Goal: Task Accomplishment & Management: Manage account settings

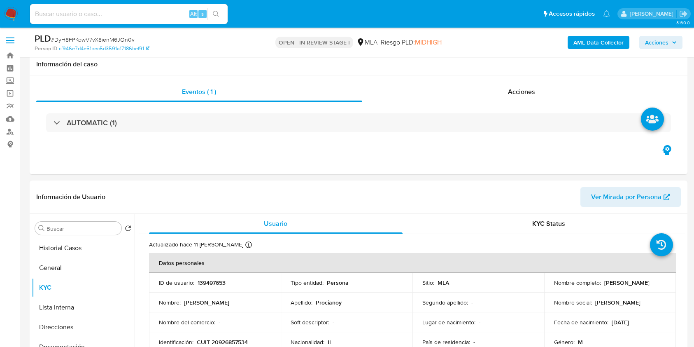
select select "10"
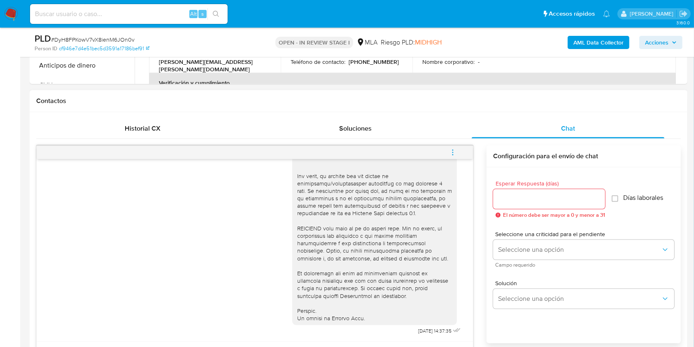
scroll to position [326, 0]
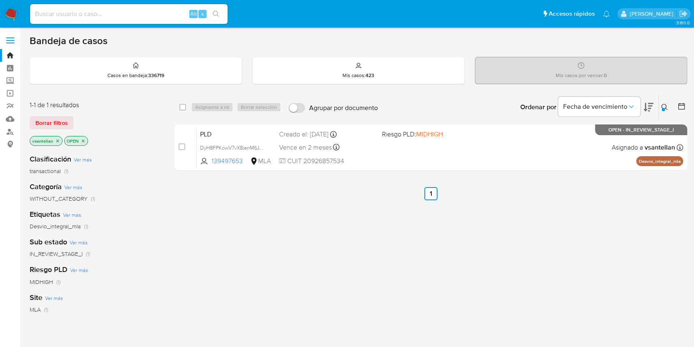
click at [664, 102] on button at bounding box center [666, 107] width 14 height 10
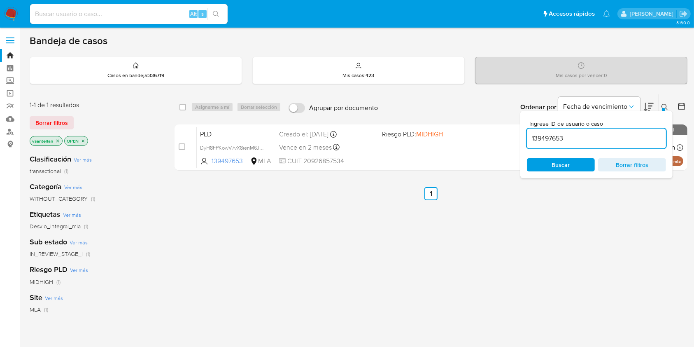
click at [620, 137] on input "139497653" at bounding box center [596, 138] width 139 height 11
click at [620, 136] on input "139497653" at bounding box center [596, 138] width 139 height 11
type input "150206389"
click at [667, 104] on icon at bounding box center [665, 107] width 7 height 7
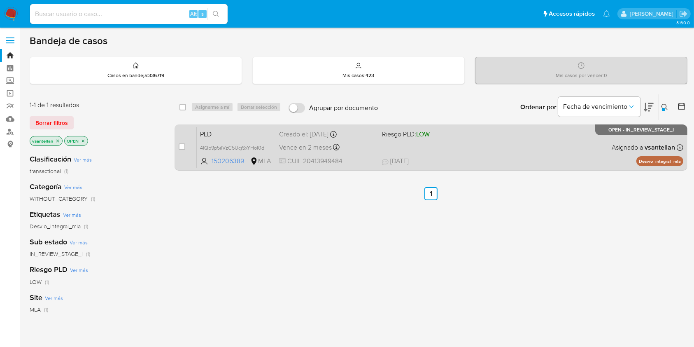
click at [528, 145] on div "PLD 4lQp9p5ilVzC5UcjSxYHol0d 150206389 MLA Riesgo PLD: LOW Creado el: 12/09/202…" at bounding box center [440, 147] width 487 height 42
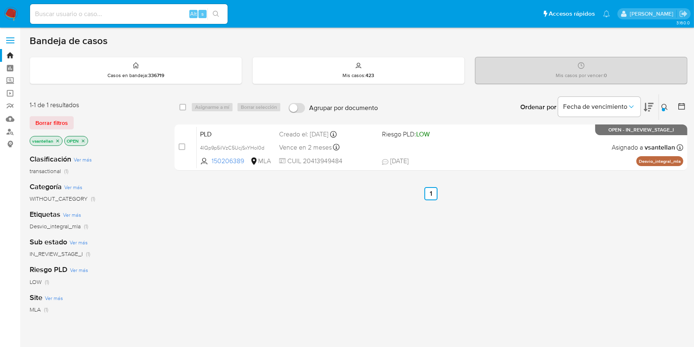
click at [7, 12] on img at bounding box center [11, 14] width 14 height 14
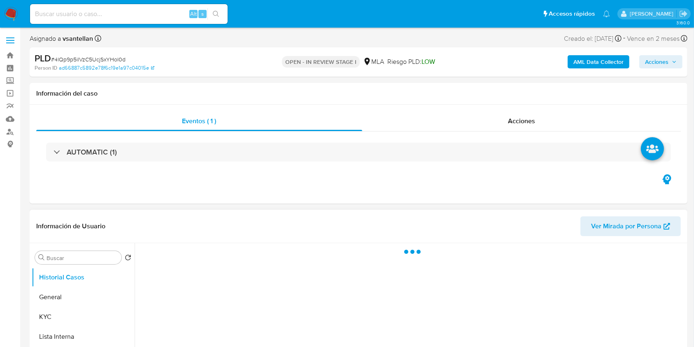
select select "10"
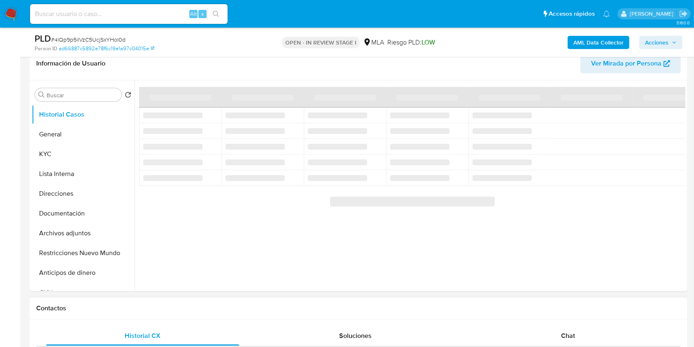
scroll to position [165, 0]
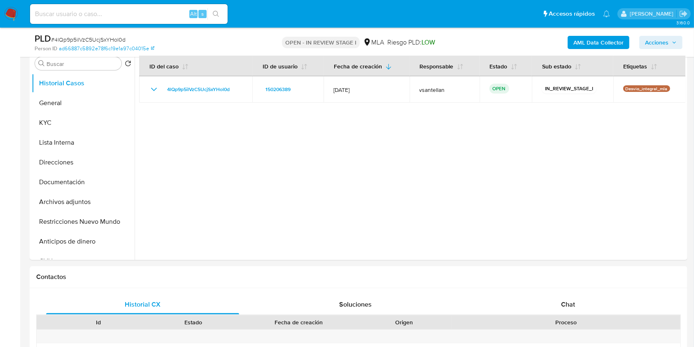
drag, startPoint x: 592, startPoint y: 297, endPoint x: 596, endPoint y: 261, distance: 36.5
click at [591, 297] on div "Chat" at bounding box center [568, 304] width 193 height 20
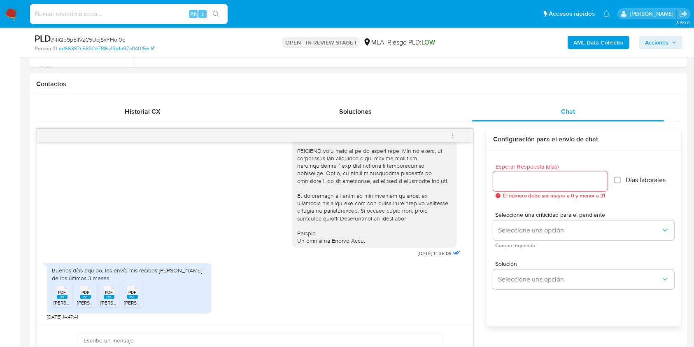
scroll to position [361, 0]
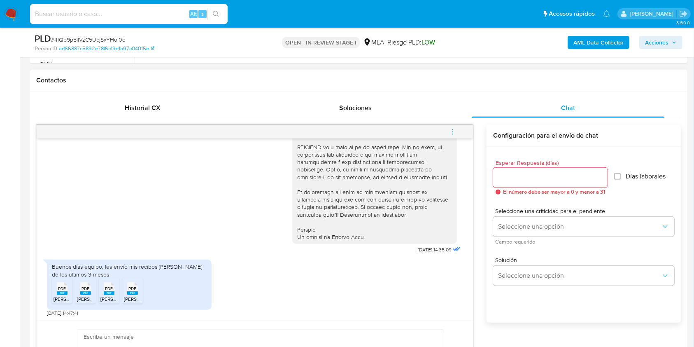
click at [59, 290] on span "PDF" at bounding box center [62, 288] width 8 height 5
click at [84, 292] on rect at bounding box center [85, 293] width 11 height 4
click at [107, 287] on span "PDF" at bounding box center [109, 288] width 8 height 5
click at [139, 281] on div "PDF PDF" at bounding box center [132, 288] width 17 height 16
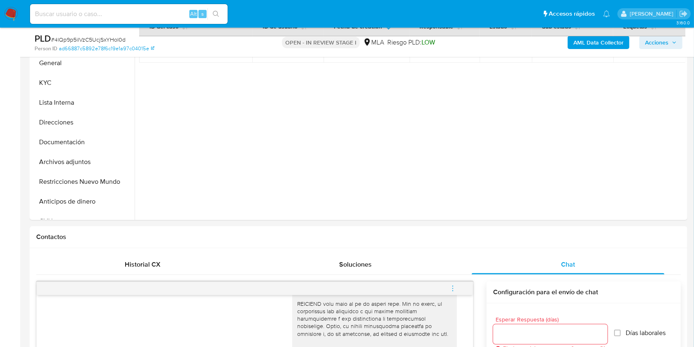
scroll to position [151, 0]
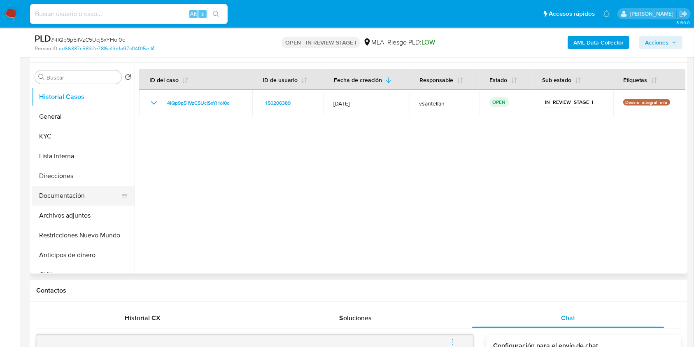
click at [72, 198] on button "Documentación" at bounding box center [80, 196] width 96 height 20
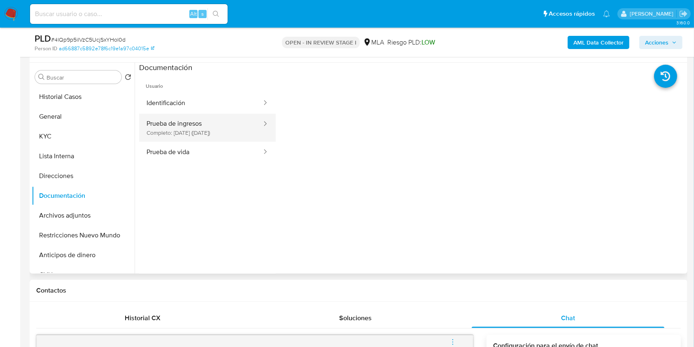
click at [224, 128] on button "Prueba de ingresos Completo: 04/12/2023 (hace 2 años)" at bounding box center [201, 128] width 124 height 28
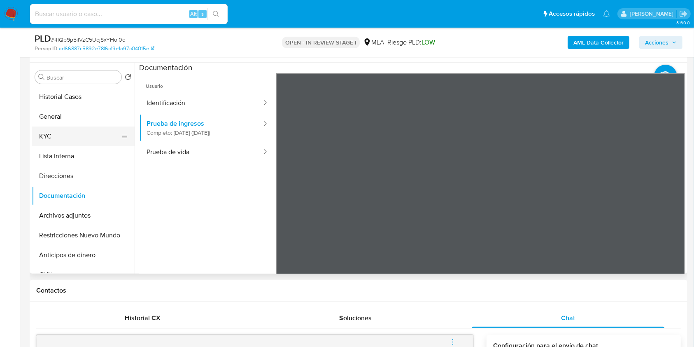
click at [61, 142] on button "KYC" at bounding box center [80, 136] width 96 height 20
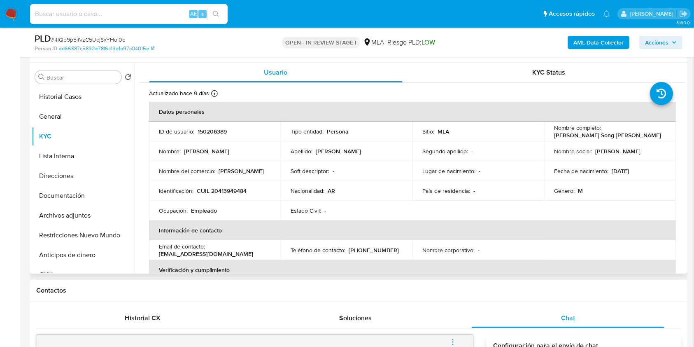
click at [236, 191] on p "CUIL 20413949484" at bounding box center [222, 190] width 50 height 7
copy p "20413949484"
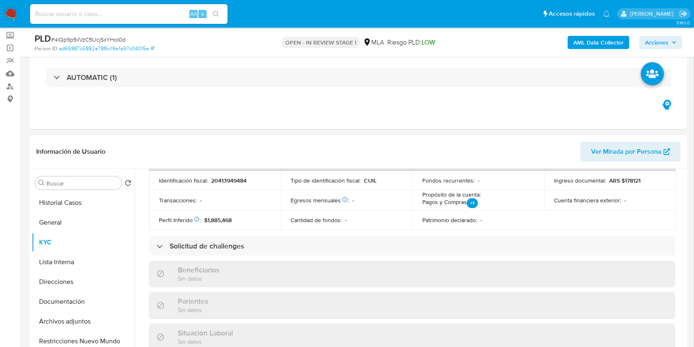
scroll to position [55, 0]
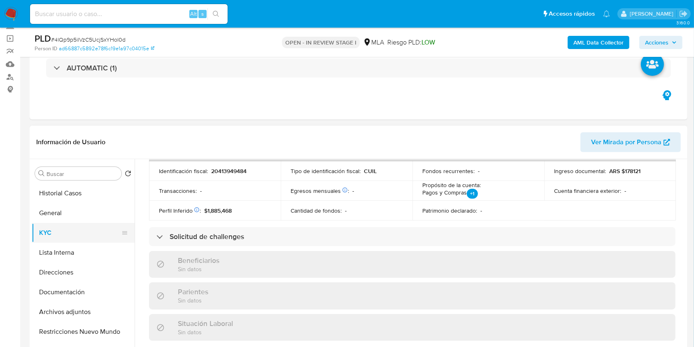
drag, startPoint x: 92, startPoint y: 286, endPoint x: 70, endPoint y: 235, distance: 55.2
click at [92, 286] on button "Documentación" at bounding box center [83, 292] width 103 height 20
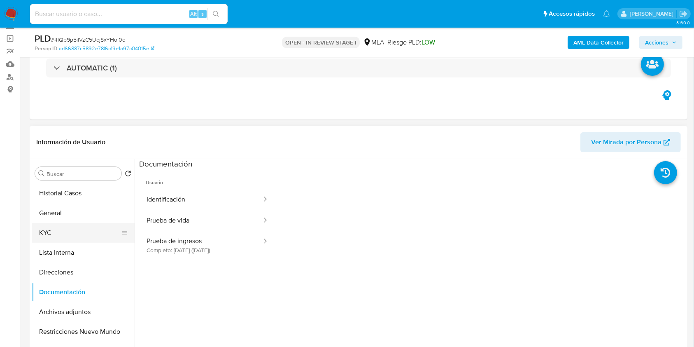
click at [64, 225] on button "KYC" at bounding box center [80, 233] width 96 height 20
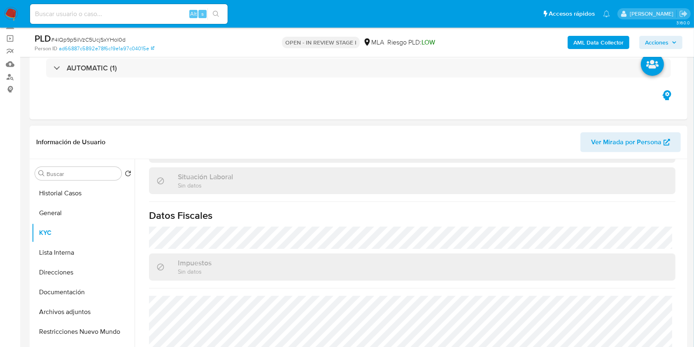
scroll to position [425, 0]
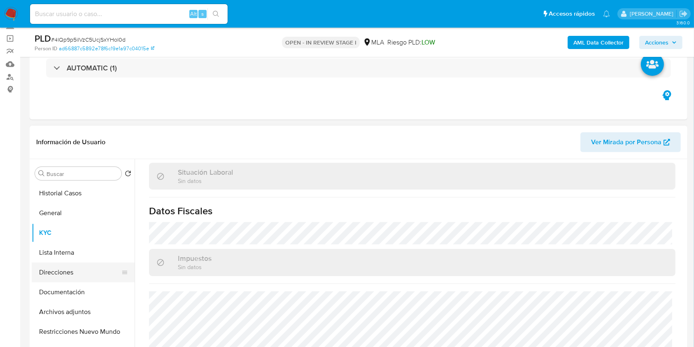
click at [71, 275] on button "Direcciones" at bounding box center [80, 272] width 96 height 20
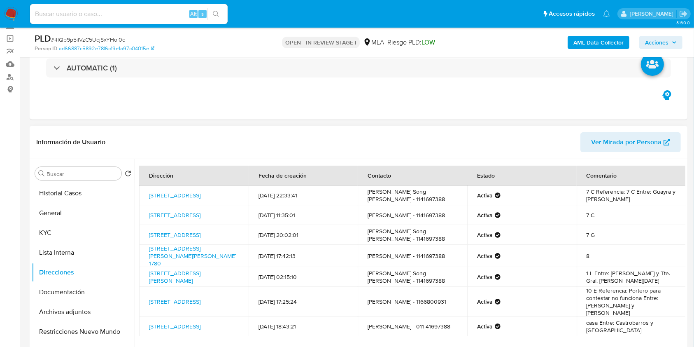
scroll to position [110, 0]
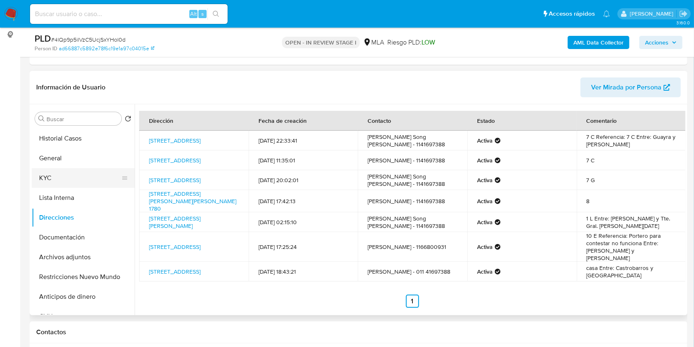
click at [69, 176] on button "KYC" at bounding box center [80, 178] width 96 height 20
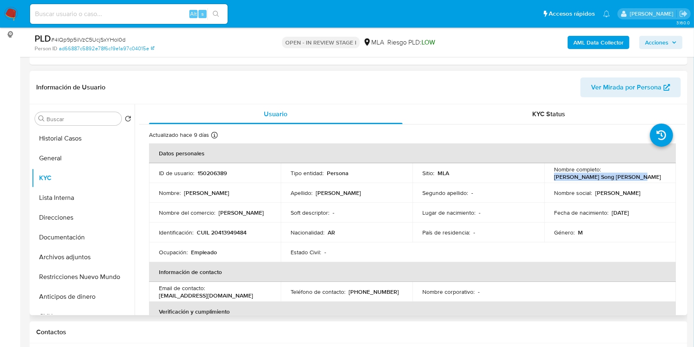
drag, startPoint x: 550, startPoint y: 178, endPoint x: 630, endPoint y: 174, distance: 80.0
click at [630, 174] on td "Nombre completo : Nicolas Joaquin Song Vilchez" at bounding box center [610, 173] width 132 height 20
copy p "Nicolas Joaquin Song Vilchez"
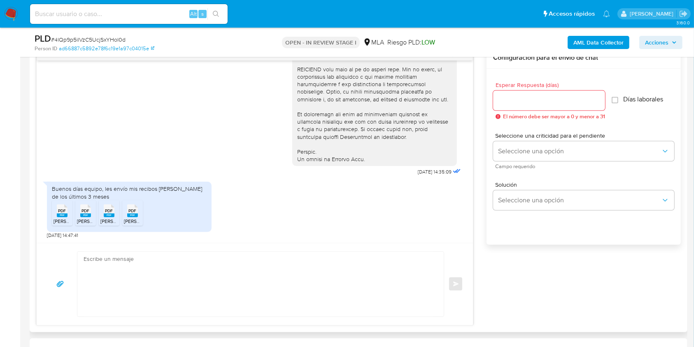
scroll to position [448, 0]
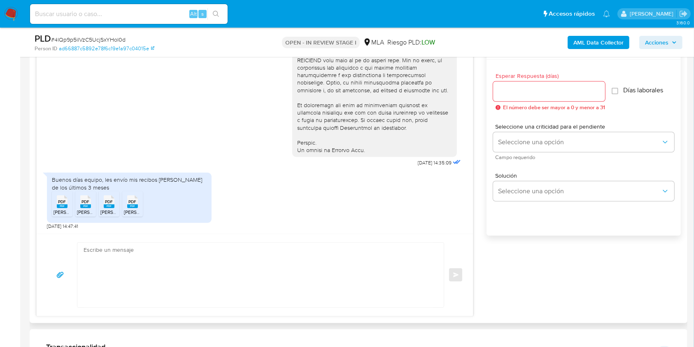
click at [276, 278] on textarea at bounding box center [259, 275] width 350 height 65
paste textarea "Hola Nicolas Joaquin Song Vilchez, Muchas gracias por tu respuesta. En este cas…"
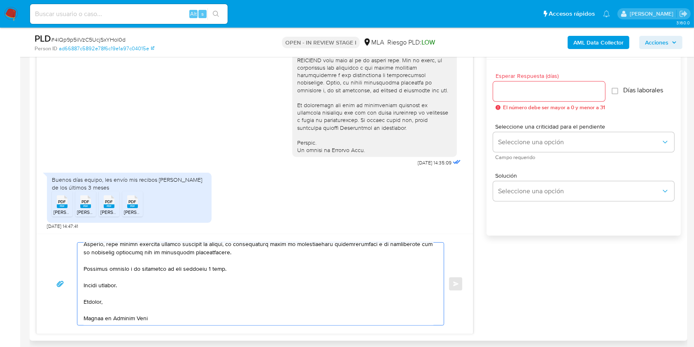
scroll to position [336, 0]
click at [215, 269] on textarea at bounding box center [259, 284] width 350 height 82
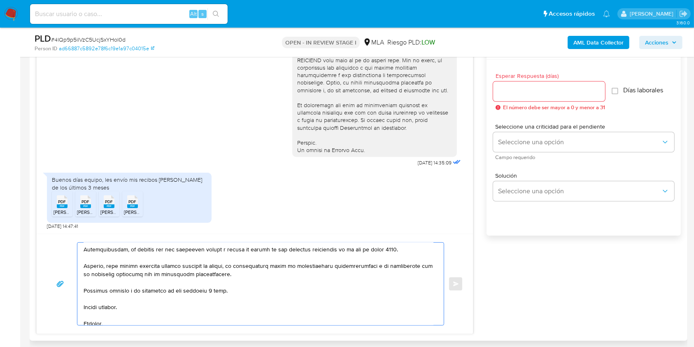
scroll to position [309, 0]
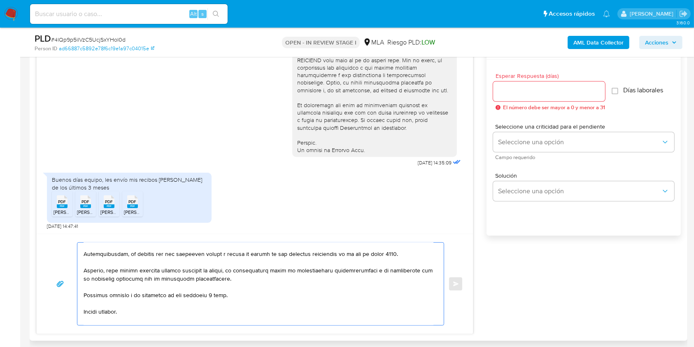
drag, startPoint x: 374, startPoint y: 251, endPoint x: 385, endPoint y: 251, distance: 10.7
click at [385, 251] on textarea at bounding box center [259, 284] width 350 height 82
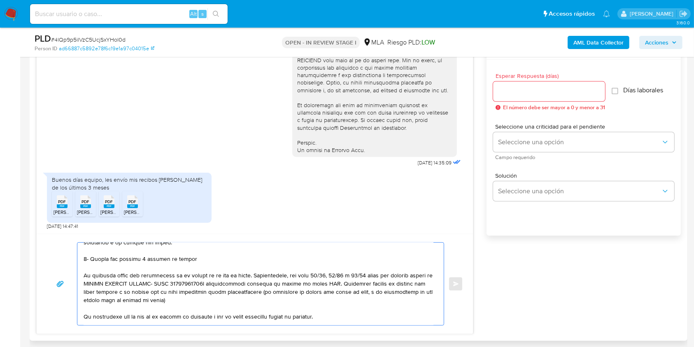
scroll to position [149, 0]
drag, startPoint x: 369, startPoint y: 290, endPoint x: 72, endPoint y: 256, distance: 298.5
click at [72, 256] on div "Enviar" at bounding box center [255, 283] width 417 height 83
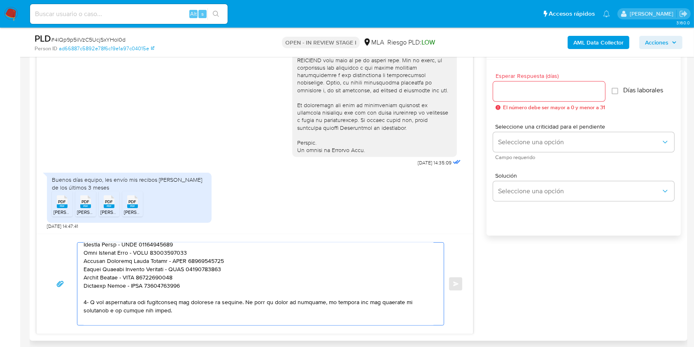
scroll to position [81, 0]
drag, startPoint x: 181, startPoint y: 311, endPoint x: 247, endPoint y: 299, distance: 67.0
click at [247, 299] on textarea at bounding box center [259, 284] width 350 height 82
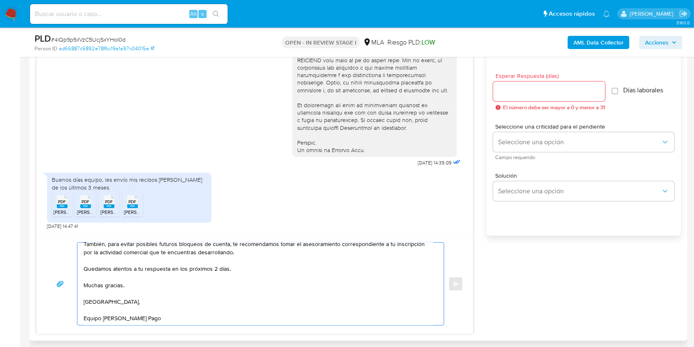
scroll to position [153, 0]
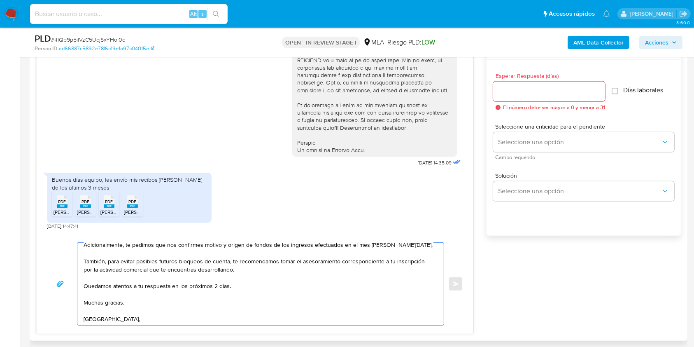
drag, startPoint x: 264, startPoint y: 273, endPoint x: 81, endPoint y: 265, distance: 183.0
click at [78, 269] on div "Hola Nicolas Joaquin Song Vilchez, Muchas gracias por tu respuesta. En este cas…" at bounding box center [258, 284] width 362 height 82
drag, startPoint x: 82, startPoint y: 263, endPoint x: 98, endPoint y: 266, distance: 15.4
click at [98, 266] on div "Hola Nicolas Joaquin Song Vilchez, Muchas gracias por tu respuesta. En este cas…" at bounding box center [258, 284] width 362 height 82
drag, startPoint x: 84, startPoint y: 263, endPoint x: 294, endPoint y: 275, distance: 209.5
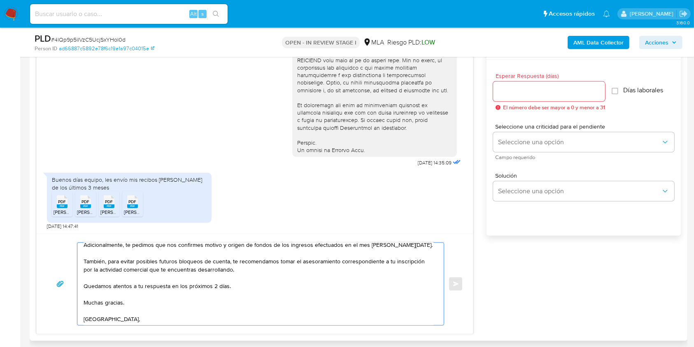
click at [294, 275] on textarea "Hola Nicolas Joaquin Song Vilchez, Muchas gracias por tu respuesta. En este cas…" at bounding box center [259, 284] width 350 height 82
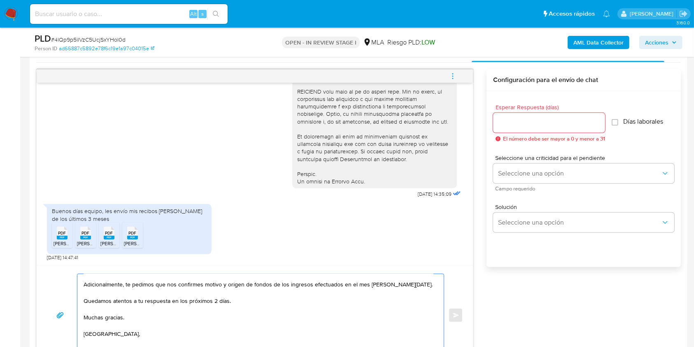
scroll to position [393, 0]
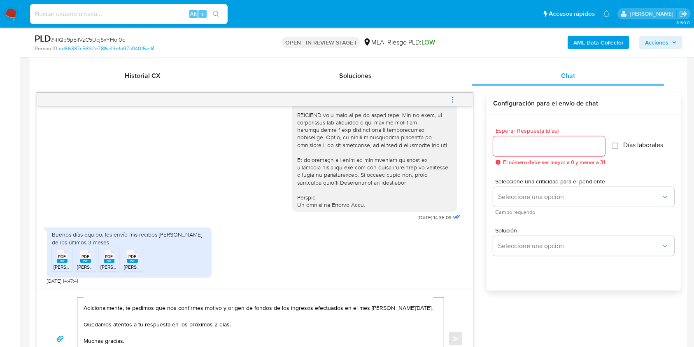
type textarea "Hola Nicolas Joaquin Song Vilchez, Muchas gracias por tu respuesta. En este cas…"
drag, startPoint x: 508, startPoint y: 147, endPoint x: 508, endPoint y: 153, distance: 6.6
click at [509, 148] on input "Esperar Respuesta (días)" at bounding box center [549, 146] width 112 height 11
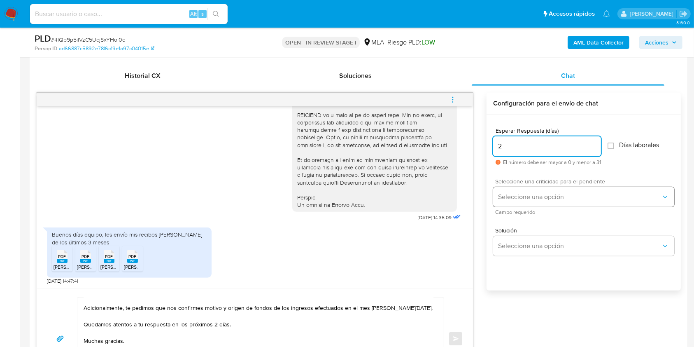
type input "2"
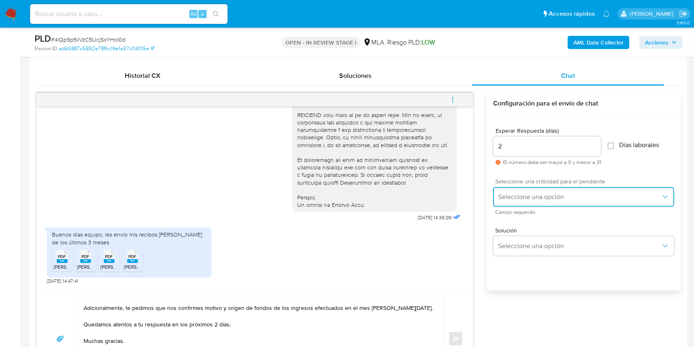
drag, startPoint x: 511, startPoint y: 194, endPoint x: 516, endPoint y: 198, distance: 7.0
click at [511, 194] on span "Seleccione una opción" at bounding box center [579, 197] width 163 height 8
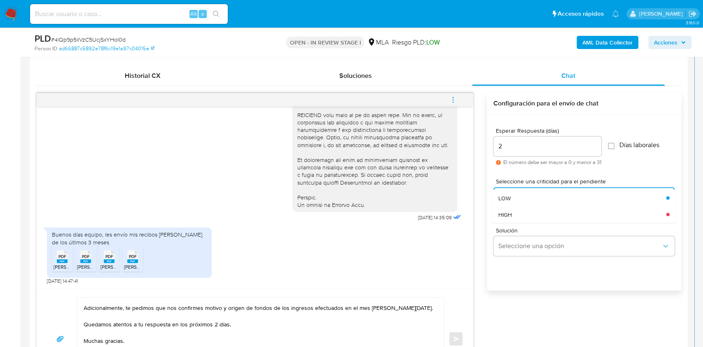
drag, startPoint x: 517, startPoint y: 199, endPoint x: 515, endPoint y: 216, distance: 17.5
click at [517, 197] on div "LOW" at bounding box center [582, 197] width 168 height 16
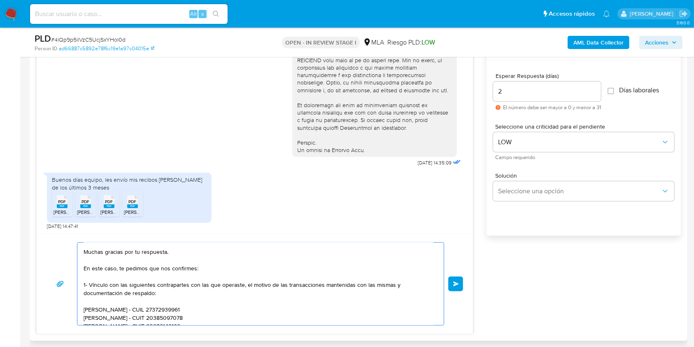
scroll to position [0, 0]
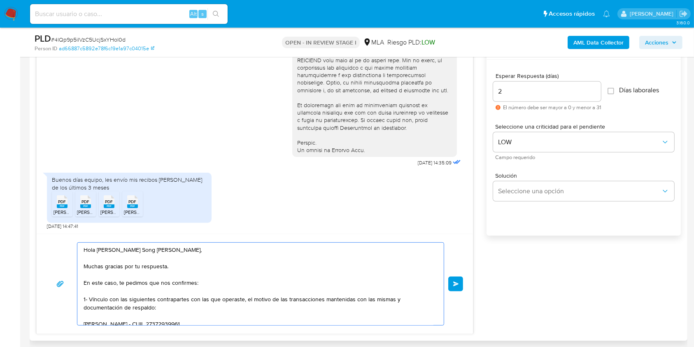
click at [461, 279] on button "Enviar" at bounding box center [456, 283] width 15 height 15
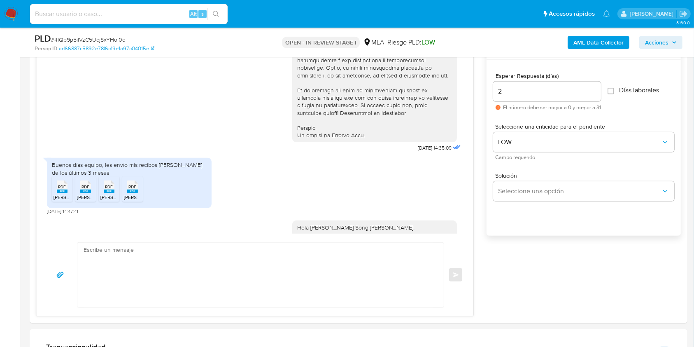
scroll to position [609, 0]
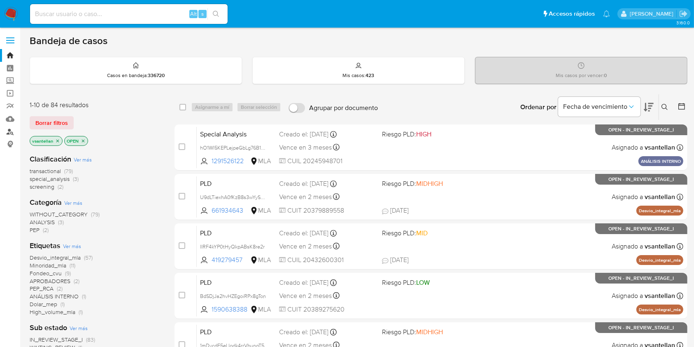
click at [8, 130] on link "Buscador de personas" at bounding box center [49, 131] width 98 height 13
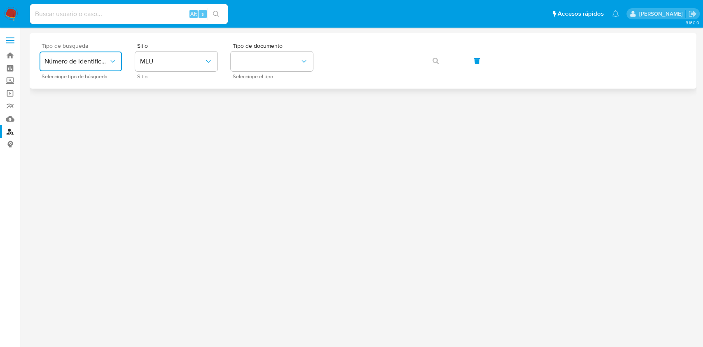
click at [102, 66] on button "Número de identificación" at bounding box center [81, 61] width 82 height 20
click at [184, 54] on button "MLU" at bounding box center [176, 61] width 82 height 20
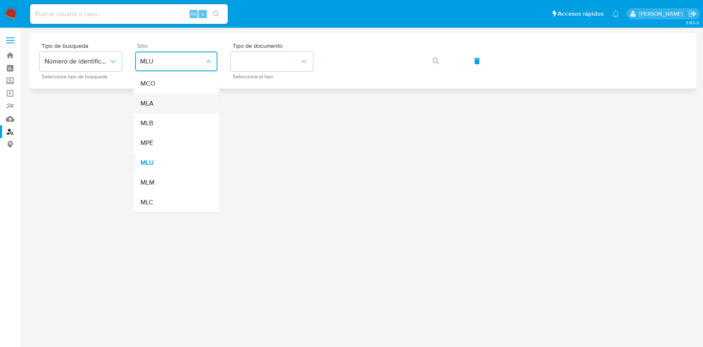
click at [180, 99] on div "MLA" at bounding box center [174, 103] width 68 height 20
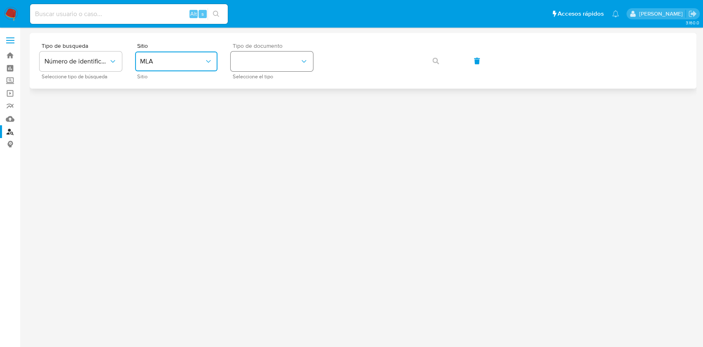
click at [293, 67] on button "identificationType" at bounding box center [272, 61] width 82 height 20
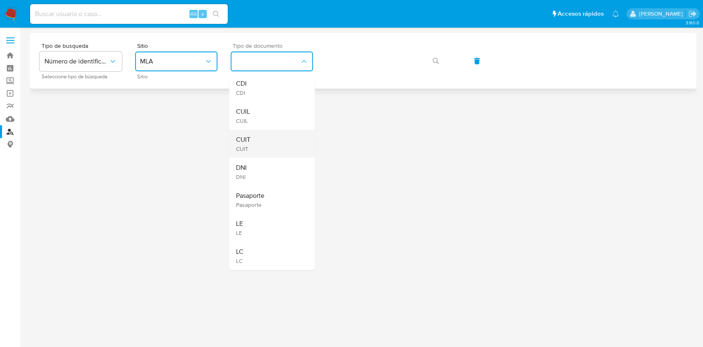
click at [273, 150] on div "CUIT CUIT" at bounding box center [270, 144] width 68 height 28
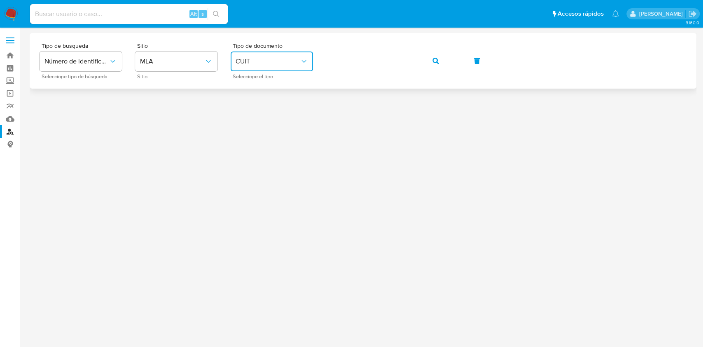
click at [454, 68] on div "Tipo de busqueda Número de identificación Seleccione tipo de búsqueda Sitio MLA…" at bounding box center [363, 61] width 647 height 36
click at [445, 64] on button "button" at bounding box center [436, 61] width 28 height 20
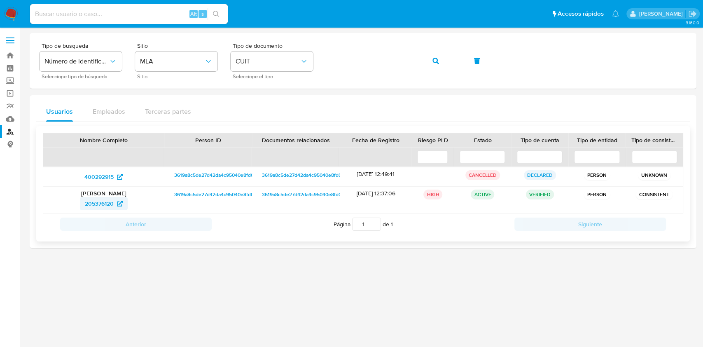
click at [99, 203] on span "205376120" at bounding box center [99, 203] width 29 height 13
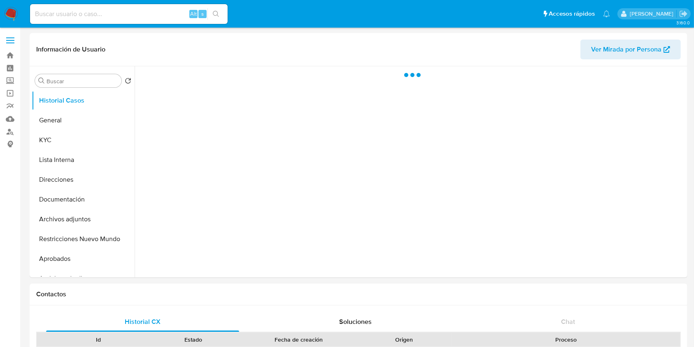
select select "10"
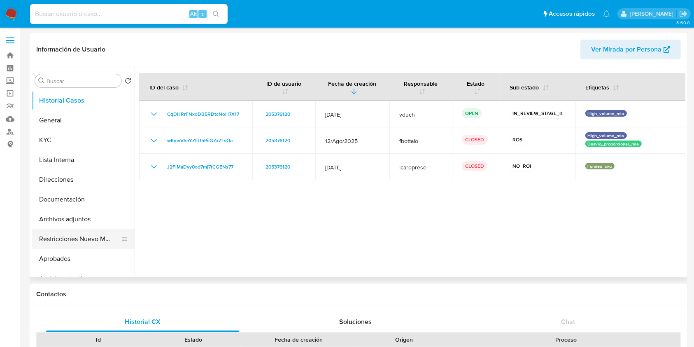
click at [54, 239] on button "Restricciones Nuevo Mundo" at bounding box center [80, 239] width 96 height 20
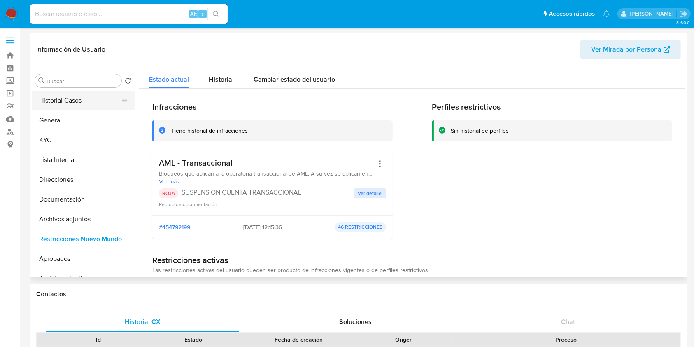
click at [68, 95] on button "Historial Casos" at bounding box center [80, 101] width 96 height 20
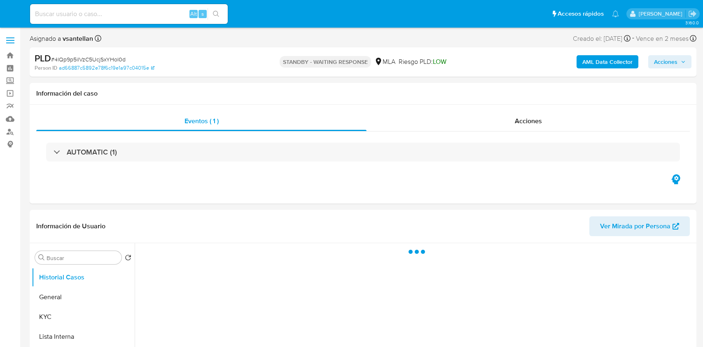
select select "10"
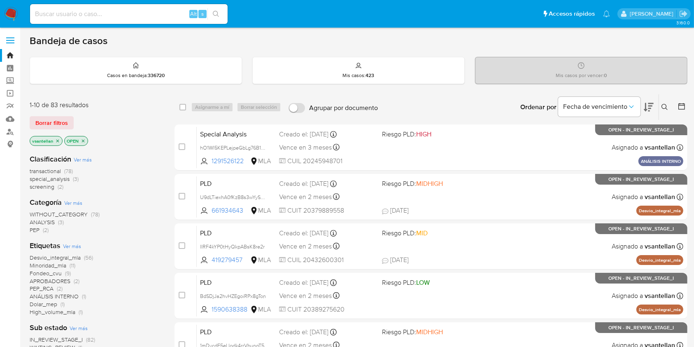
click at [420, 40] on div "Bandeja de casos" at bounding box center [359, 41] width 658 height 12
click at [666, 104] on icon at bounding box center [665, 107] width 7 height 7
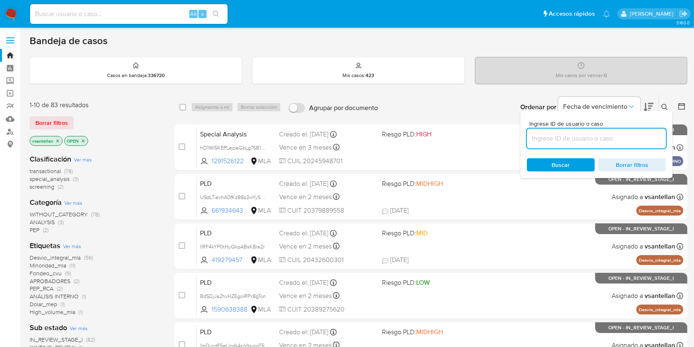
click at [544, 143] on input at bounding box center [596, 138] width 139 height 11
type input "75870727"
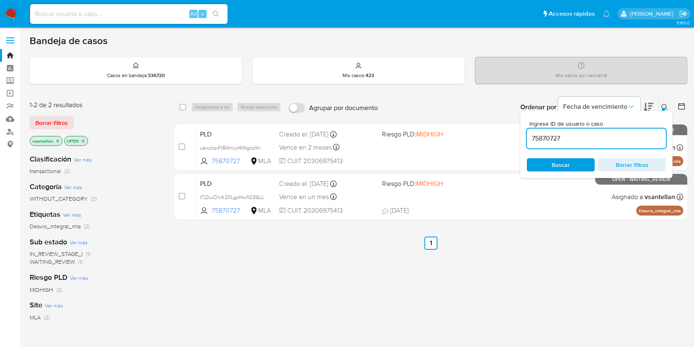
click at [661, 104] on button at bounding box center [666, 107] width 14 height 10
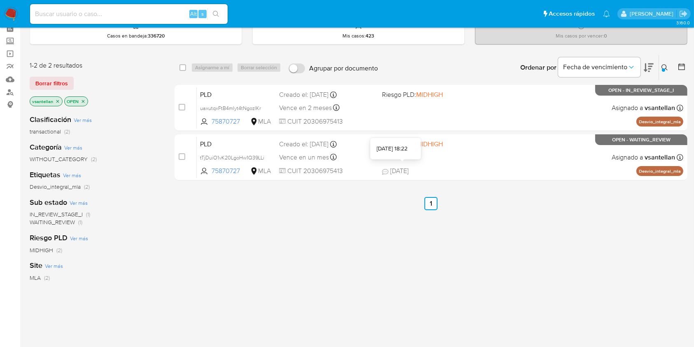
scroll to position [55, 0]
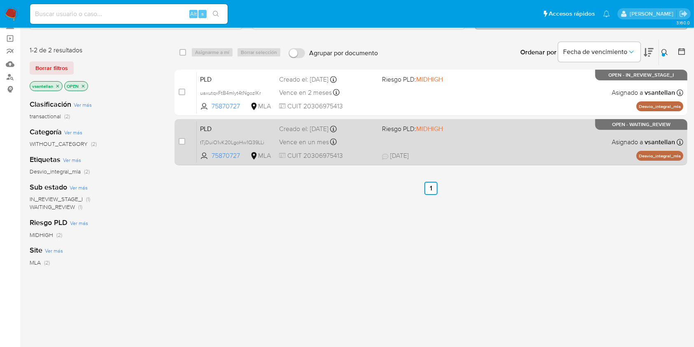
click at [461, 147] on div "PLD tTjDuiO1vK20LgoHw1Q39LLi 75870727 MLA Riesgo PLD: MIDHIGH Creado el: 12/08/…" at bounding box center [440, 142] width 487 height 42
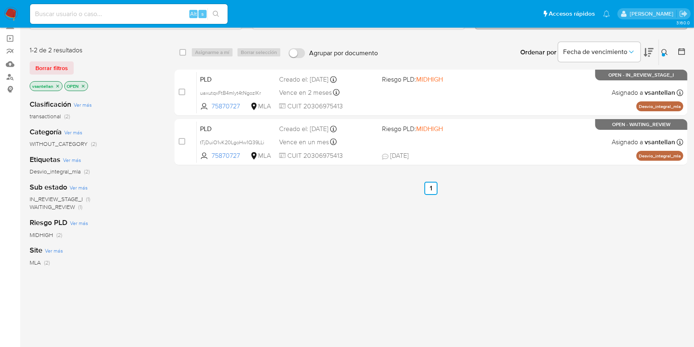
click at [8, 15] on img at bounding box center [11, 14] width 14 height 14
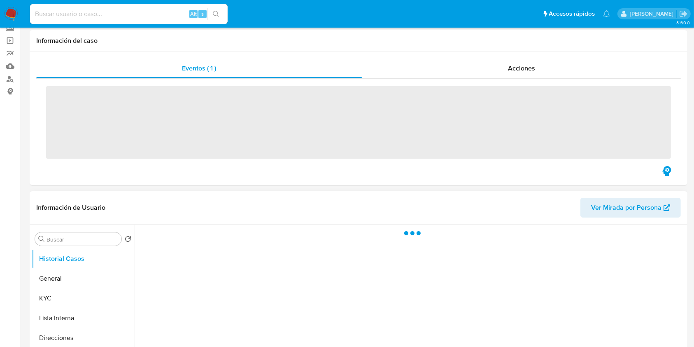
scroll to position [165, 0]
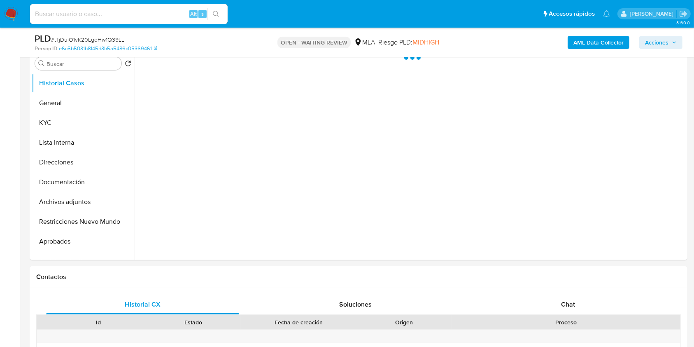
select select "10"
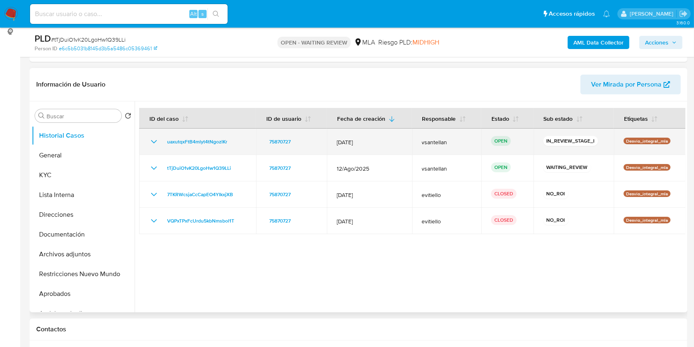
scroll to position [136, 0]
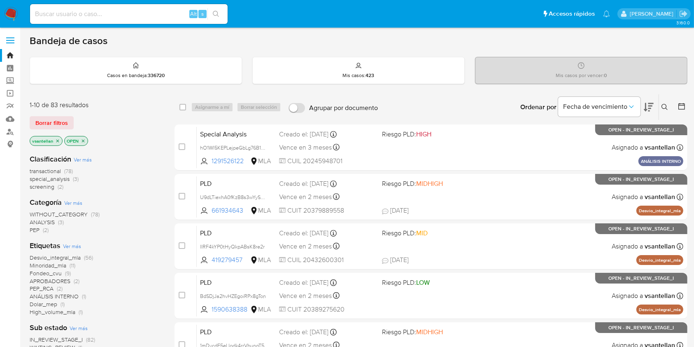
click at [666, 107] on icon at bounding box center [665, 107] width 7 height 7
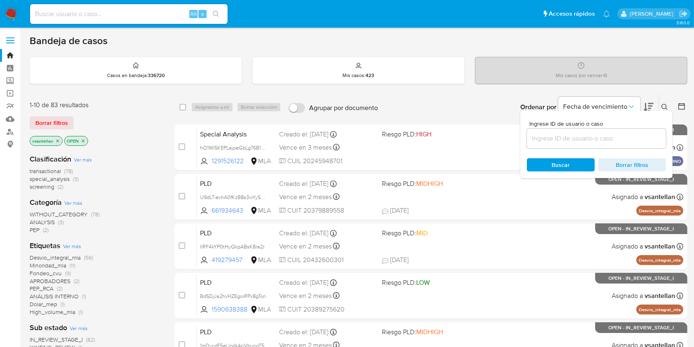
click at [621, 137] on input at bounding box center [596, 138] width 139 height 11
type input "138206931"
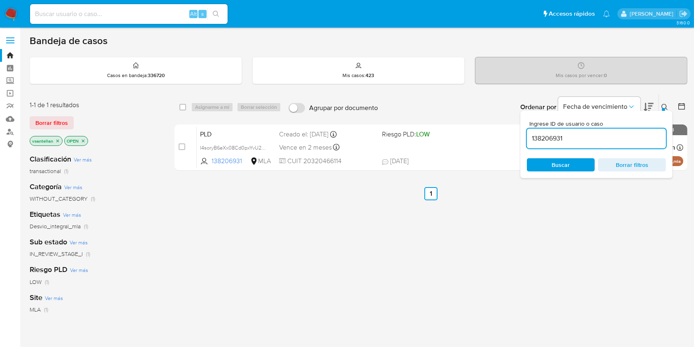
click at [665, 104] on icon at bounding box center [665, 107] width 6 height 6
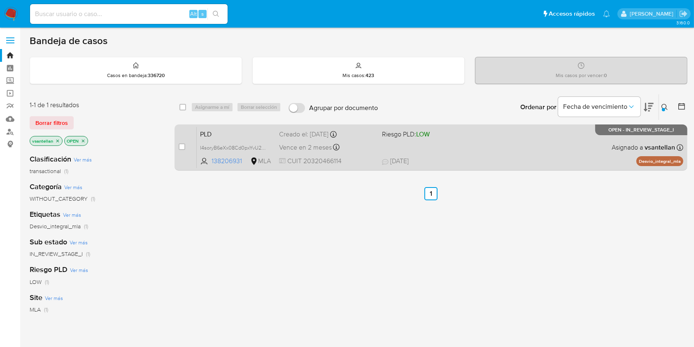
click at [531, 142] on div "PLD I4soryB6eXx08Cd0pxYvU2pv 138206931 MLA Riesgo PLD: LOW Creado el: 12/09/202…" at bounding box center [440, 147] width 487 height 42
click at [181, 146] on input "checkbox" at bounding box center [182, 146] width 7 height 7
checkbox input "true"
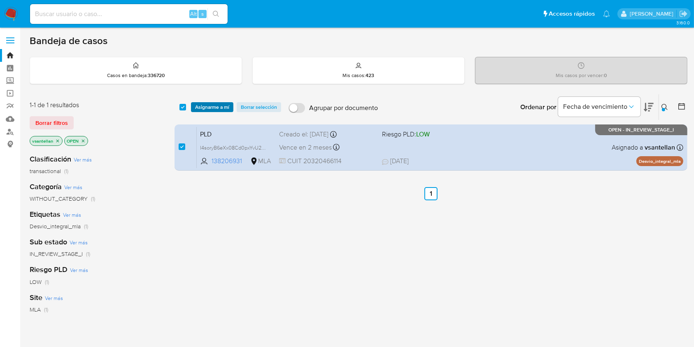
click at [215, 106] on span "Asignarme a mí" at bounding box center [212, 107] width 34 height 8
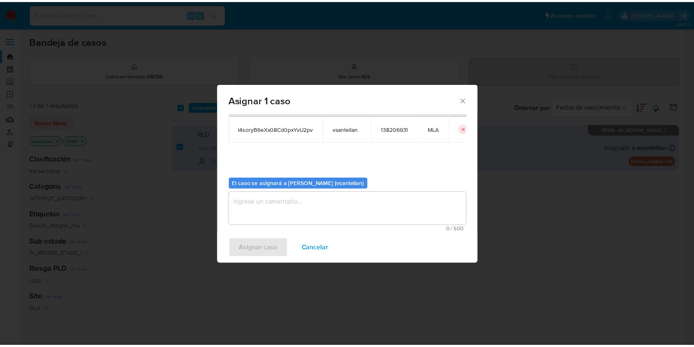
scroll to position [42, 0]
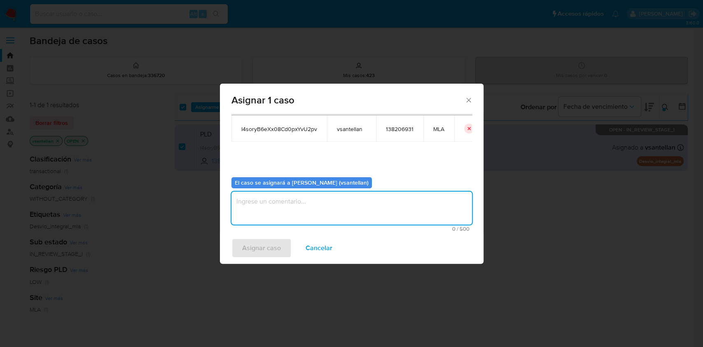
click at [247, 213] on textarea "assign-modal" at bounding box center [351, 208] width 241 height 33
type textarea "1"
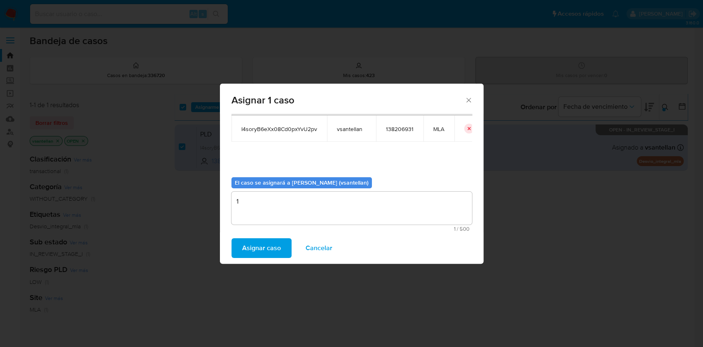
click at [255, 255] on span "Asignar caso" at bounding box center [261, 248] width 39 height 18
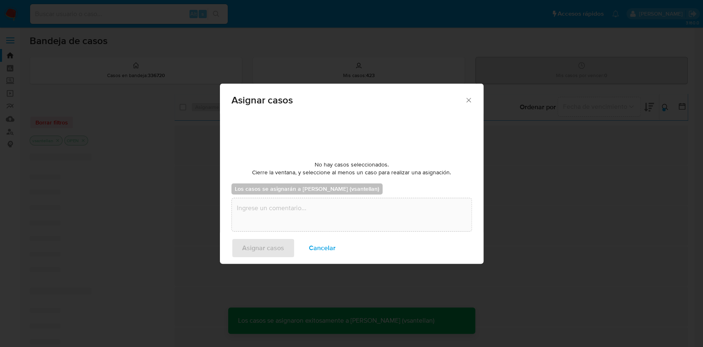
checkbox input "false"
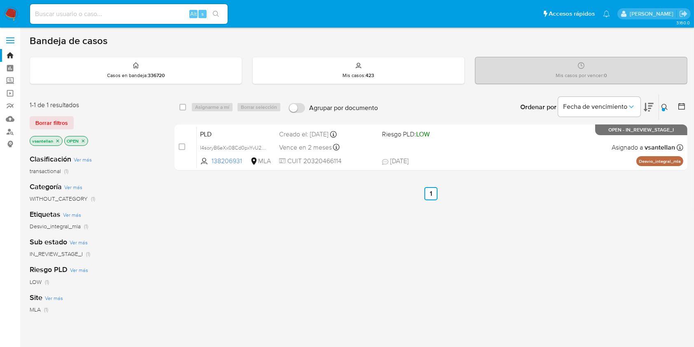
click at [15, 10] on img at bounding box center [11, 14] width 14 height 14
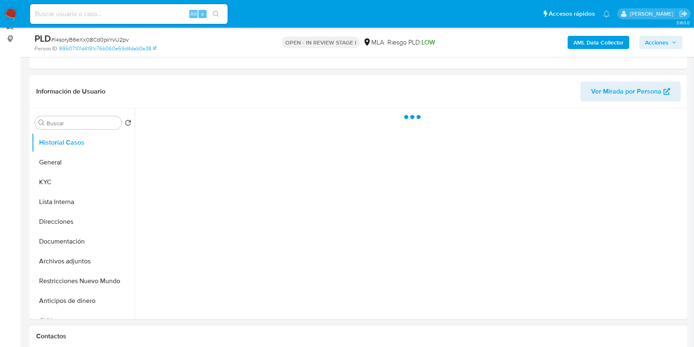
scroll to position [110, 0]
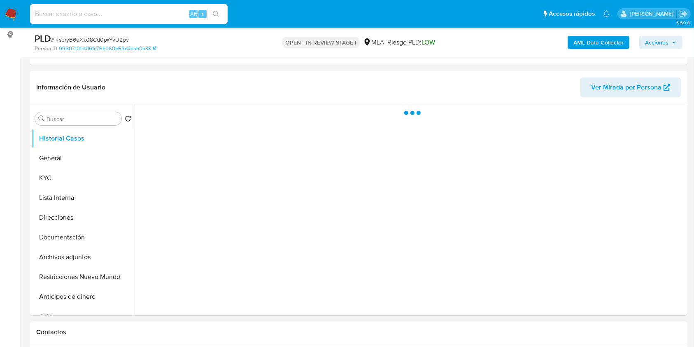
select select "10"
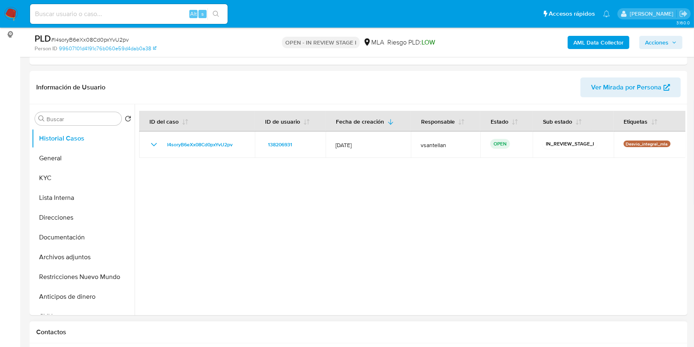
scroll to position [329, 0]
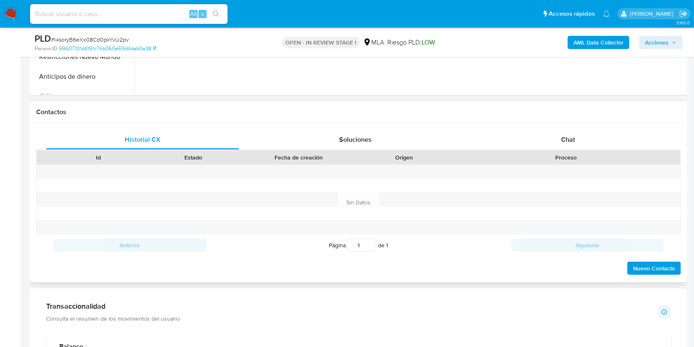
click at [588, 124] on div "Historial CX Soluciones Chat Id Estado Fecha de creación Origen Proceso Anterio…" at bounding box center [359, 202] width 658 height 159
click at [584, 130] on div "Chat" at bounding box center [568, 140] width 193 height 20
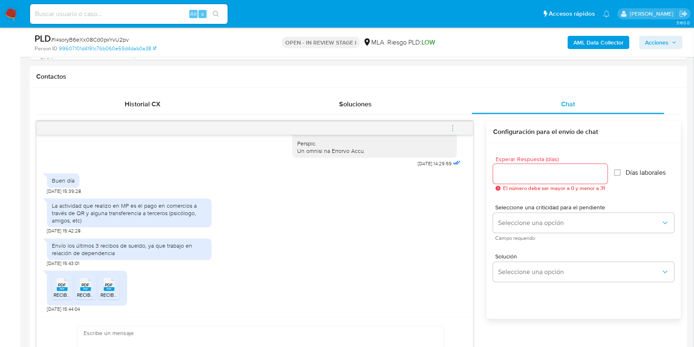
scroll to position [378, 0]
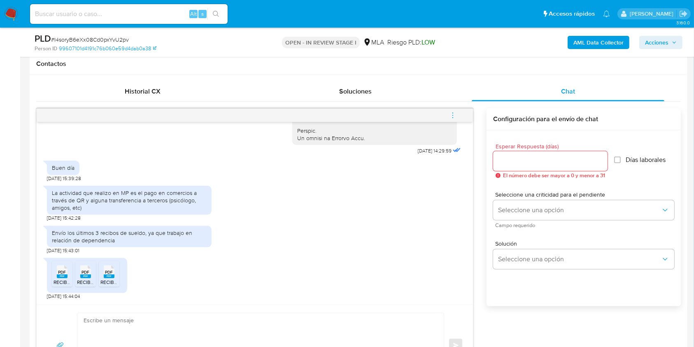
click at [57, 278] on span "RECIBO MENSUAL [DATE] - 2025-06 - 1165.pdf" at bounding box center [104, 281] width 101 height 7
click at [79, 276] on div "PDF PDF" at bounding box center [85, 271] width 17 height 16
drag, startPoint x: 111, startPoint y: 277, endPoint x: 248, endPoint y: 259, distance: 138.3
click at [111, 277] on rect at bounding box center [109, 276] width 11 height 4
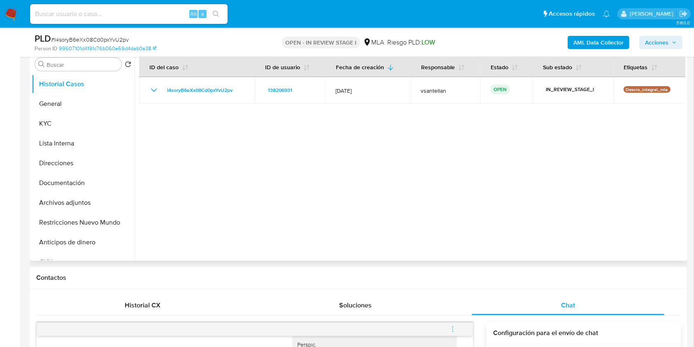
scroll to position [173, 0]
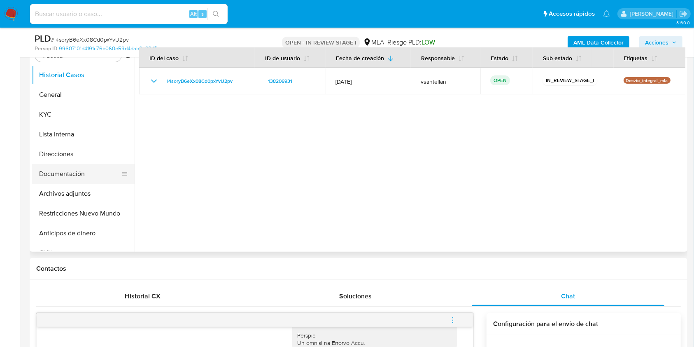
click at [100, 173] on button "Documentación" at bounding box center [80, 174] width 96 height 20
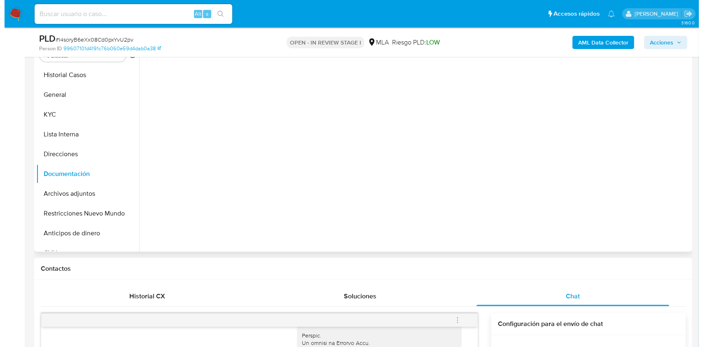
scroll to position [118, 0]
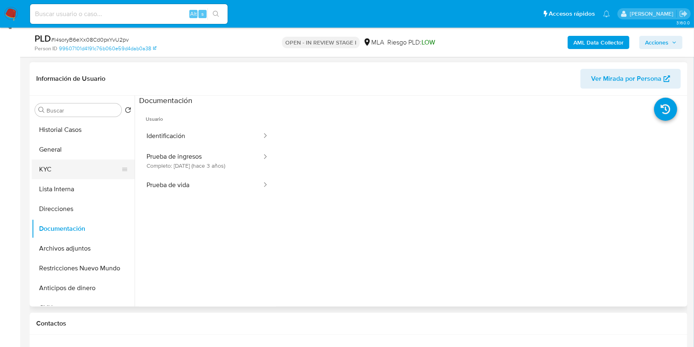
click at [76, 170] on button "KYC" at bounding box center [80, 169] width 96 height 20
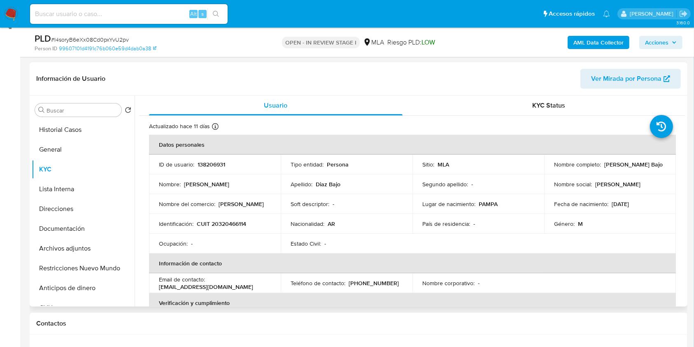
click at [225, 227] on p "CUIT 20320466114" at bounding box center [221, 223] width 49 height 7
copy p "20320466114"
click at [594, 43] on b "AML Data Collector" at bounding box center [599, 42] width 50 height 13
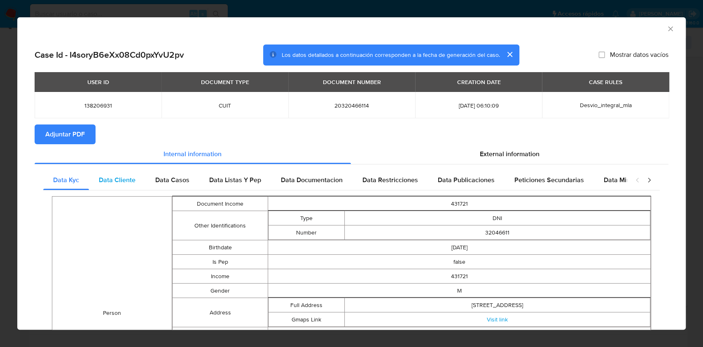
click at [113, 176] on span "Data Cliente" at bounding box center [117, 179] width 37 height 9
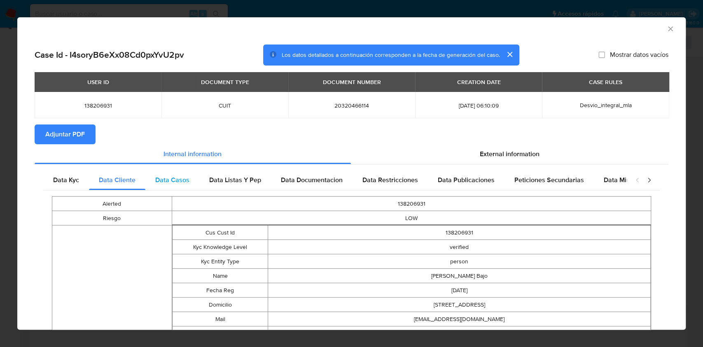
click at [162, 180] on span "Data Casos" at bounding box center [172, 179] width 34 height 9
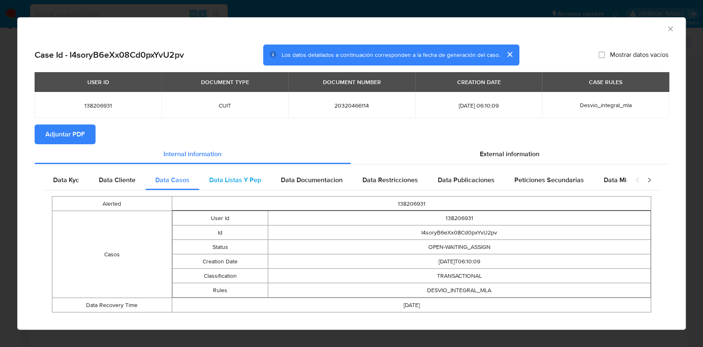
click at [223, 178] on span "Data Listas Y Pep" at bounding box center [235, 179] width 52 height 9
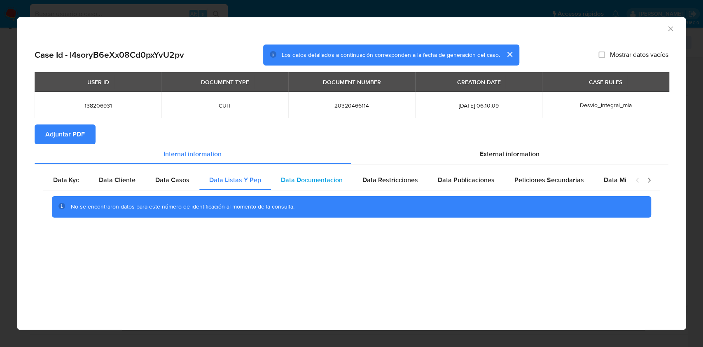
click at [296, 179] on span "Data Documentacion" at bounding box center [312, 179] width 62 height 9
click at [424, 172] on div "Data Restricciones" at bounding box center [390, 180] width 75 height 20
click at [521, 186] on div "Peticiones Secundarias" at bounding box center [549, 180] width 89 height 20
click at [476, 182] on span "Data Publicaciones" at bounding box center [466, 179] width 57 height 9
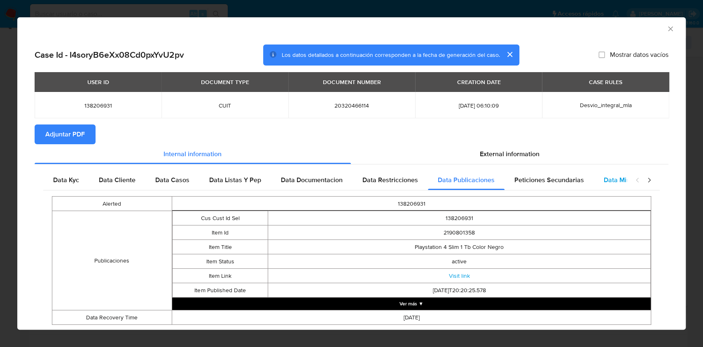
click at [594, 181] on div "Data Minoridad" at bounding box center [626, 180] width 65 height 20
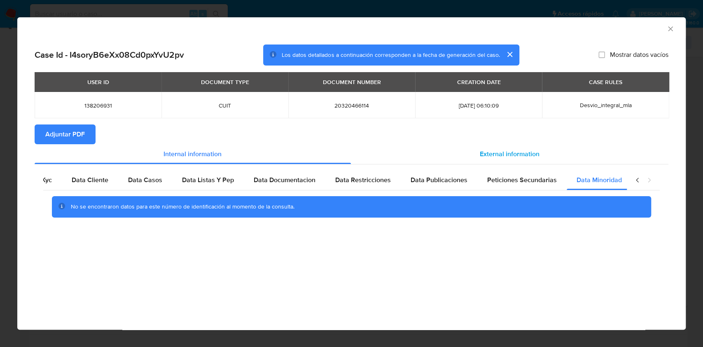
scroll to position [0, 28]
click at [498, 153] on span "External information" at bounding box center [510, 153] width 60 height 9
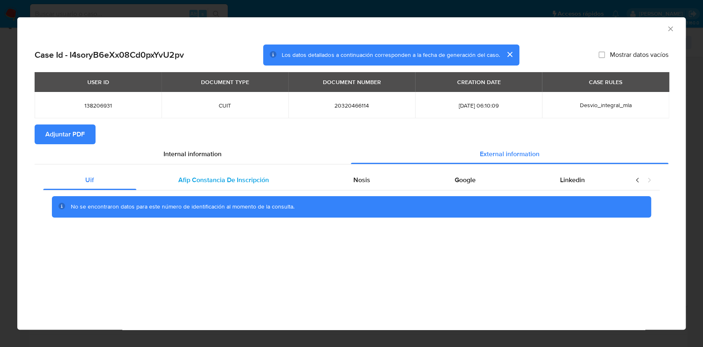
click at [266, 178] on span "Afip Constancia De Inscripción" at bounding box center [223, 179] width 91 height 9
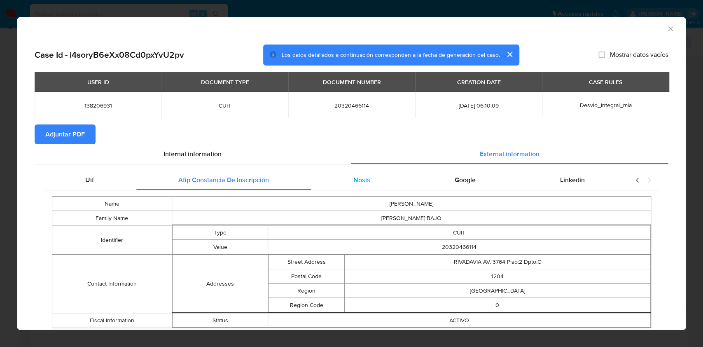
click at [373, 179] on div "Nosis" at bounding box center [361, 180] width 101 height 20
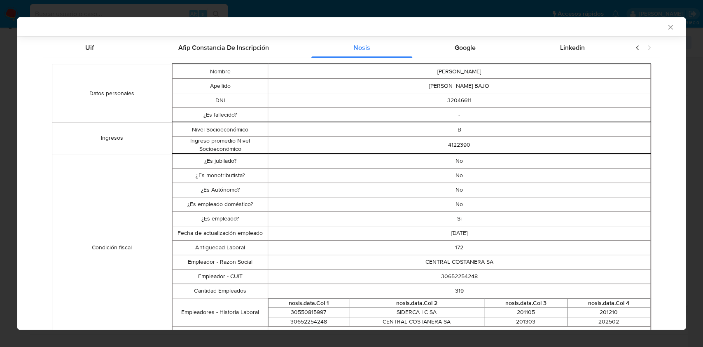
scroll to position [108, 0]
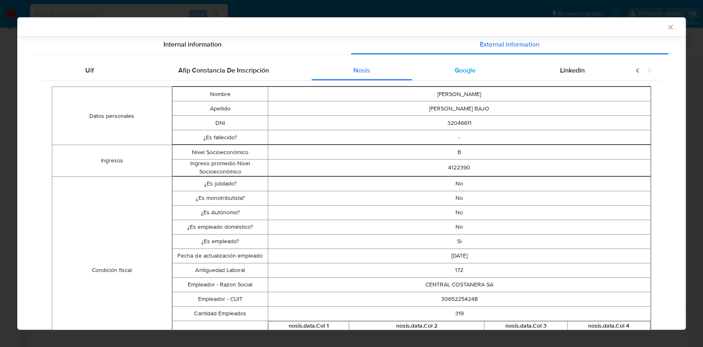
click at [455, 66] on span "Google" at bounding box center [465, 69] width 21 height 9
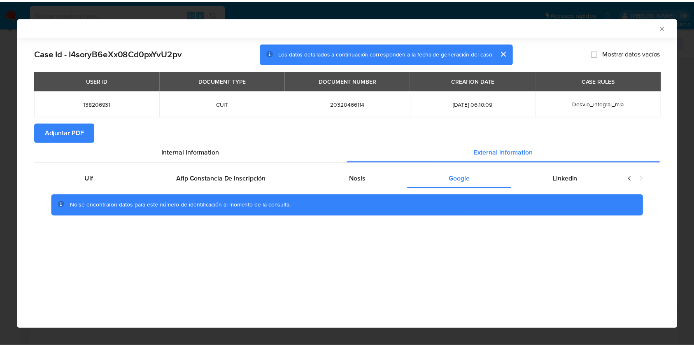
scroll to position [0, 0]
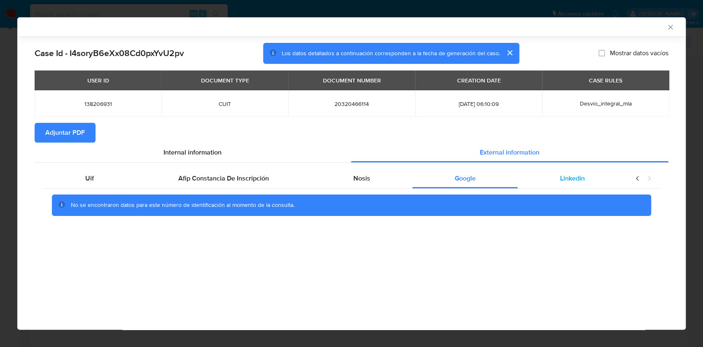
click at [578, 179] on span "Linkedin" at bounding box center [572, 177] width 25 height 9
click at [70, 131] on span "Adjuntar PDF" at bounding box center [65, 133] width 40 height 18
click at [670, 27] on icon "Cerrar ventana" at bounding box center [670, 27] width 5 height 5
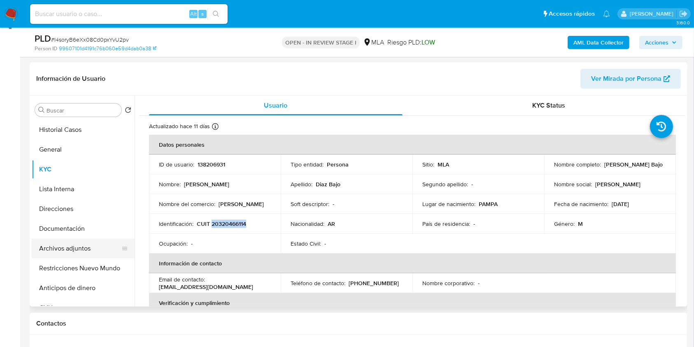
click at [78, 245] on button "Archivos adjuntos" at bounding box center [80, 248] width 96 height 20
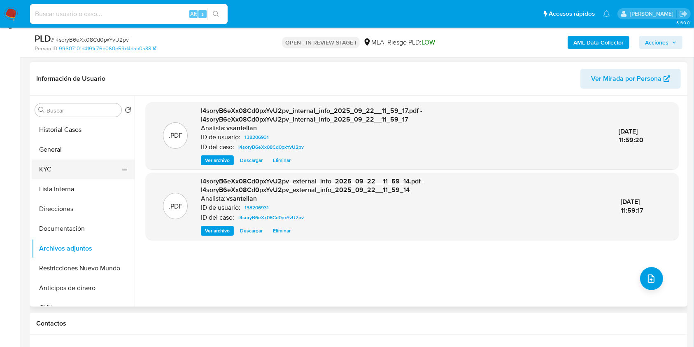
click at [63, 168] on button "KYC" at bounding box center [80, 169] width 96 height 20
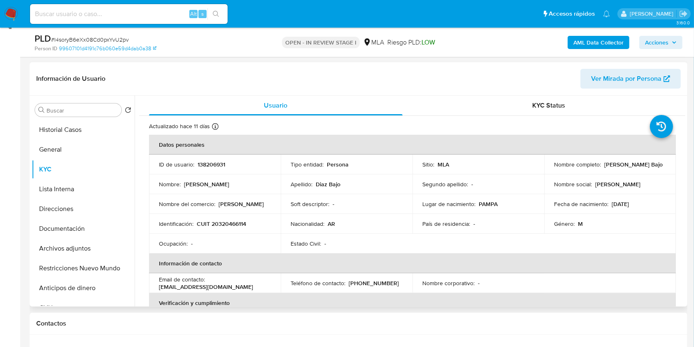
drag, startPoint x: 619, startPoint y: 168, endPoint x: 659, endPoint y: 168, distance: 40.4
click at [659, 168] on div "Nombre completo : Luis Alberto Diaz Bajo" at bounding box center [610, 164] width 112 height 7
copy p "Luis Alberto Diaz Bajo"
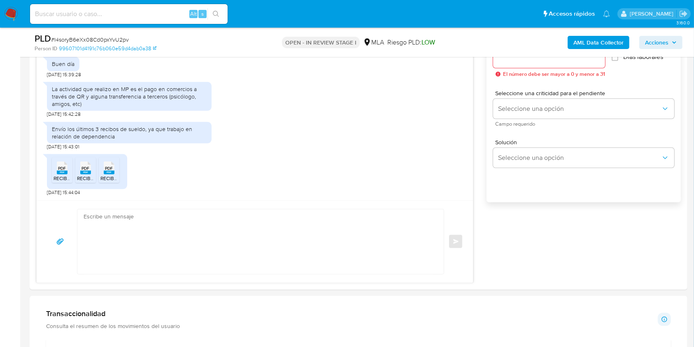
scroll to position [500, 0]
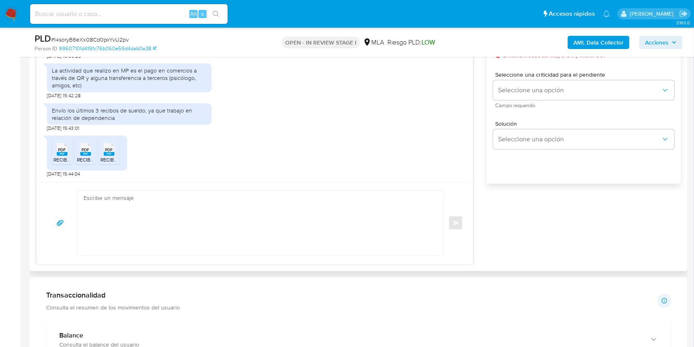
click at [203, 242] on textarea at bounding box center [259, 223] width 350 height 65
paste textarea "Hola Luis Alberto Diaz Bajo, Muchas gracias por la respuesta. Te confirmamos la…"
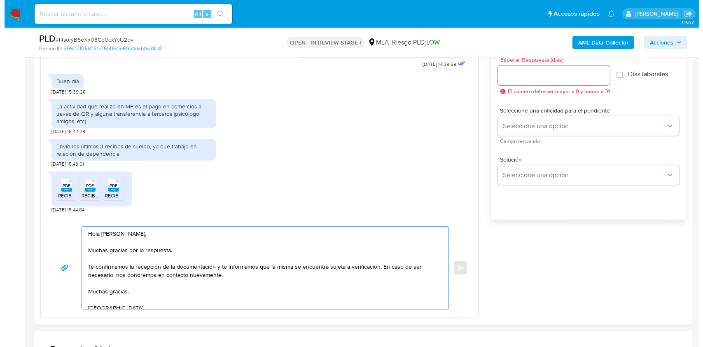
scroll to position [431, 0]
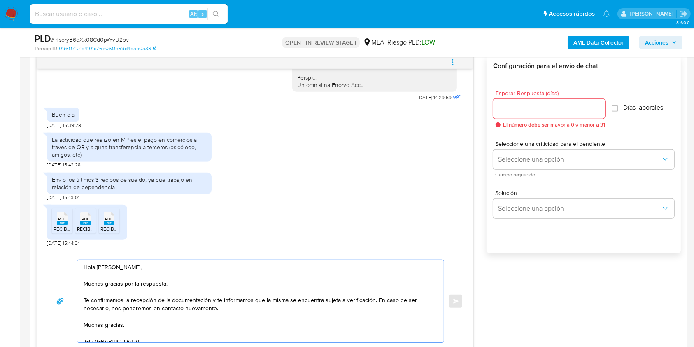
type textarea "Hola Luis Alberto Diaz Bajo, Muchas gracias por la respuesta. Te confirmamos la…"
click at [544, 105] on input "Esperar Respuesta (días)" at bounding box center [549, 108] width 112 height 11
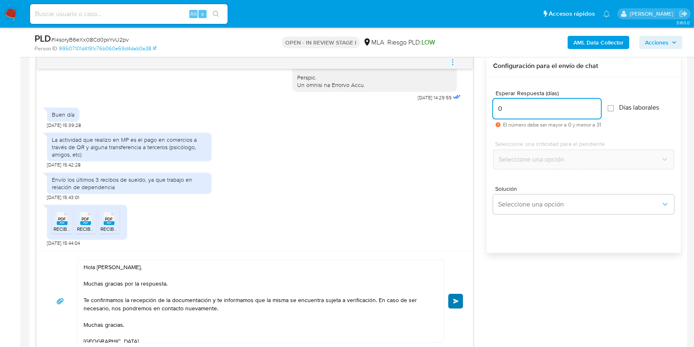
type input "0"
click at [459, 299] on span "Enviar" at bounding box center [456, 301] width 6 height 5
click at [458, 58] on button "menu-action" at bounding box center [452, 62] width 27 height 20
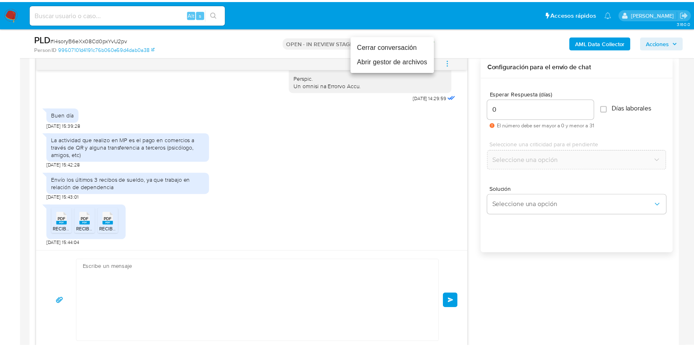
scroll to position [563, 0]
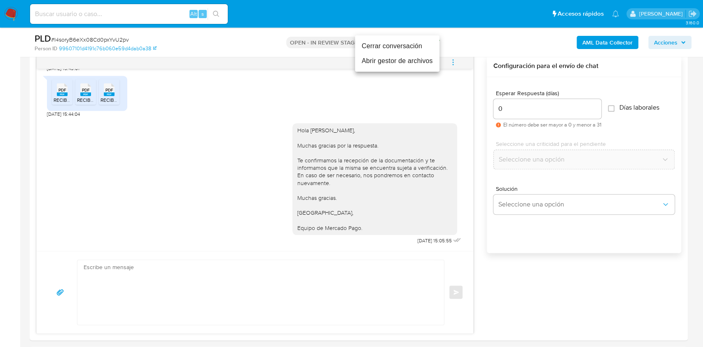
click at [394, 47] on li "Cerrar conversación" at bounding box center [397, 46] width 84 height 15
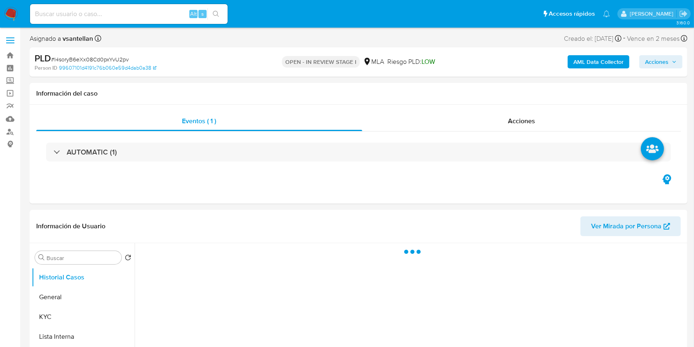
select select "10"
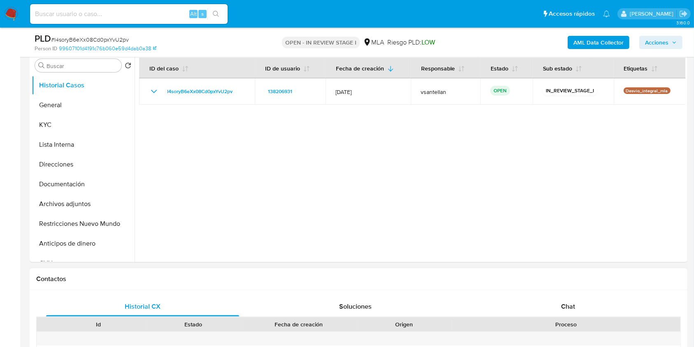
scroll to position [274, 0]
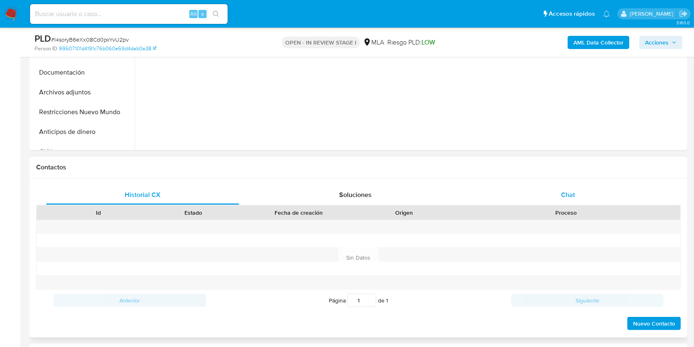
click at [577, 189] on div "Chat" at bounding box center [568, 195] width 193 height 20
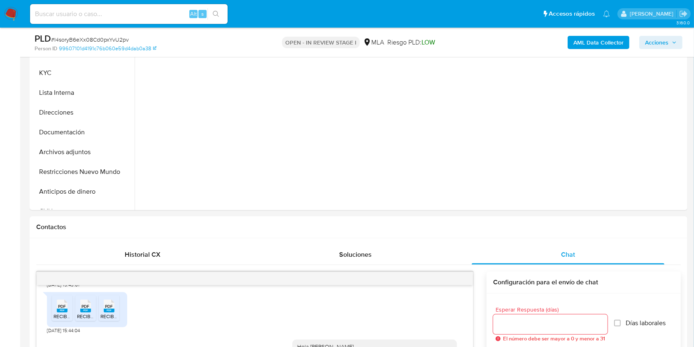
scroll to position [209, 0]
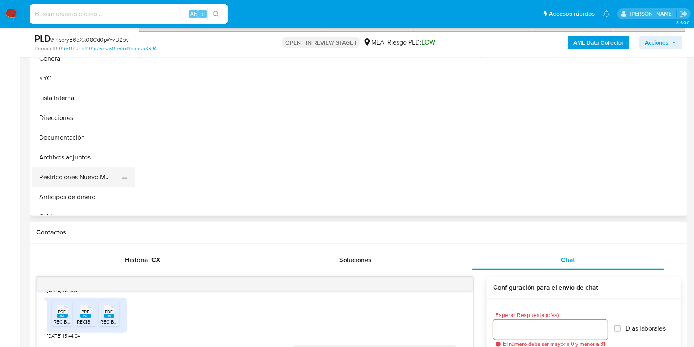
click at [69, 175] on button "Restricciones Nuevo Mundo" at bounding box center [80, 177] width 96 height 20
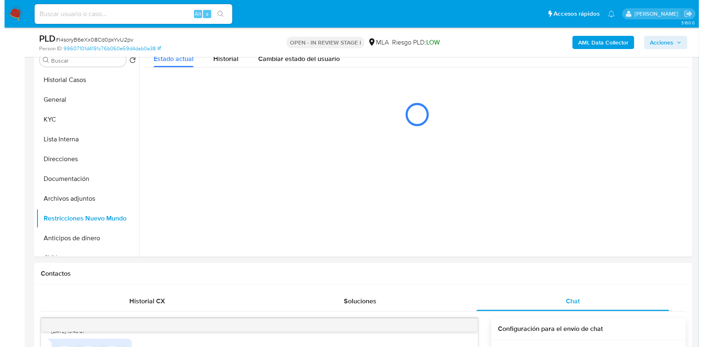
scroll to position [136, 0]
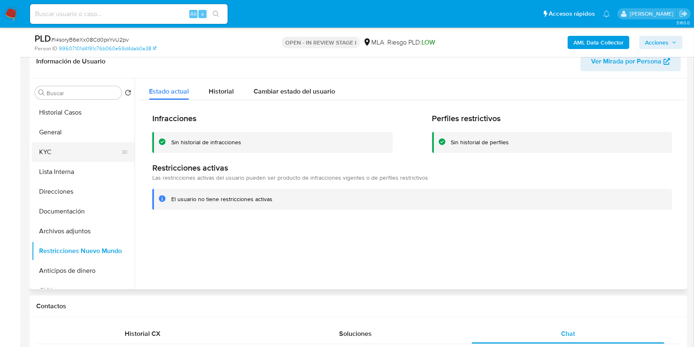
click at [91, 154] on button "KYC" at bounding box center [80, 152] width 96 height 20
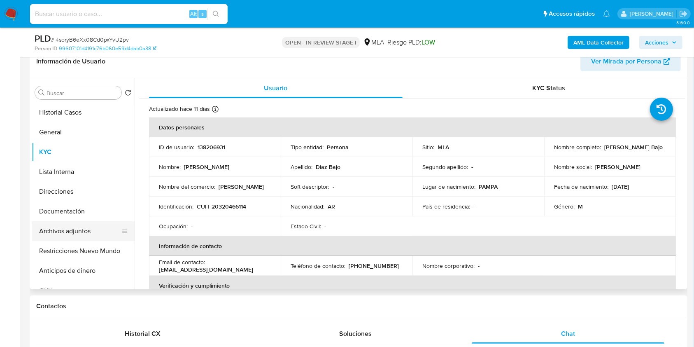
click at [84, 233] on button "Archivos adjuntos" at bounding box center [80, 231] width 96 height 20
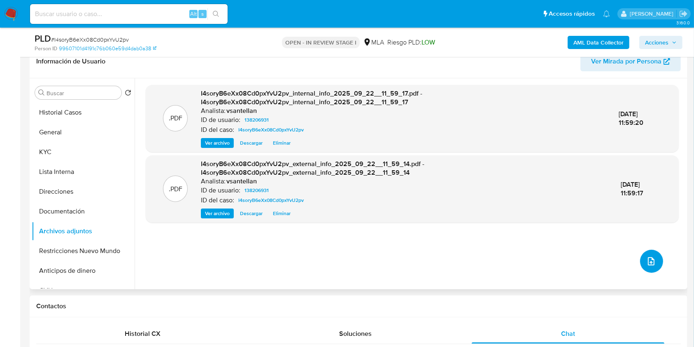
click at [647, 262] on icon "upload-file" at bounding box center [652, 261] width 10 height 10
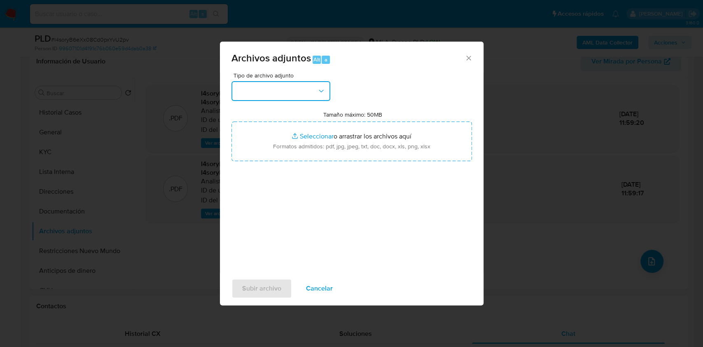
click at [306, 91] on button "button" at bounding box center [280, 91] width 99 height 20
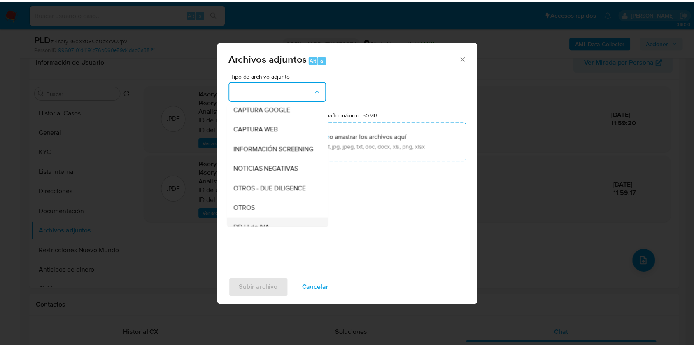
scroll to position [110, 0]
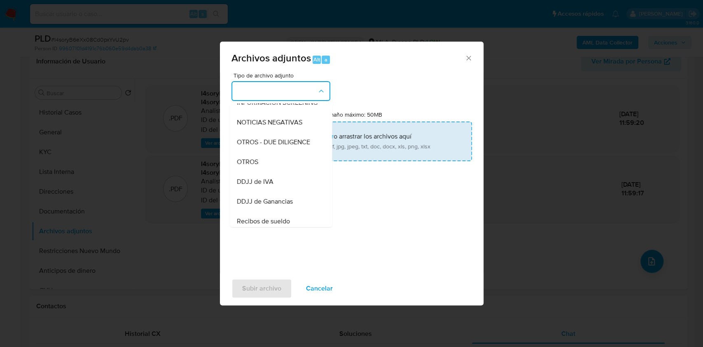
drag, startPoint x: 272, startPoint y: 168, endPoint x: 304, endPoint y: 144, distance: 40.3
click at [272, 168] on div "OTROS" at bounding box center [278, 162] width 84 height 20
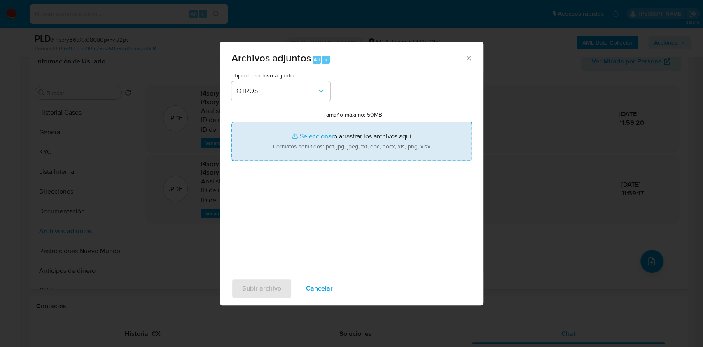
click at [304, 144] on input "Tamaño máximo: 50MB Seleccionar archivos" at bounding box center [351, 142] width 241 height 40
type input "C:\fakepath\Caselog-138206931- NO ROI.docx"
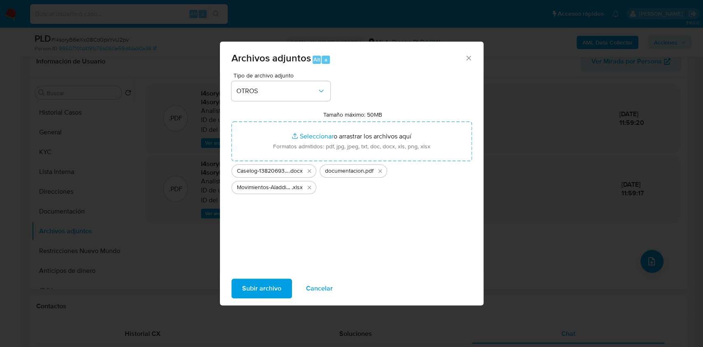
click at [255, 292] on span "Subir archivo" at bounding box center [261, 288] width 39 height 18
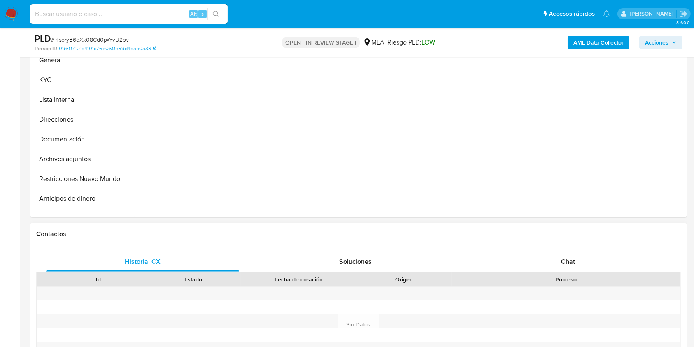
scroll to position [211, 0]
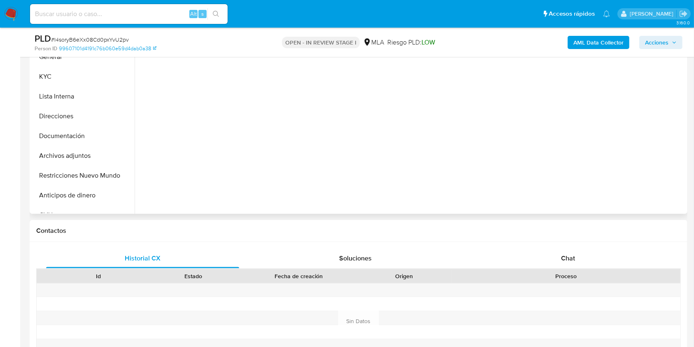
click at [582, 255] on div "Chat" at bounding box center [568, 258] width 193 height 20
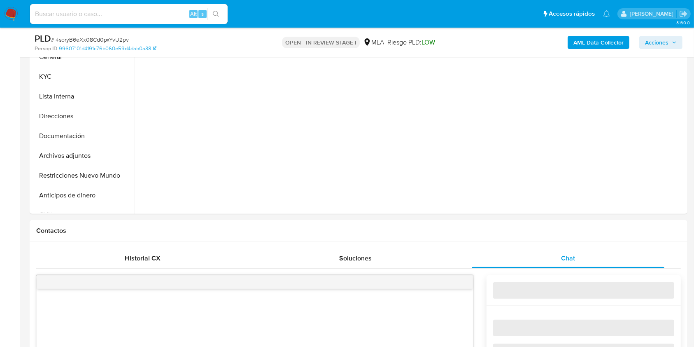
select select "10"
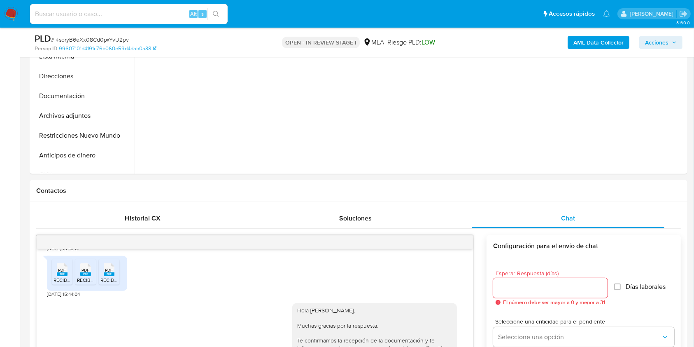
scroll to position [109, 0]
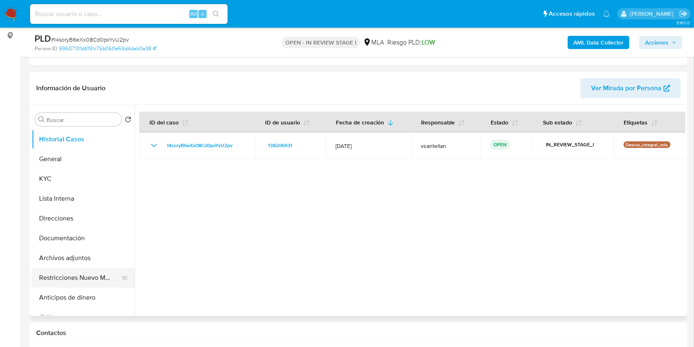
click at [76, 273] on button "Restricciones Nuevo Mundo" at bounding box center [80, 278] width 96 height 20
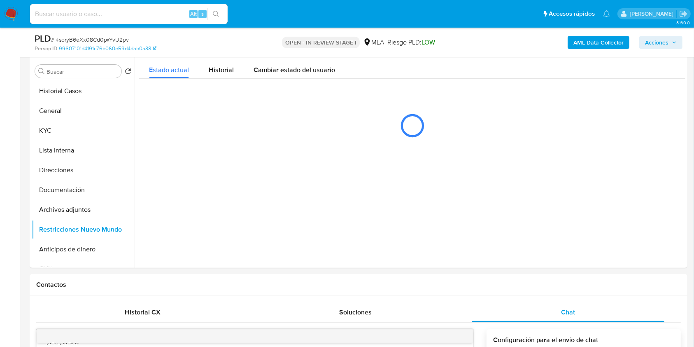
scroll to position [154, 0]
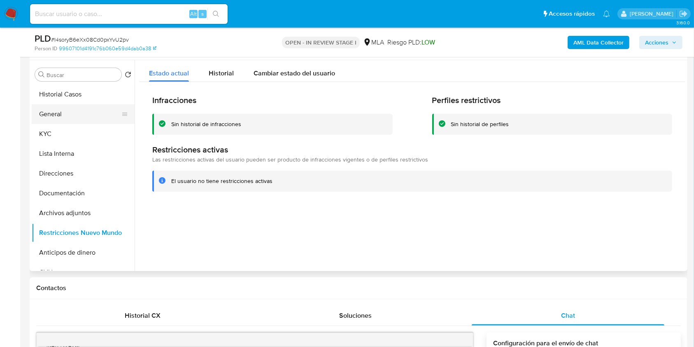
click at [62, 108] on button "General" at bounding box center [80, 114] width 96 height 20
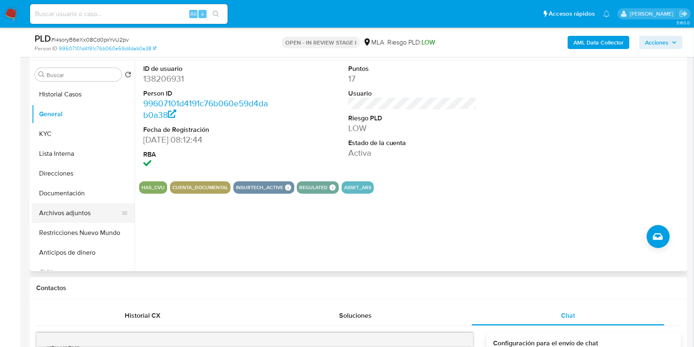
click at [79, 212] on button "Archivos adjuntos" at bounding box center [80, 213] width 96 height 20
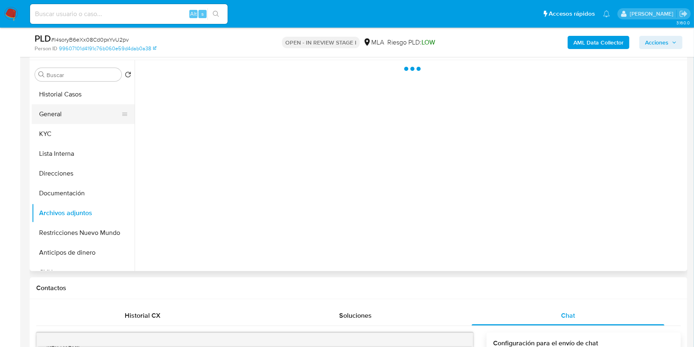
click at [89, 112] on button "General" at bounding box center [80, 114] width 96 height 20
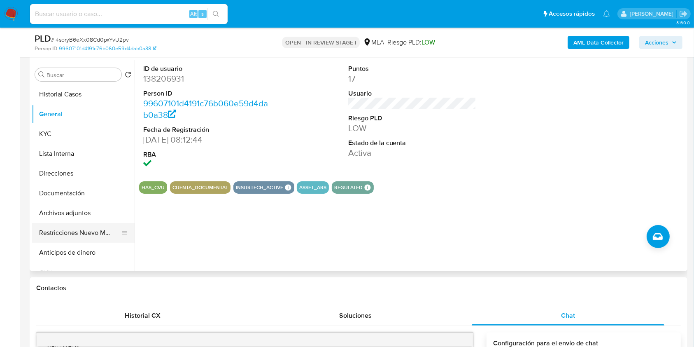
click at [81, 230] on button "Restricciones Nuevo Mundo" at bounding box center [80, 233] width 96 height 20
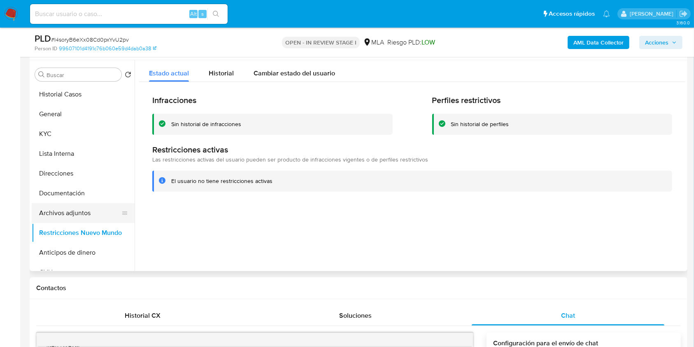
click at [79, 212] on button "Archivos adjuntos" at bounding box center [80, 213] width 96 height 20
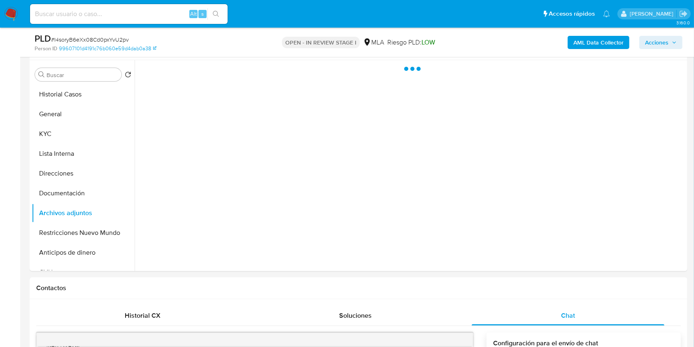
drag, startPoint x: 668, startPoint y: 46, endPoint x: 654, endPoint y: 50, distance: 13.7
click at [668, 47] on span "Acciones" at bounding box center [656, 42] width 23 height 13
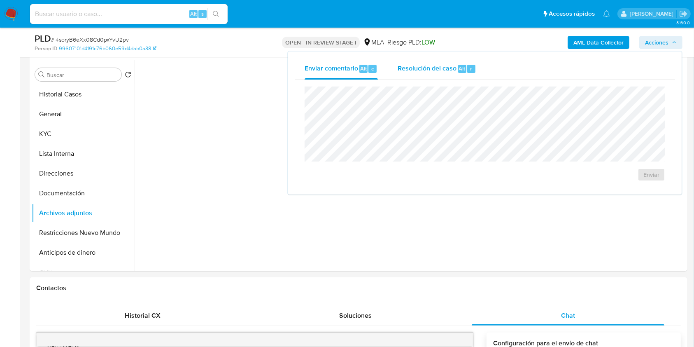
click at [392, 72] on button "Resolución del caso Alt r" at bounding box center [437, 68] width 98 height 21
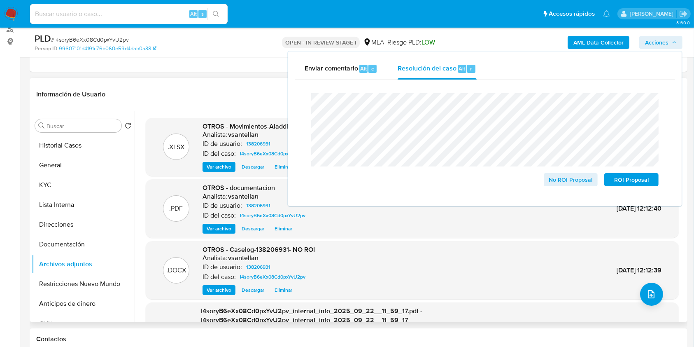
scroll to position [92, 0]
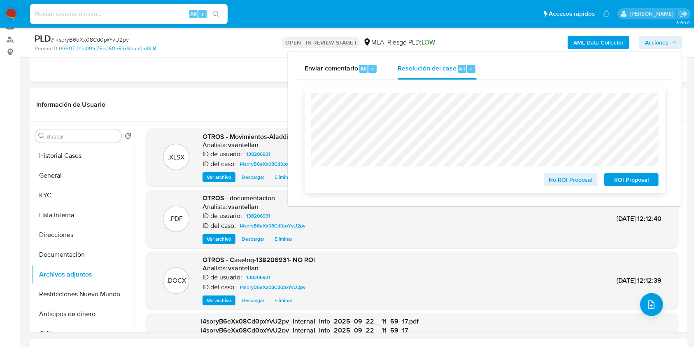
drag, startPoint x: 575, startPoint y: 181, endPoint x: 587, endPoint y: 187, distance: 13.5
click at [575, 181] on span "No ROI Proposal" at bounding box center [571, 180] width 43 height 12
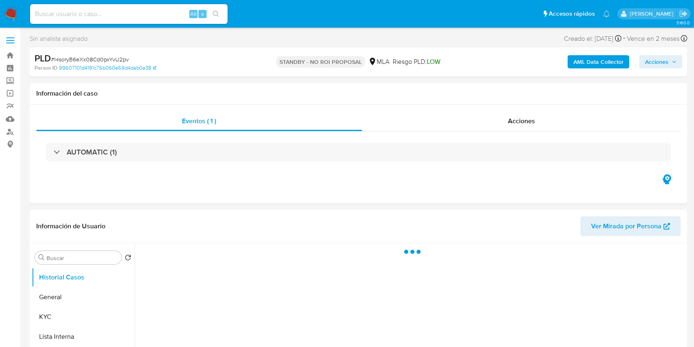
select select "10"
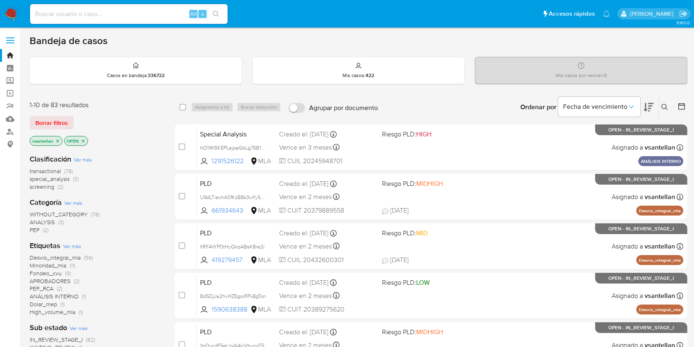
drag, startPoint x: 668, startPoint y: 103, endPoint x: 658, endPoint y: 122, distance: 20.8
click at [668, 103] on button at bounding box center [666, 107] width 14 height 10
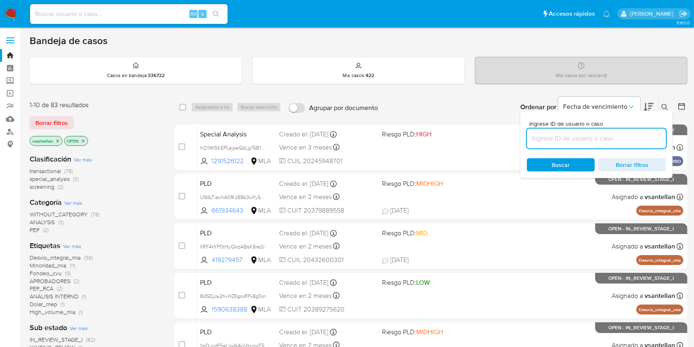
click at [607, 140] on input at bounding box center [596, 138] width 139 height 11
type input "226686385"
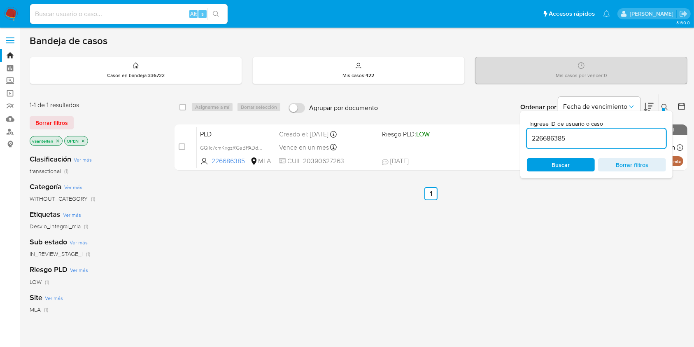
click at [666, 107] on icon at bounding box center [665, 107] width 7 height 7
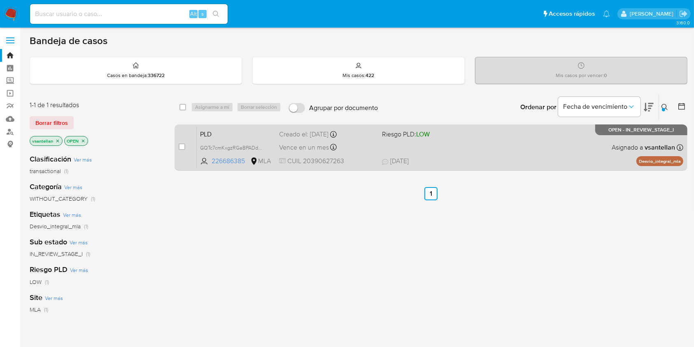
click at [534, 153] on div "PLD GQTc7cmKxgzRGaBPADdC6nuD 226686385 MLA Riesgo PLD: LOW Creado el: [DATE] Cr…" at bounding box center [440, 147] width 487 height 42
click at [184, 144] on input "checkbox" at bounding box center [182, 146] width 7 height 7
checkbox input "true"
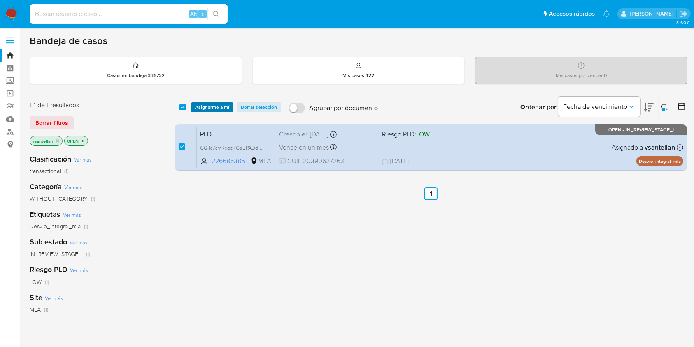
click at [210, 107] on span "Asignarme a mí" at bounding box center [212, 107] width 34 height 8
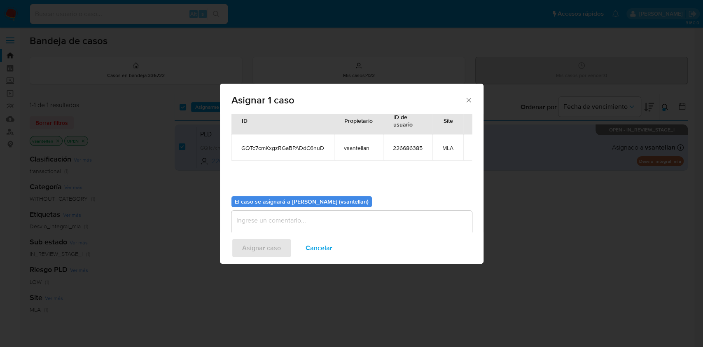
scroll to position [42, 0]
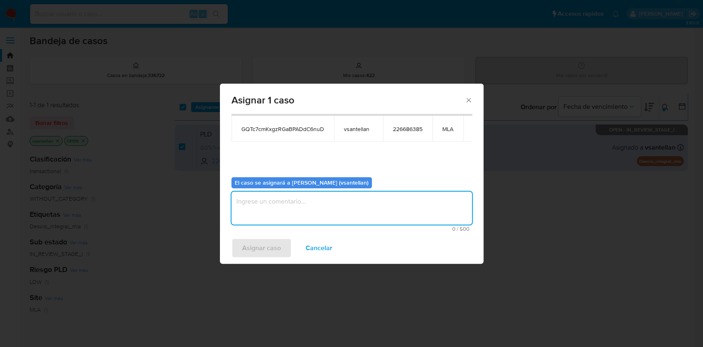
click at [254, 217] on textarea "assign-modal" at bounding box center [351, 208] width 241 height 33
type textarea "1"
click at [260, 256] on span "Asignar caso" at bounding box center [261, 248] width 39 height 18
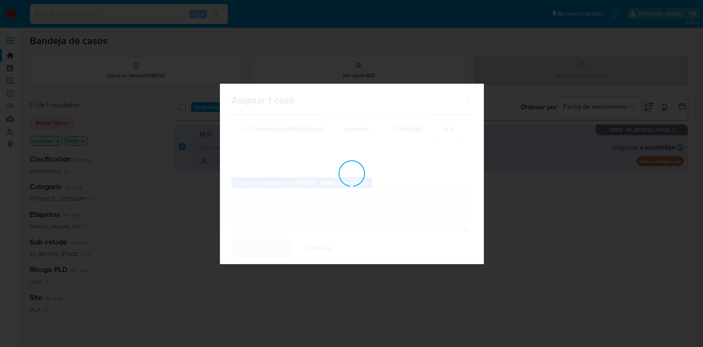
checkbox input "false"
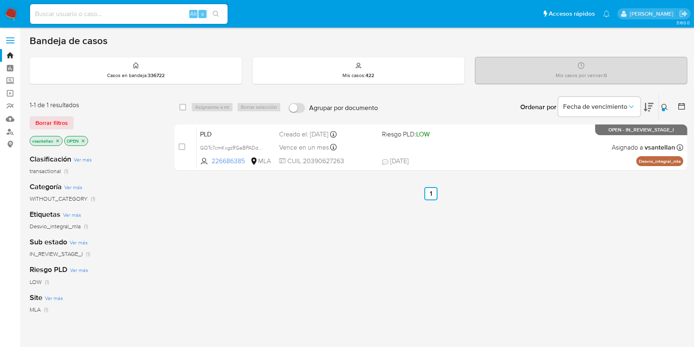
click at [669, 107] on button at bounding box center [666, 107] width 14 height 10
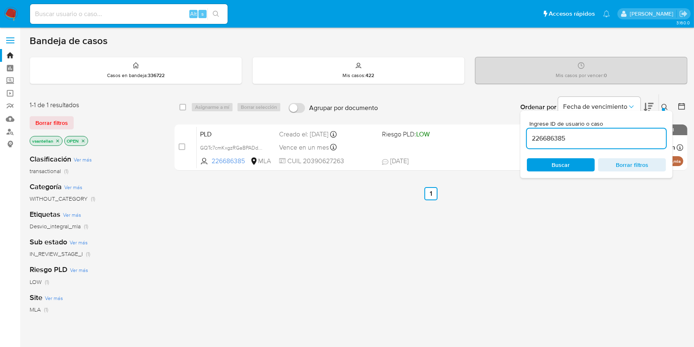
click at [574, 133] on input "226686385" at bounding box center [596, 138] width 139 height 11
type input "168014775"
click at [662, 104] on icon at bounding box center [665, 107] width 7 height 7
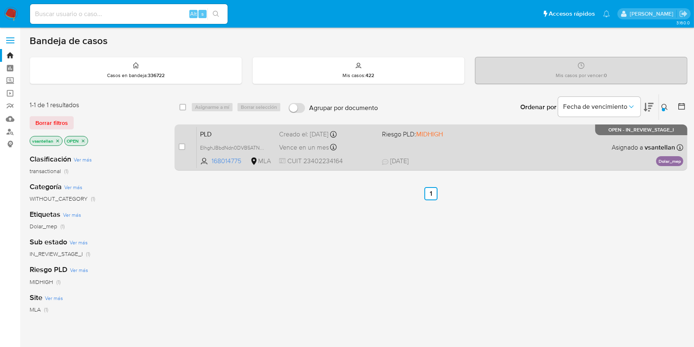
click at [481, 147] on div "PLD ElhghJBbdNdn0DVB5ATNy0AD 168014775 MLA Riesgo PLD: MIDHIGH Creado el: [DATE…" at bounding box center [440, 147] width 487 height 42
click at [183, 143] on input "checkbox" at bounding box center [182, 146] width 7 height 7
checkbox input "true"
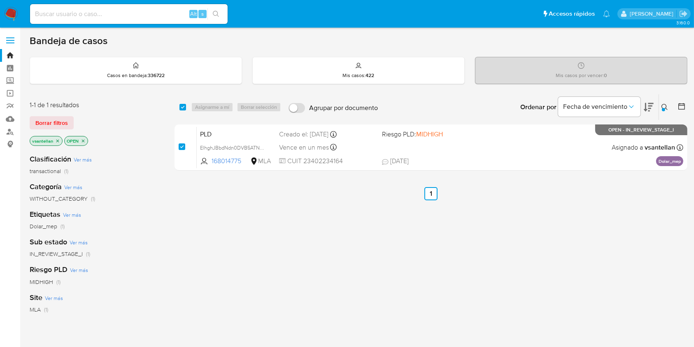
checkbox input "true"
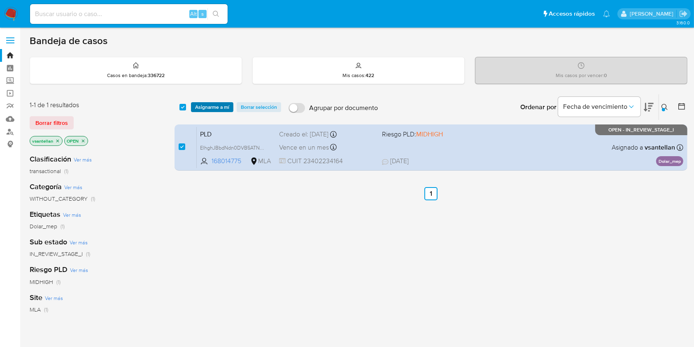
click at [199, 107] on span "Asignarme a mí" at bounding box center [212, 107] width 34 height 8
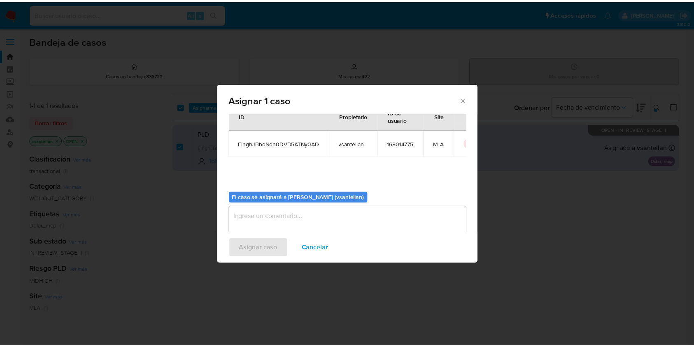
scroll to position [42, 0]
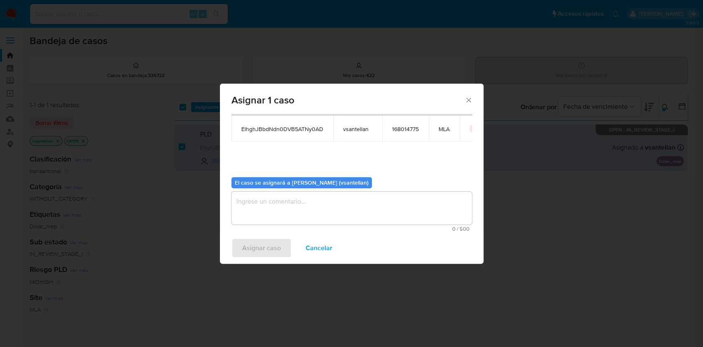
click at [256, 219] on textarea "assign-modal" at bounding box center [351, 208] width 241 height 33
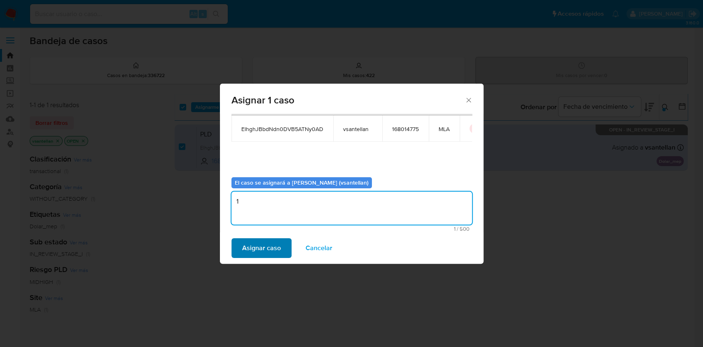
type textarea "1"
click at [255, 242] on span "Asignar caso" at bounding box center [261, 248] width 39 height 18
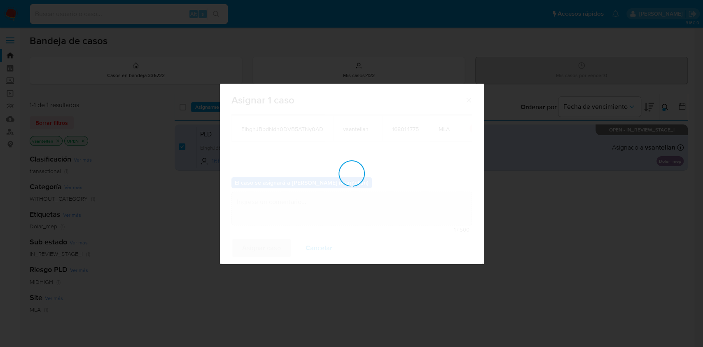
checkbox input "false"
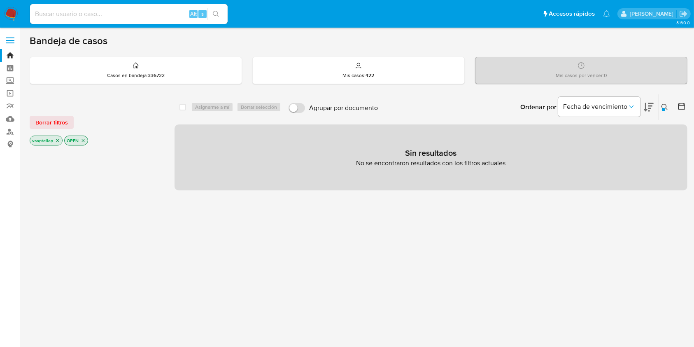
click at [11, 7] on img at bounding box center [11, 14] width 14 height 14
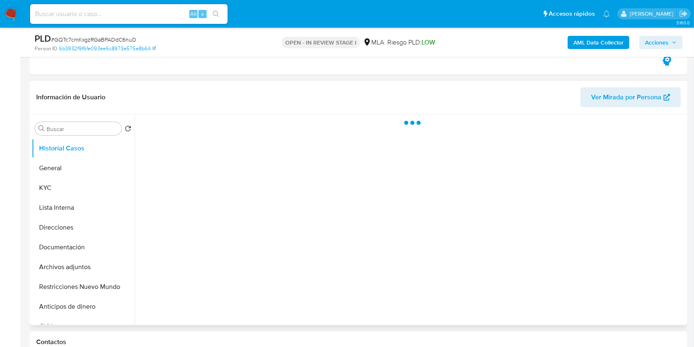
scroll to position [165, 0]
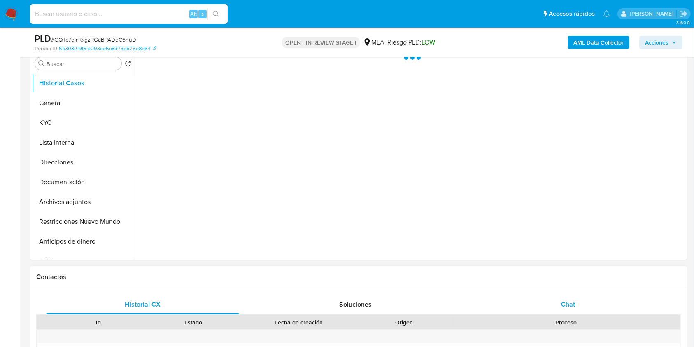
click at [562, 306] on span "Chat" at bounding box center [568, 303] width 14 height 9
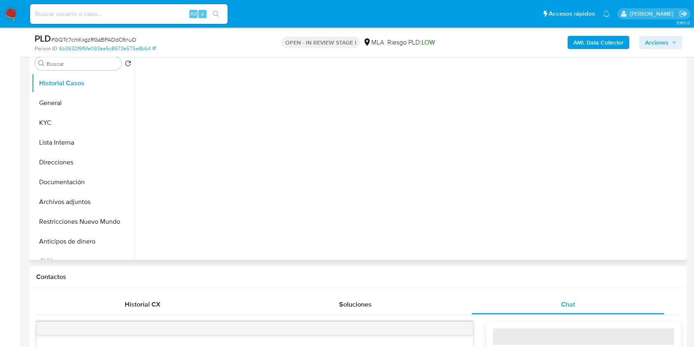
select select "10"
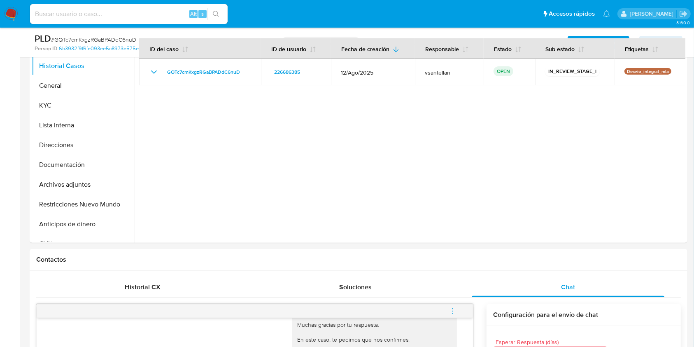
scroll to position [117, 0]
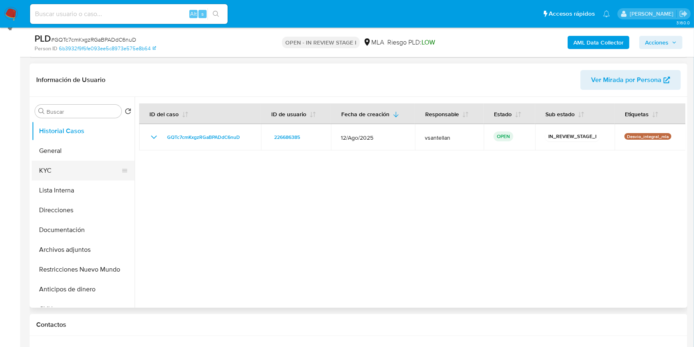
click at [86, 176] on button "KYC" at bounding box center [80, 171] width 96 height 20
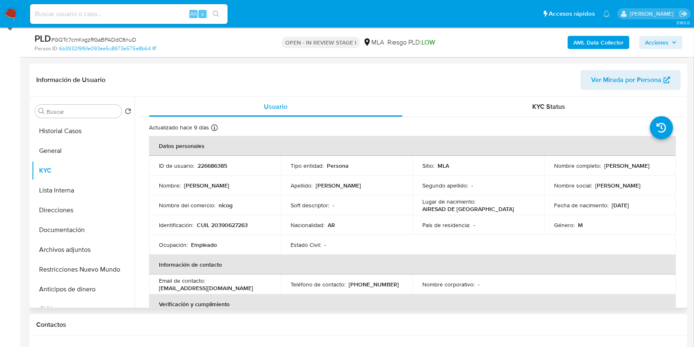
drag, startPoint x: 623, startPoint y: 172, endPoint x: 551, endPoint y: 169, distance: 71.7
click at [551, 169] on td "Nombre completo : [PERSON_NAME]" at bounding box center [610, 166] width 132 height 20
copy p "[PERSON_NAME]"
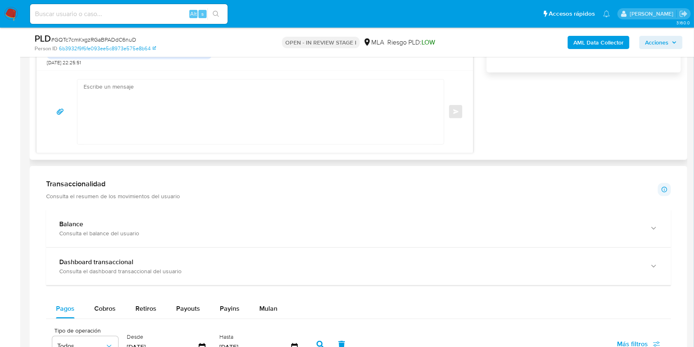
scroll to position [446, 0]
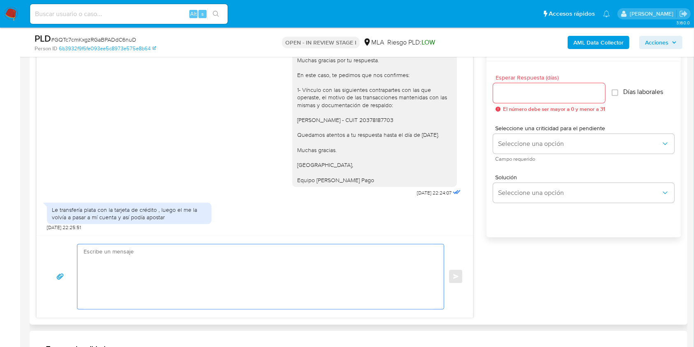
click at [175, 284] on textarea at bounding box center [259, 276] width 350 height 65
paste textarea "Hola [PERSON_NAME], Muchas gracias por tu respuesta. Te informamos que el uso d…"
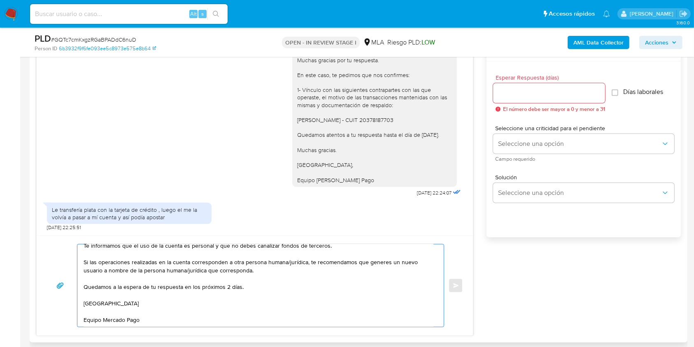
scroll to position [41, 0]
drag, startPoint x: 255, startPoint y: 284, endPoint x: 81, endPoint y: 288, distance: 173.5
click at [81, 288] on div "Hola [PERSON_NAME], Muchas gracias por tu respuesta. Te informamos que el uso d…" at bounding box center [258, 285] width 362 height 82
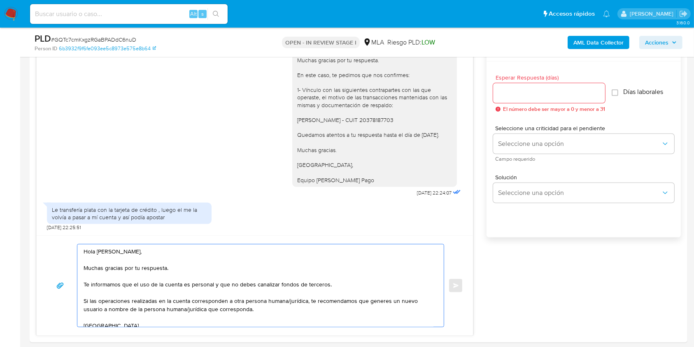
scroll to position [427, 0]
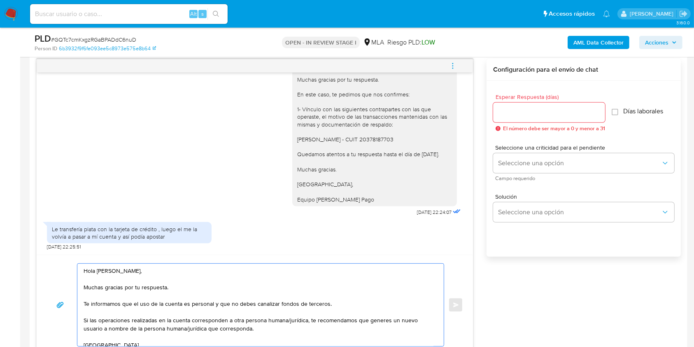
type textarea "Hola [PERSON_NAME], Muchas gracias por tu respuesta. Te informamos que el uso d…"
click at [572, 116] on input "Esperar Respuesta (días)" at bounding box center [549, 112] width 112 height 11
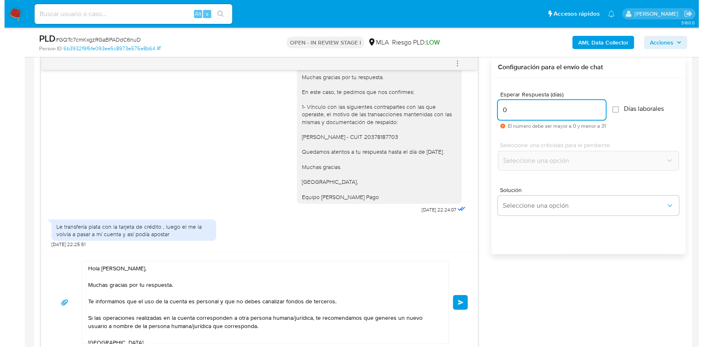
scroll to position [428, 0]
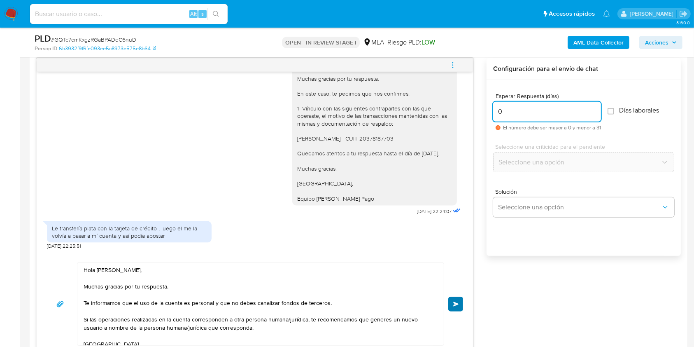
type input "0"
click at [455, 301] on span "Enviar" at bounding box center [456, 303] width 6 height 5
click at [453, 67] on icon "menu-action" at bounding box center [453, 67] width 1 height 1
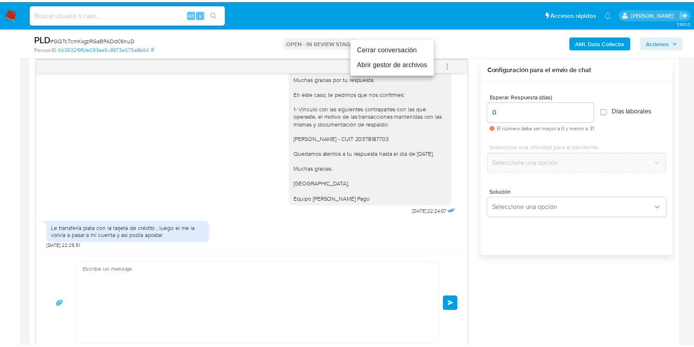
scroll to position [1278, 0]
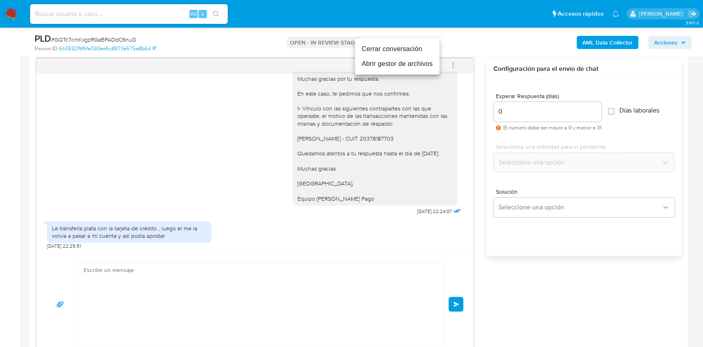
click at [413, 45] on li "Cerrar conversación" at bounding box center [397, 49] width 84 height 15
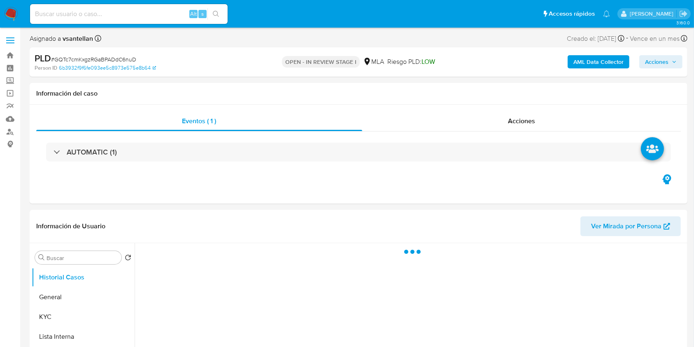
select select "10"
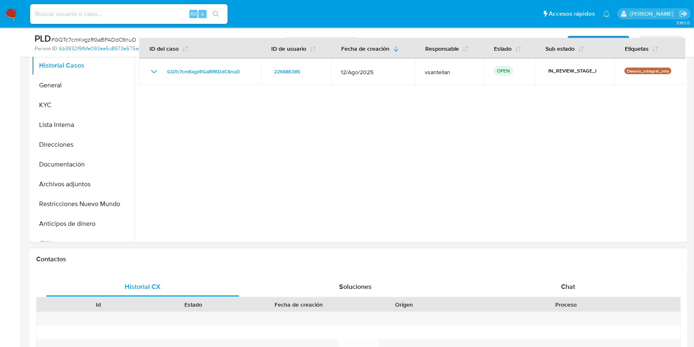
scroll to position [220, 0]
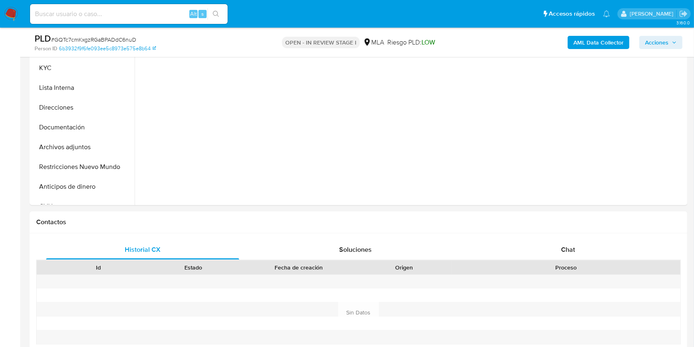
drag, startPoint x: 563, startPoint y: 243, endPoint x: 699, endPoint y: 179, distance: 150.9
click at [563, 243] on div "Chat" at bounding box center [568, 250] width 193 height 20
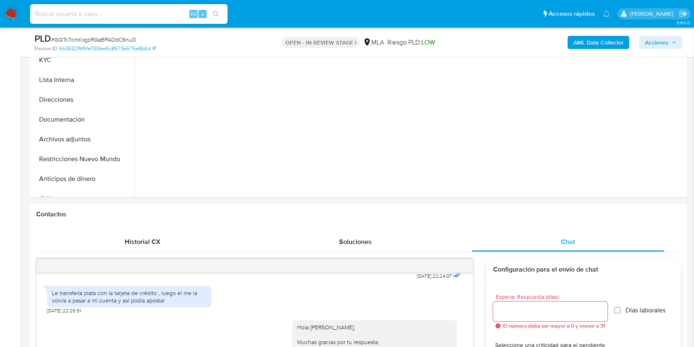
scroll to position [220, 0]
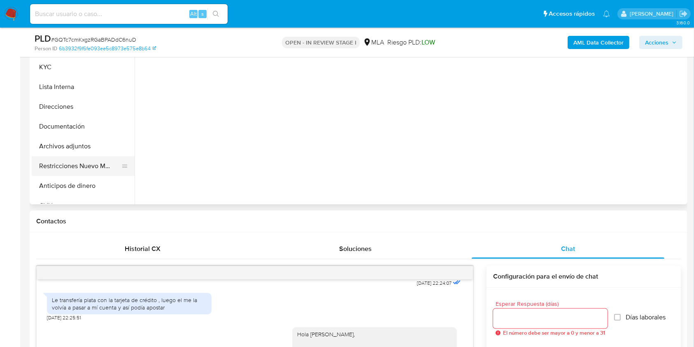
click at [82, 168] on button "Restricciones Nuevo Mundo" at bounding box center [80, 166] width 96 height 20
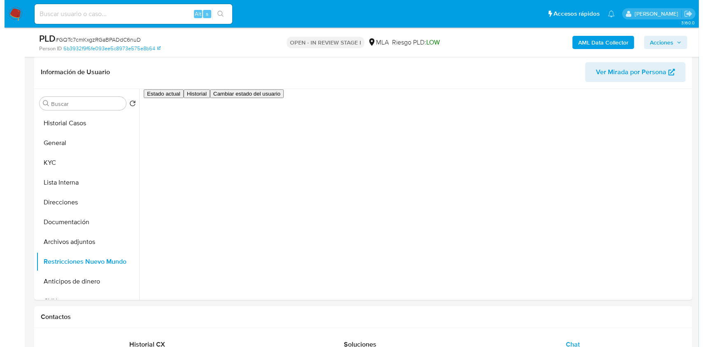
scroll to position [110, 0]
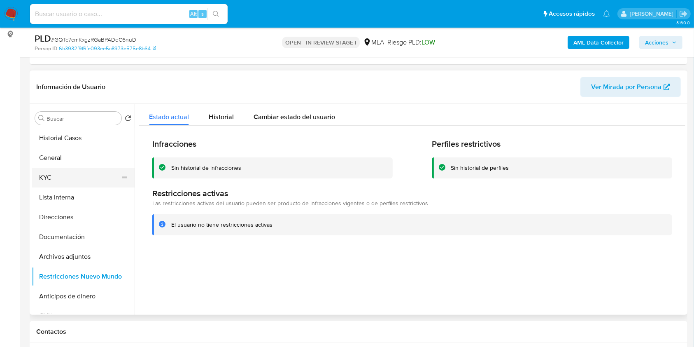
click at [64, 174] on button "KYC" at bounding box center [80, 178] width 96 height 20
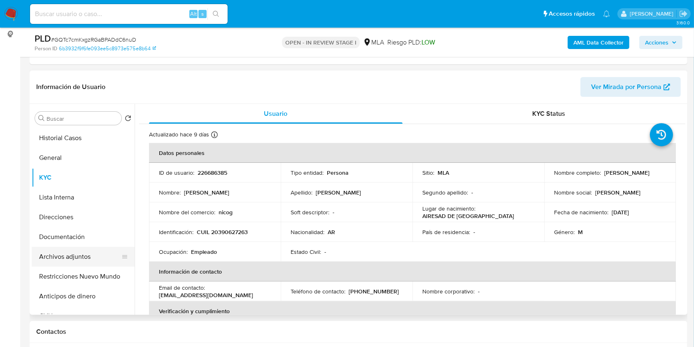
click at [77, 263] on button "Archivos adjuntos" at bounding box center [80, 257] width 96 height 20
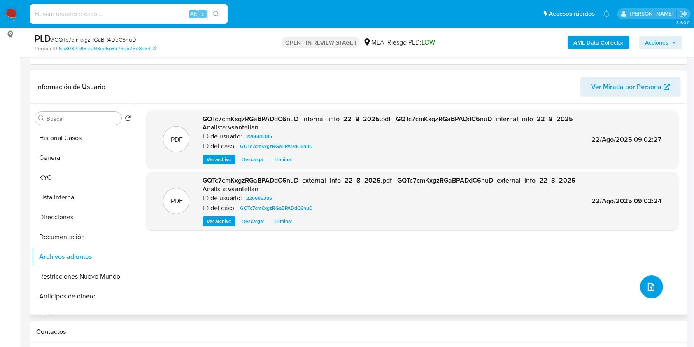
click at [647, 286] on icon "upload-file" at bounding box center [652, 287] width 10 height 10
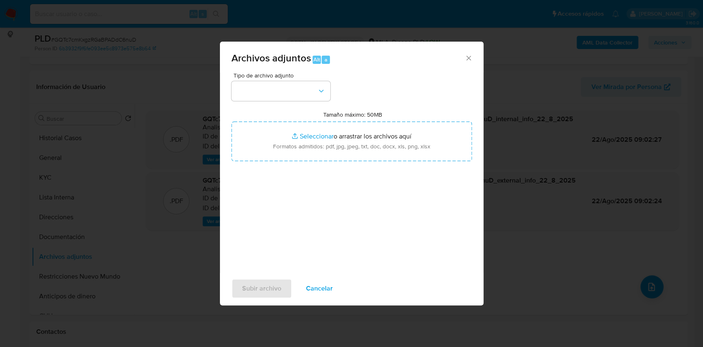
click at [271, 104] on div "Tipo de archivo adjunto Tamaño máximo: 50MB Seleccionar archivos Seleccionar o …" at bounding box center [351, 169] width 241 height 194
click at [269, 87] on button "button" at bounding box center [280, 91] width 99 height 20
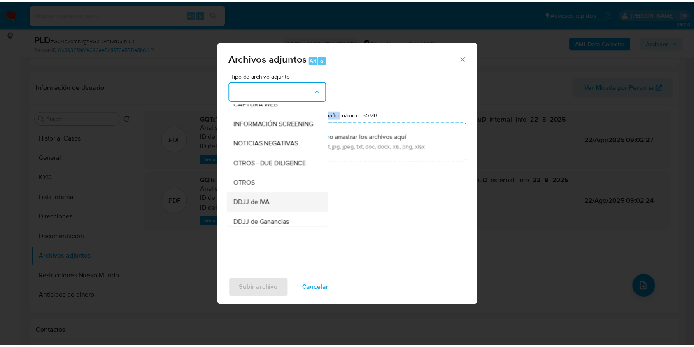
scroll to position [110, 0]
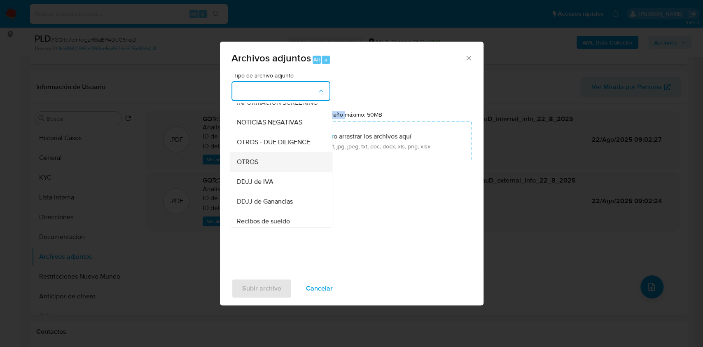
click at [262, 166] on div "OTROS" at bounding box center [278, 162] width 84 height 20
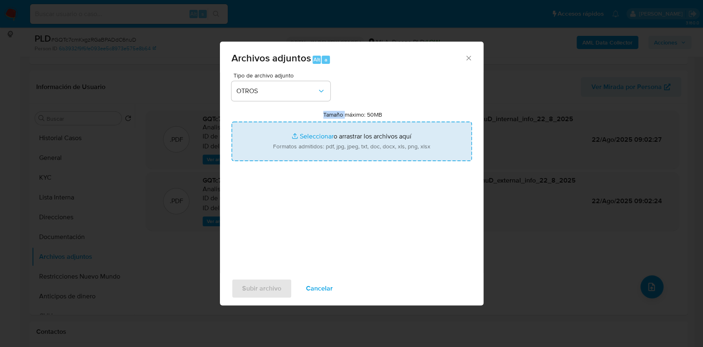
click at [277, 153] on input "Tamaño máximo: 50MB Seleccionar archivos" at bounding box center [351, 142] width 241 height 40
type input "C:\fakepath\Caselog-226686385- NO ROI.docx"
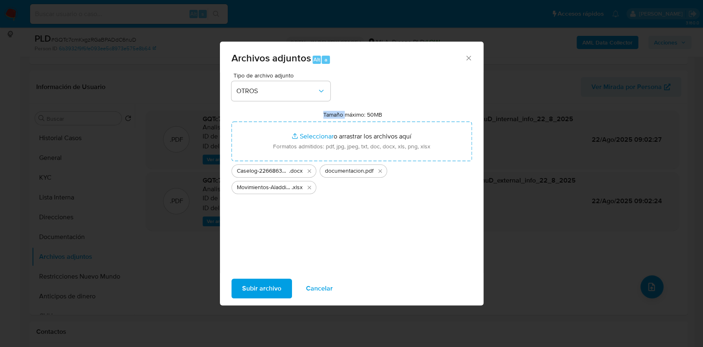
click at [273, 285] on span "Subir archivo" at bounding box center [261, 288] width 39 height 18
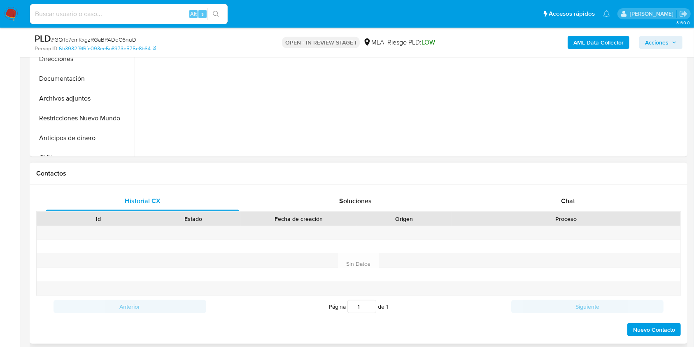
scroll to position [283, 0]
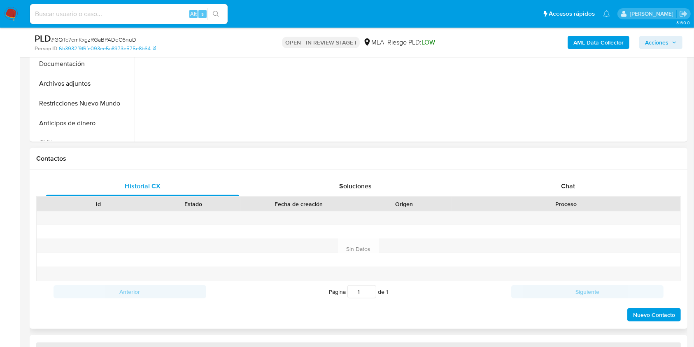
drag, startPoint x: 582, startPoint y: 178, endPoint x: 636, endPoint y: 173, distance: 54.1
click at [582, 178] on div "Chat" at bounding box center [568, 186] width 193 height 20
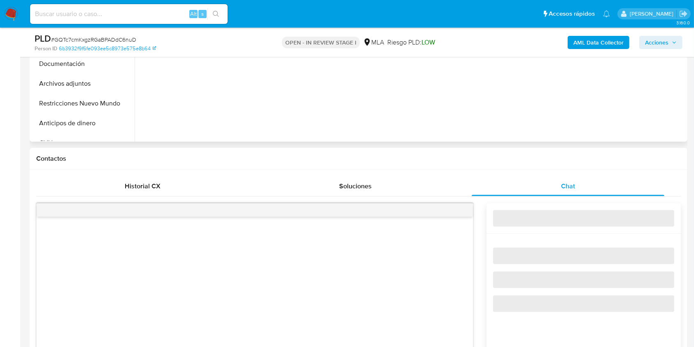
select select "10"
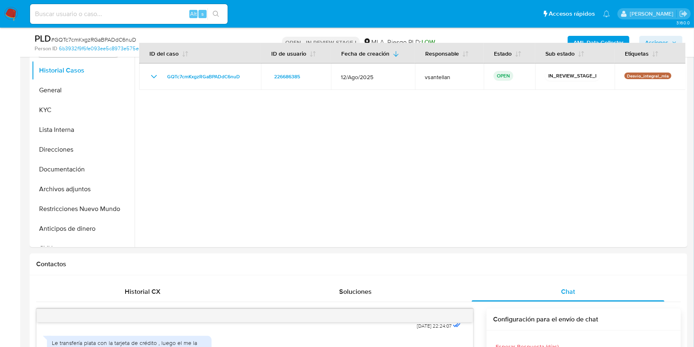
scroll to position [165, 0]
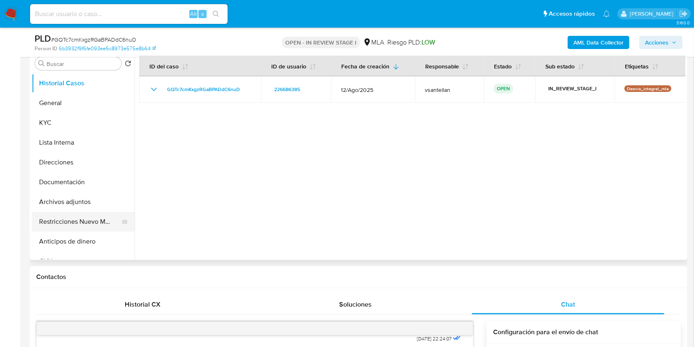
click at [44, 228] on button "Restricciones Nuevo Mundo" at bounding box center [80, 222] width 96 height 20
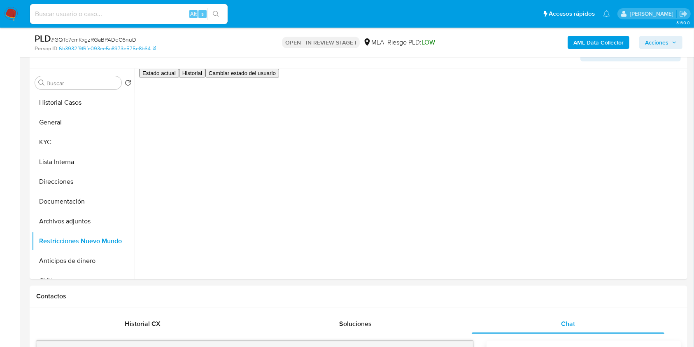
scroll to position [138, 0]
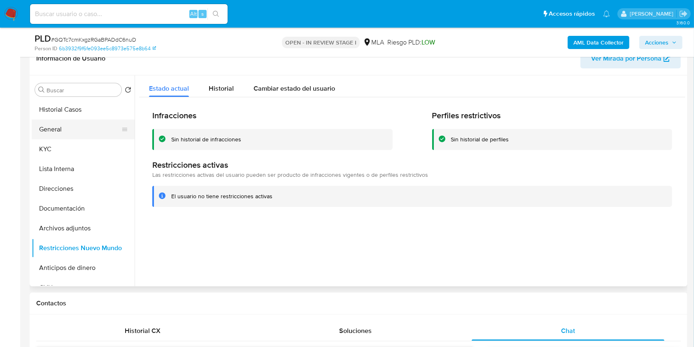
click at [92, 128] on button "General" at bounding box center [80, 129] width 96 height 20
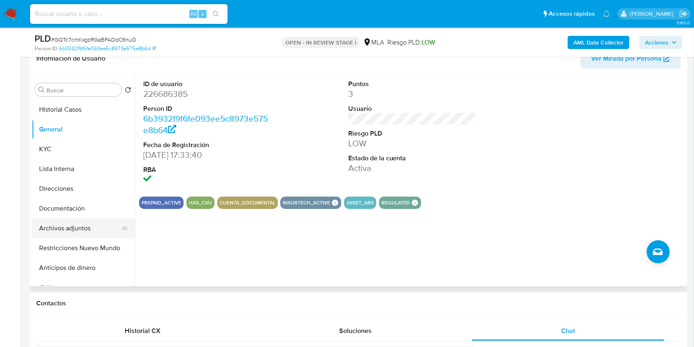
click at [80, 228] on button "Archivos adjuntos" at bounding box center [80, 228] width 96 height 20
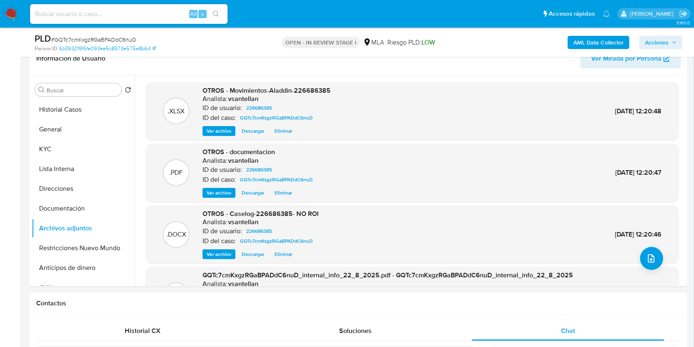
click at [656, 42] on span "Acciones" at bounding box center [656, 42] width 23 height 13
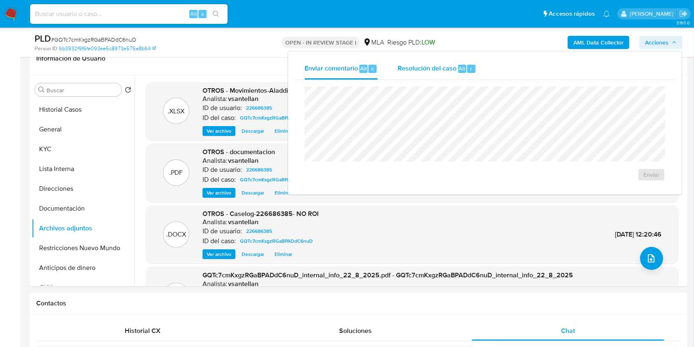
click at [446, 69] on span "Resolución del caso" at bounding box center [427, 67] width 59 height 9
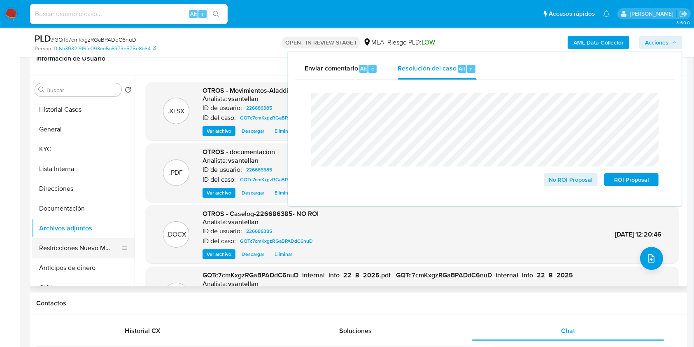
click at [72, 240] on button "Restricciones Nuevo Mundo" at bounding box center [80, 248] width 96 height 20
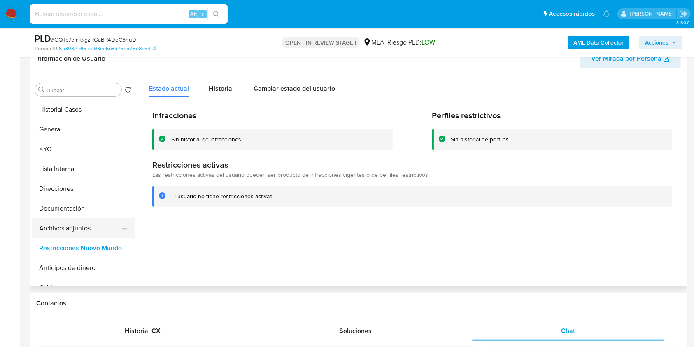
click at [70, 223] on button "Archivos adjuntos" at bounding box center [80, 228] width 96 height 20
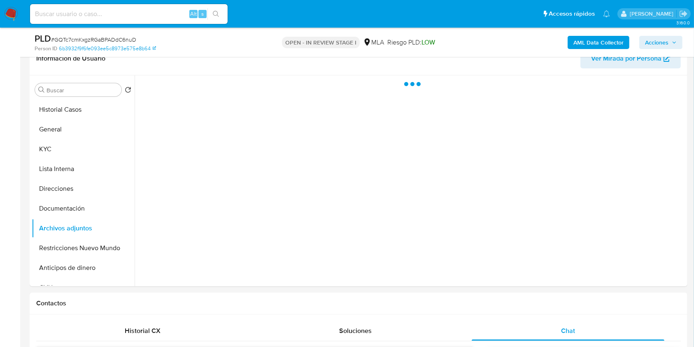
click at [680, 43] on button "Acciones" at bounding box center [661, 42] width 43 height 13
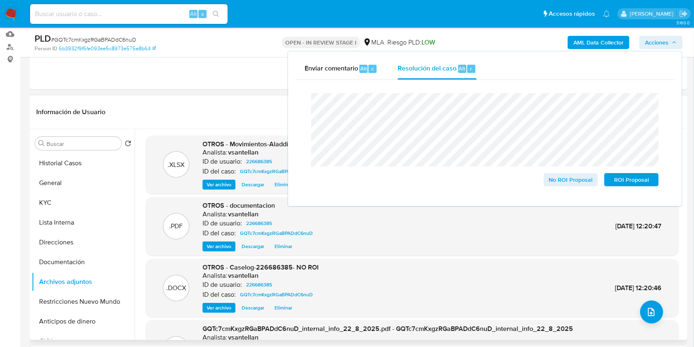
scroll to position [55, 0]
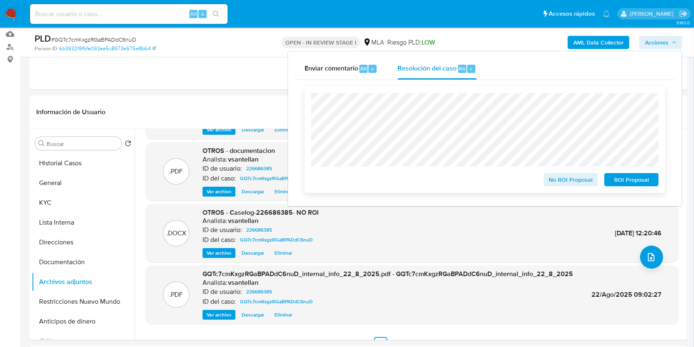
click at [577, 180] on span "No ROI Proposal" at bounding box center [571, 180] width 43 height 12
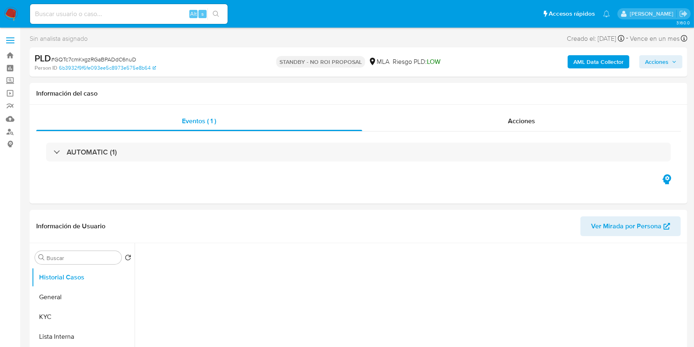
select select "10"
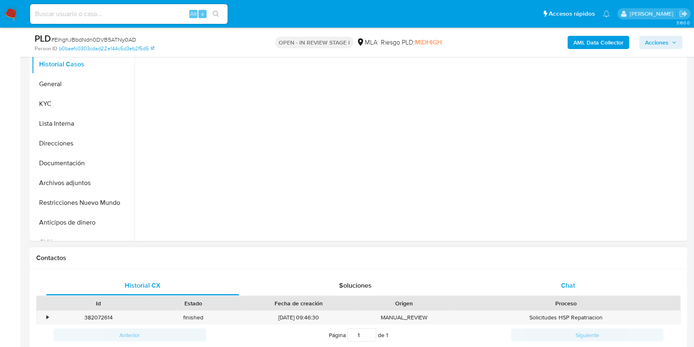
select select "10"
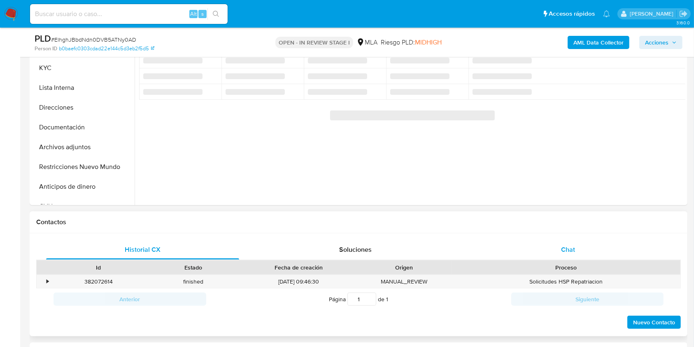
click at [577, 252] on div "Chat" at bounding box center [568, 250] width 193 height 20
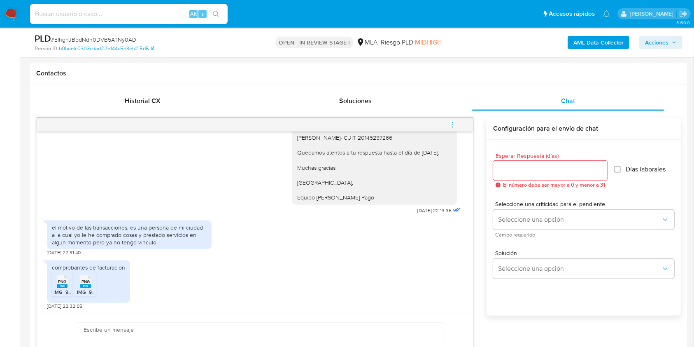
scroll to position [370, 0]
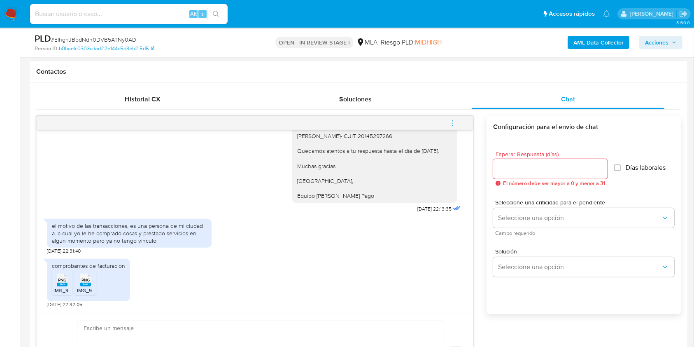
click at [58, 287] on span "IMG_9184.png" at bounding box center [70, 290] width 32 height 7
click at [84, 278] on span "PNG" at bounding box center [86, 279] width 8 height 5
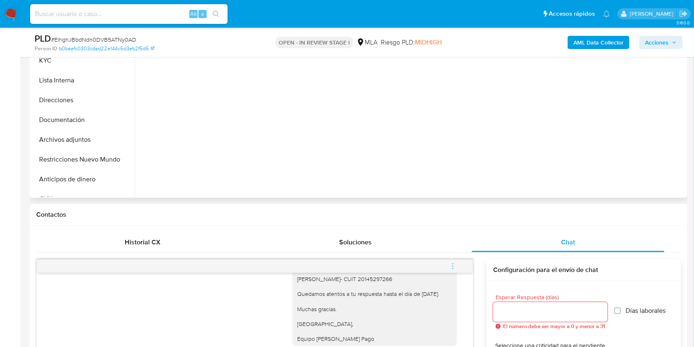
scroll to position [205, 0]
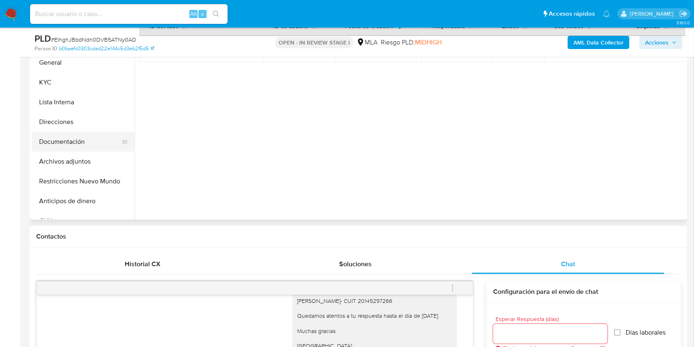
click at [63, 140] on button "Documentación" at bounding box center [80, 142] width 96 height 20
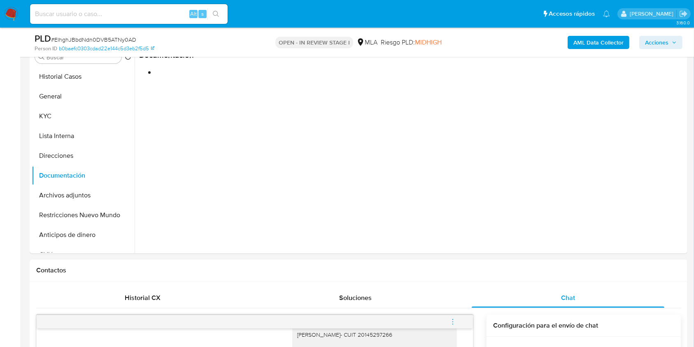
scroll to position [152, 0]
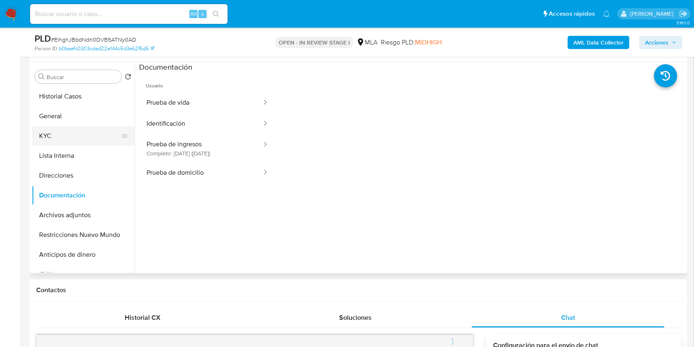
click at [70, 138] on button "KYC" at bounding box center [80, 136] width 96 height 20
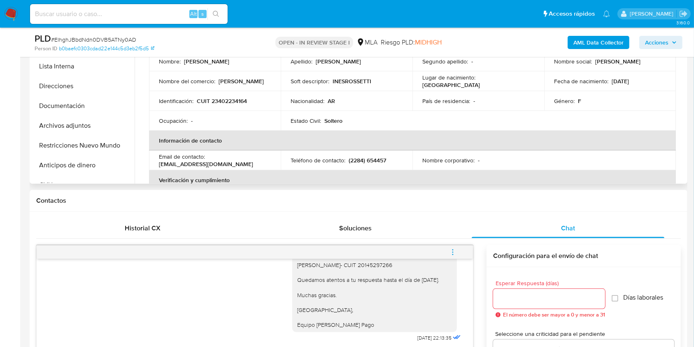
scroll to position [97, 0]
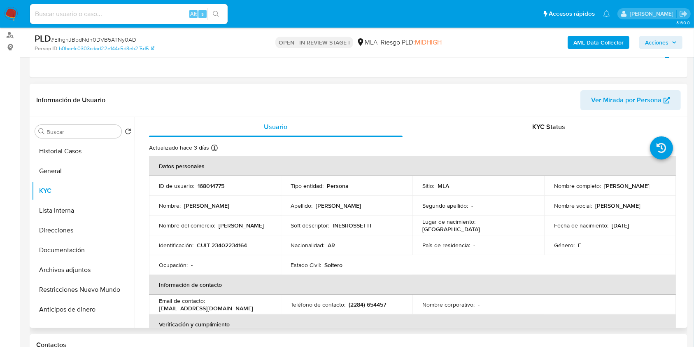
click at [631, 187] on p "[PERSON_NAME]" at bounding box center [627, 185] width 45 height 7
drag, startPoint x: 639, startPoint y: 188, endPoint x: 601, endPoint y: 184, distance: 37.7
click at [601, 184] on div "Nombre completo : Ines Rossetti" at bounding box center [610, 185] width 112 height 7
copy p "[PERSON_NAME]"
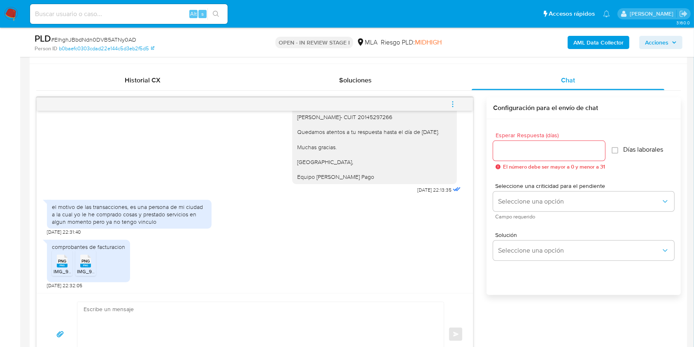
scroll to position [427, 0]
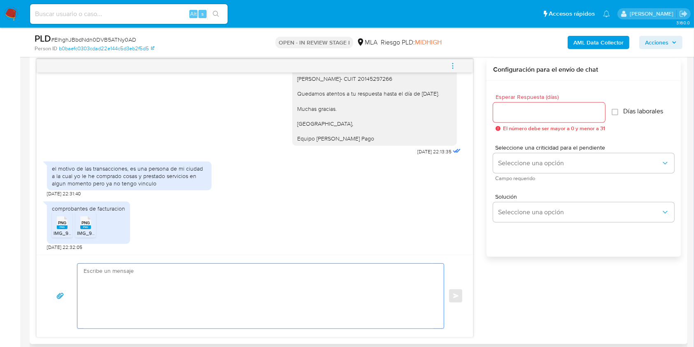
click at [265, 312] on textarea at bounding box center [259, 296] width 350 height 65
paste textarea "Hola Ines Rossetti, Muchas gracias por tu respuesta. Te informamos que el uso d…"
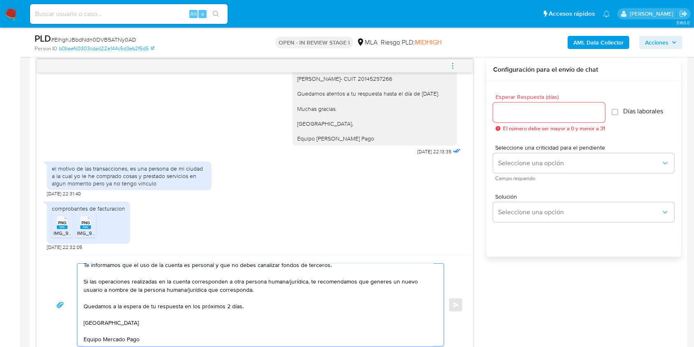
scroll to position [41, 0]
drag, startPoint x: 254, startPoint y: 312, endPoint x: 80, endPoint y: 308, distance: 174.3
click at [80, 308] on div "Hola Ines Rossetti, Muchas gracias por tu respuesta. Te informamos que el uso d…" at bounding box center [258, 305] width 362 height 82
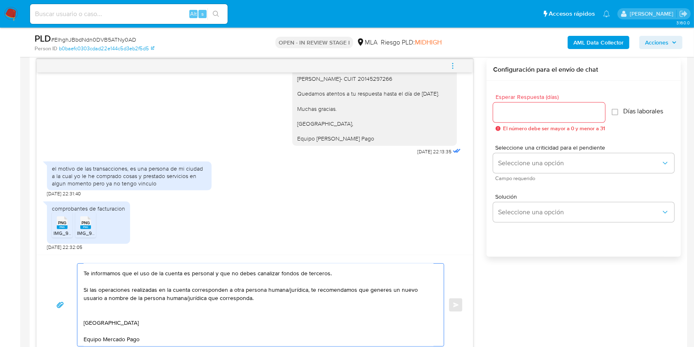
type textarea "Hola Ines Rossetti, Muchas gracias por tu respuesta. Te informamos que el uso d…"
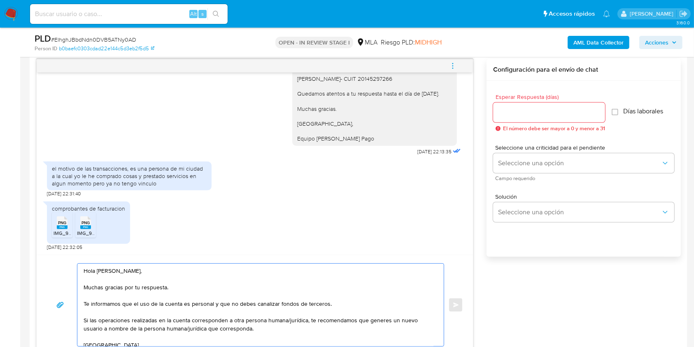
scroll to position [400, 0]
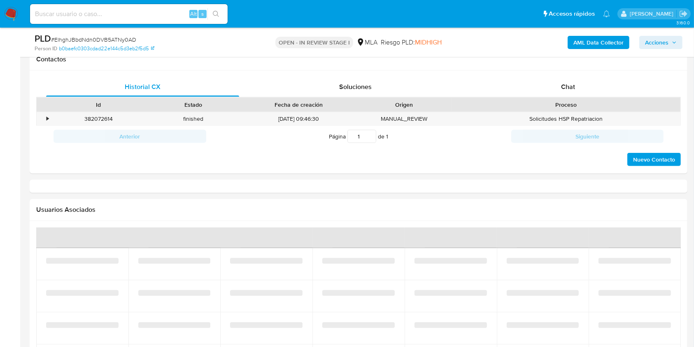
scroll to position [384, 0]
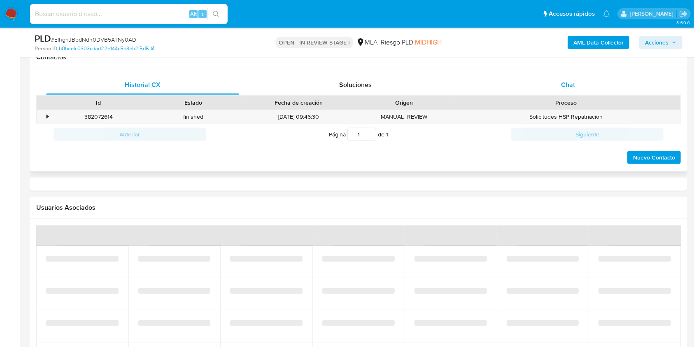
select select "10"
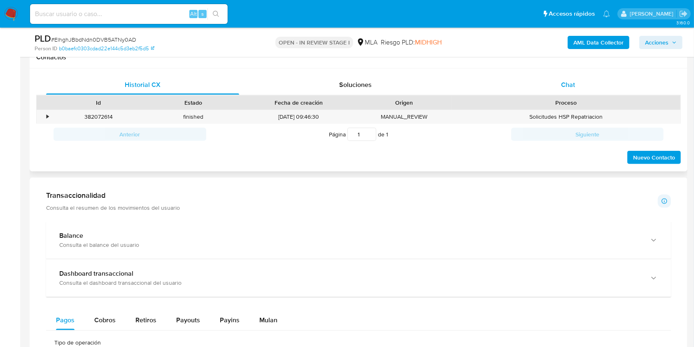
click at [575, 82] on span "Chat" at bounding box center [568, 84] width 14 height 9
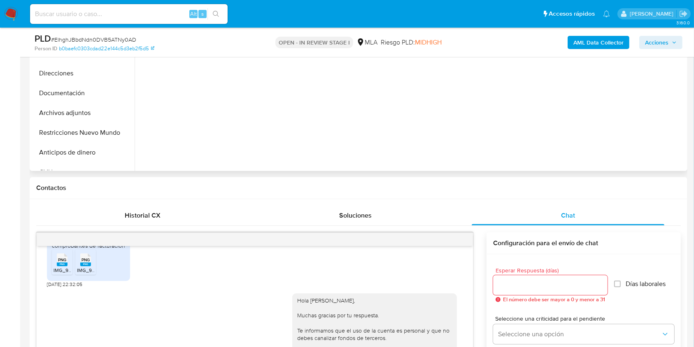
scroll to position [216, 0]
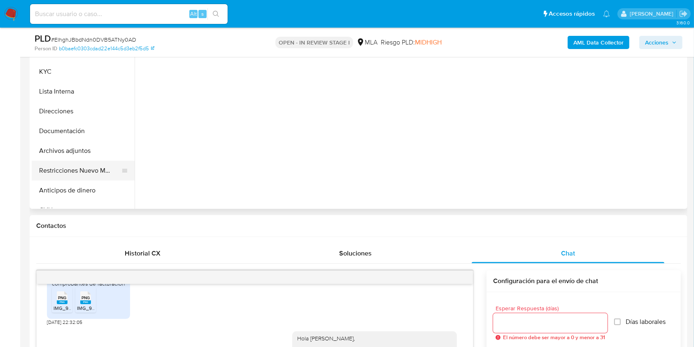
click at [50, 170] on button "Restricciones Nuevo Mundo" at bounding box center [80, 171] width 96 height 20
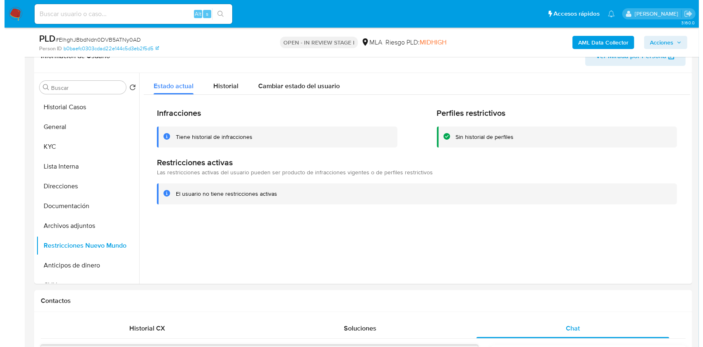
scroll to position [137, 0]
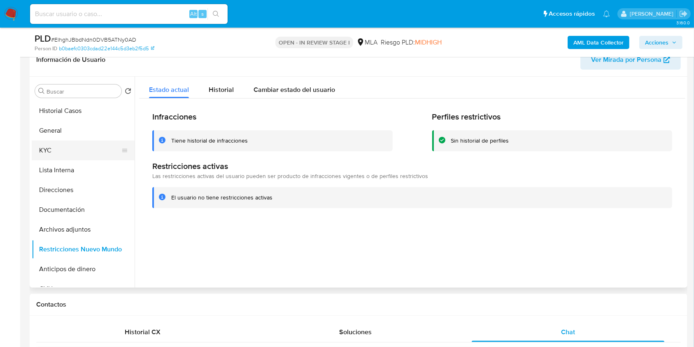
click at [50, 150] on button "KYC" at bounding box center [80, 150] width 96 height 20
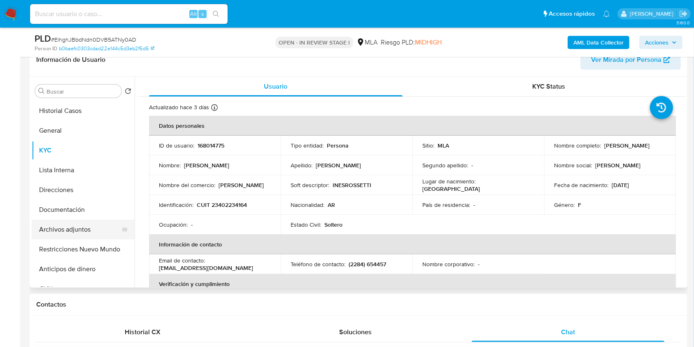
click at [86, 229] on button "Archivos adjuntos" at bounding box center [80, 230] width 96 height 20
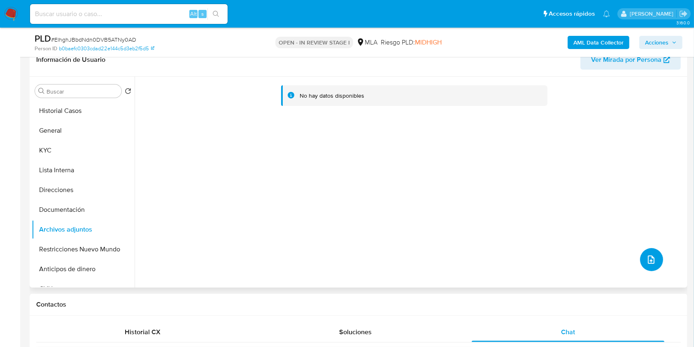
click at [647, 255] on span "upload-file" at bounding box center [652, 260] width 10 height 10
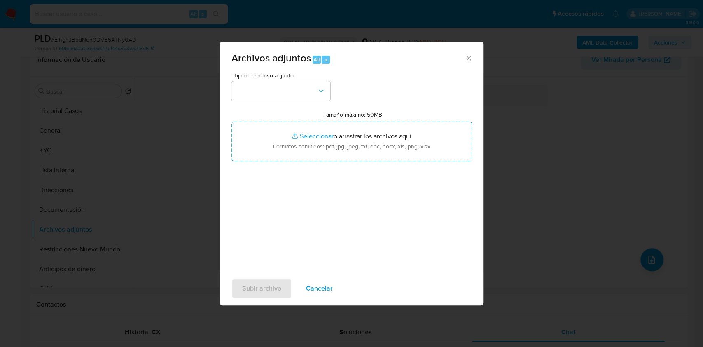
click at [507, 160] on div "Archivos adjuntos Alt a Tipo de archivo adjunto Tamaño máximo: 50MB Seleccionar…" at bounding box center [351, 173] width 703 height 347
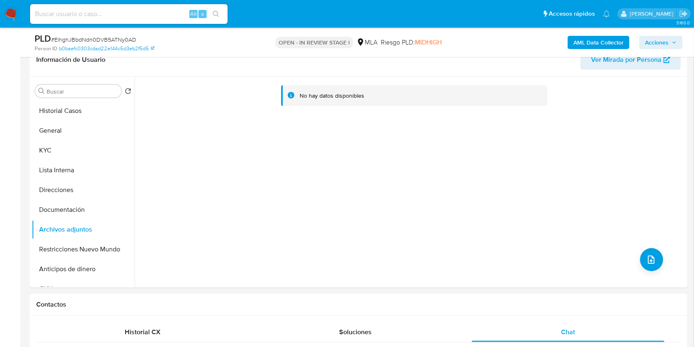
click at [584, 42] on b "AML Data Collector" at bounding box center [599, 42] width 50 height 13
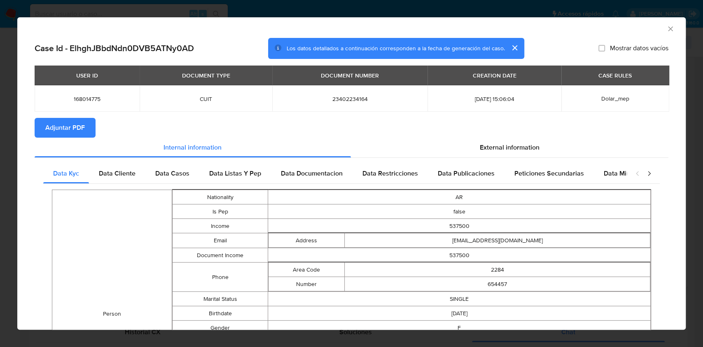
drag, startPoint x: 108, startPoint y: 168, endPoint x: 160, endPoint y: 171, distance: 52.0
click at [109, 168] on div "Data Cliente" at bounding box center [117, 174] width 56 height 20
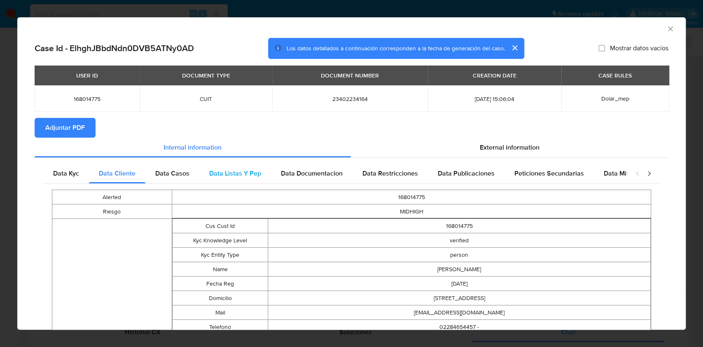
drag, startPoint x: 176, startPoint y: 177, endPoint x: 208, endPoint y: 173, distance: 32.3
click at [176, 177] on span "Data Casos" at bounding box center [172, 172] width 34 height 9
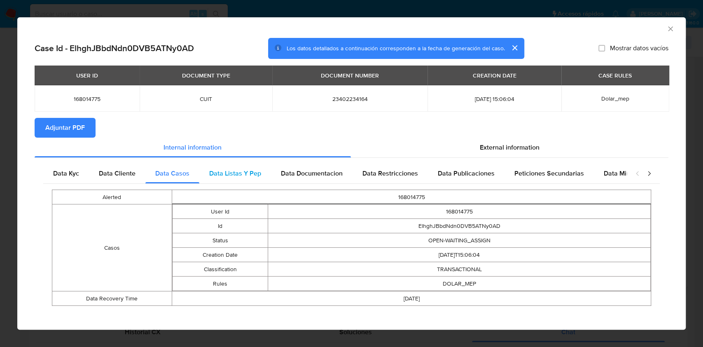
click at [224, 171] on span "Data Listas Y Pep" at bounding box center [235, 172] width 52 height 9
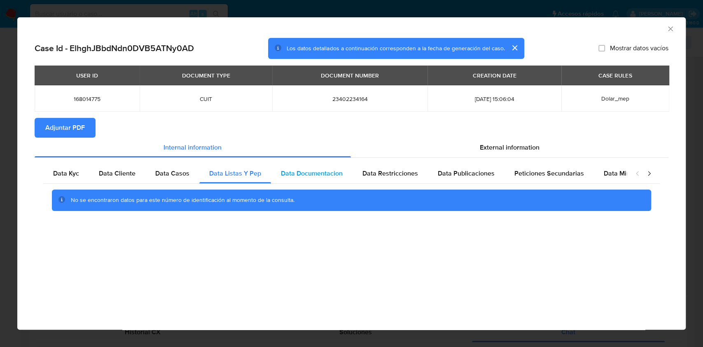
click at [309, 166] on div "Data Documentacion" at bounding box center [312, 174] width 82 height 20
click at [403, 172] on span "Data Restricciones" at bounding box center [390, 172] width 56 height 9
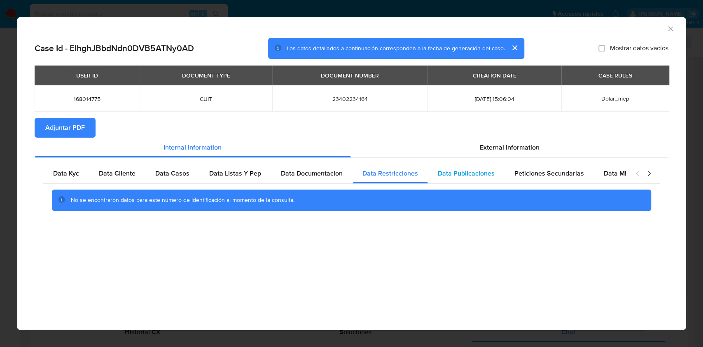
click at [477, 181] on div "Data Publicaciones" at bounding box center [466, 174] width 77 height 20
click at [557, 178] on span "Peticiones Secundarias" at bounding box center [549, 172] width 70 height 9
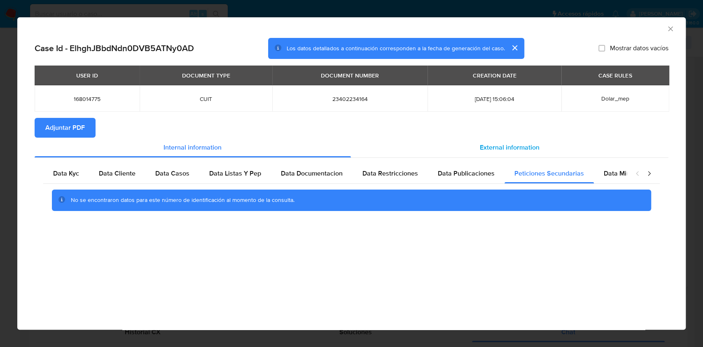
click at [520, 140] on div "External information" at bounding box center [510, 148] width 318 height 20
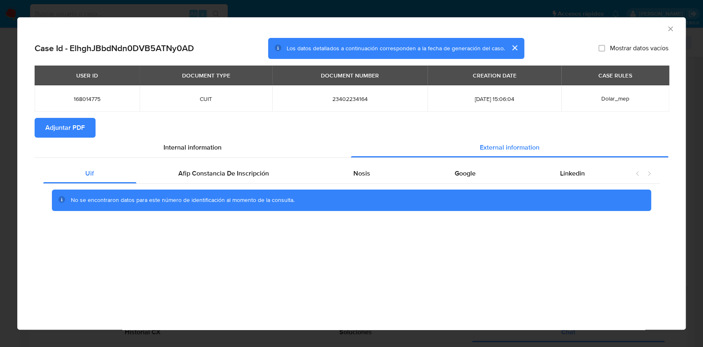
click at [261, 187] on div "No se encontraron datos para este número de identificación al momento de la con…" at bounding box center [351, 200] width 617 height 33
drag, startPoint x: 280, startPoint y: 176, endPoint x: 379, endPoint y: 175, distance: 99.3
click at [283, 176] on div "Afip Constancia De Inscripción" at bounding box center [223, 174] width 175 height 20
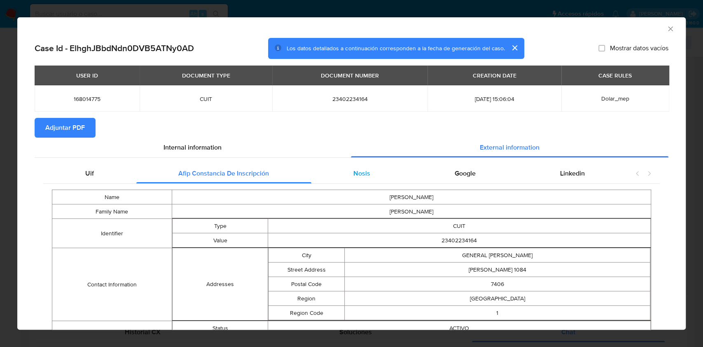
click at [379, 175] on div "Nosis" at bounding box center [361, 174] width 101 height 20
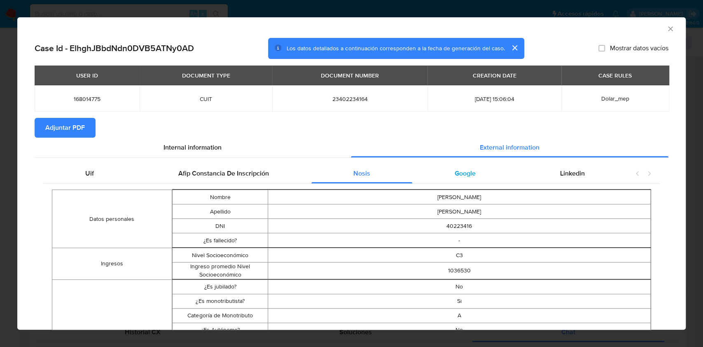
click at [458, 166] on div "Google" at bounding box center [464, 174] width 105 height 20
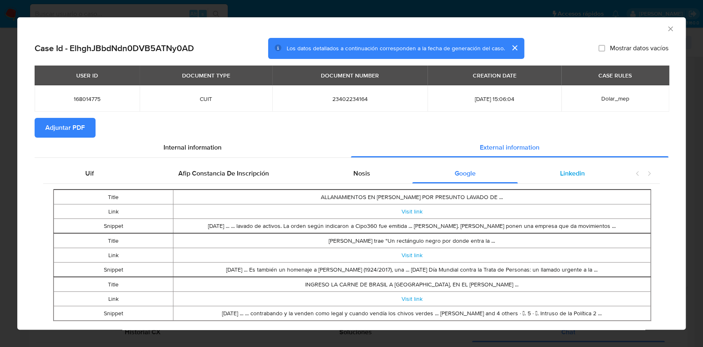
click at [560, 169] on span "Linkedin" at bounding box center [572, 172] width 25 height 9
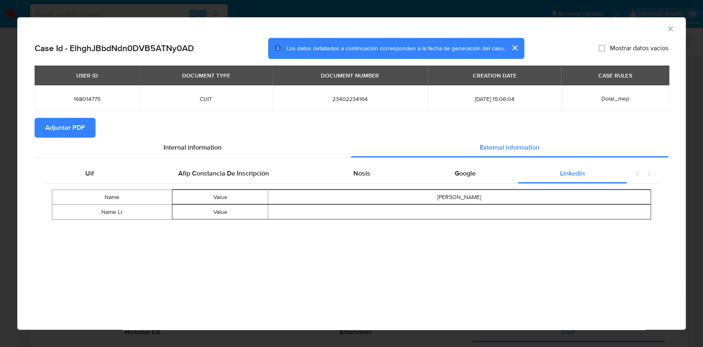
click at [465, 186] on div "Name Value Ines Rossetti Name Lr Value" at bounding box center [351, 205] width 617 height 42
click at [461, 178] on span "Google" at bounding box center [465, 172] width 21 height 9
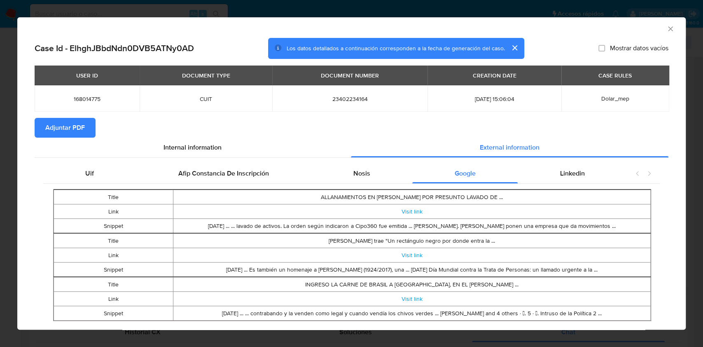
scroll to position [0, 0]
click at [88, 128] on button "Adjuntar PDF" at bounding box center [65, 128] width 61 height 20
click at [666, 28] on icon "Cerrar ventana" at bounding box center [670, 29] width 8 height 8
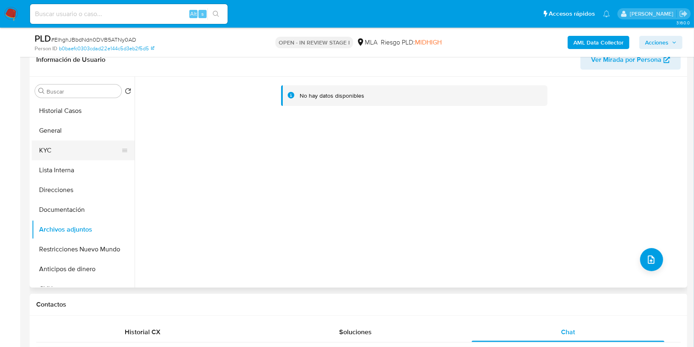
drag, startPoint x: 50, startPoint y: 157, endPoint x: 63, endPoint y: 150, distance: 14.0
click at [50, 156] on button "KYC" at bounding box center [80, 150] width 96 height 20
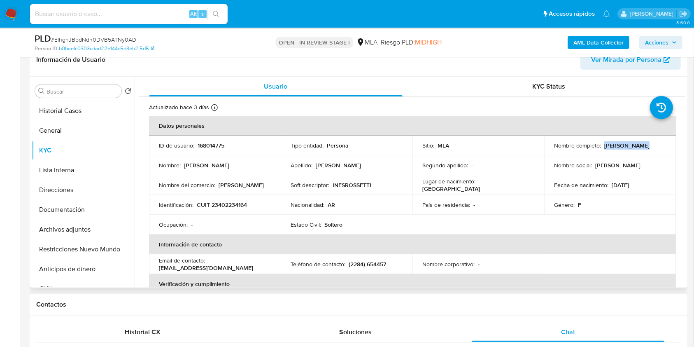
drag, startPoint x: 638, startPoint y: 146, endPoint x: 602, endPoint y: 145, distance: 36.2
click at [602, 145] on div "Nombre completo : Ines Rossetti" at bounding box center [610, 145] width 112 height 7
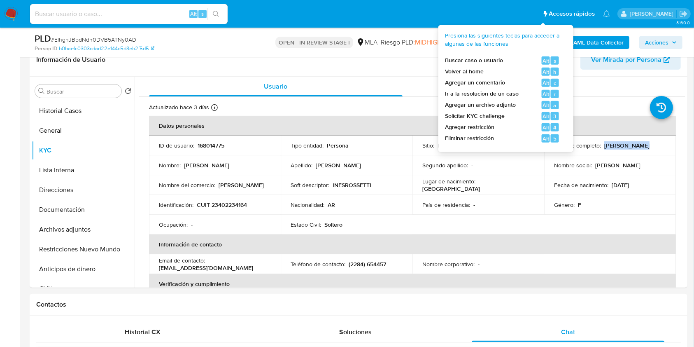
copy p "Ines Rossetti"
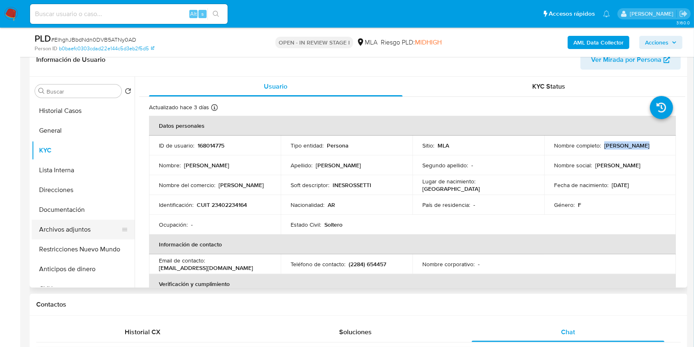
drag, startPoint x: 79, startPoint y: 229, endPoint x: 109, endPoint y: 229, distance: 29.7
click at [79, 229] on button "Archivos adjuntos" at bounding box center [80, 230] width 96 height 20
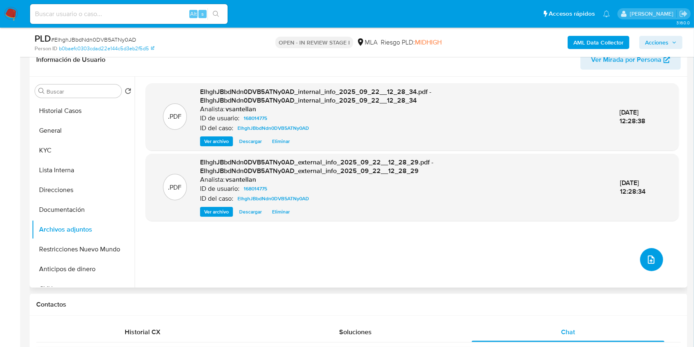
click at [647, 259] on icon "upload-file" at bounding box center [652, 260] width 10 height 10
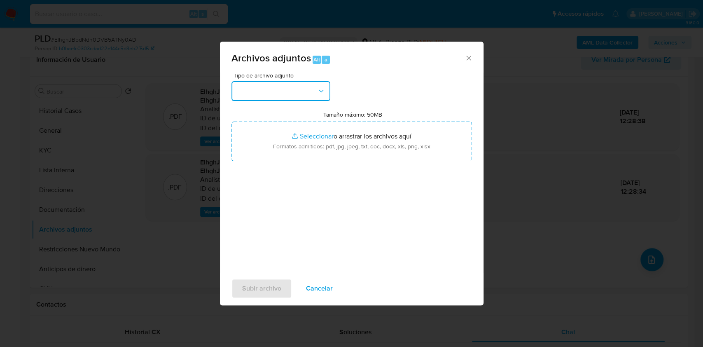
click at [267, 95] on button "button" at bounding box center [280, 91] width 99 height 20
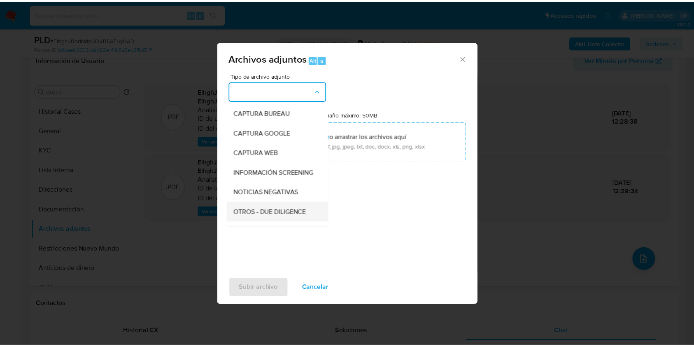
scroll to position [55, 0]
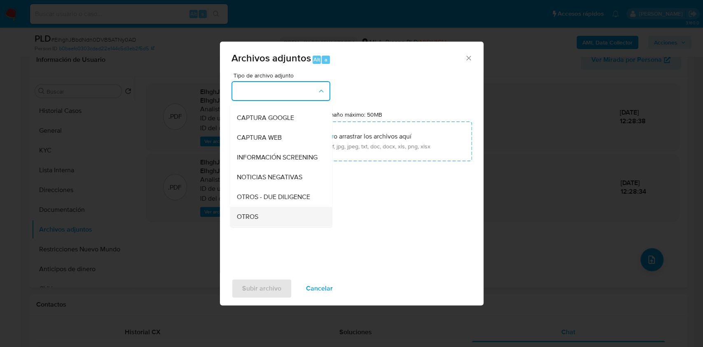
click at [270, 215] on div "OTROS" at bounding box center [278, 217] width 84 height 20
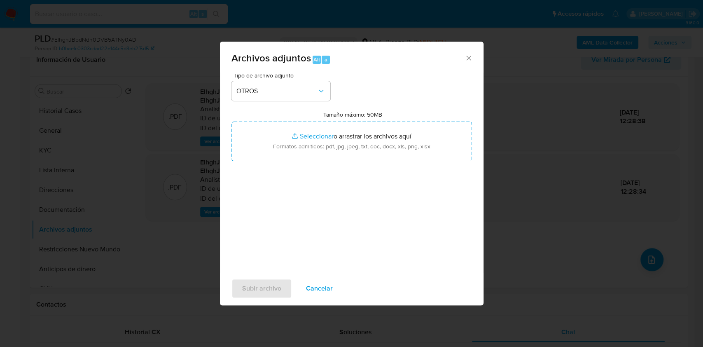
click at [298, 162] on div "Tipo de archivo adjunto OTROS Tamaño máximo: 50MB Seleccionar archivos Seleccio…" at bounding box center [351, 169] width 241 height 194
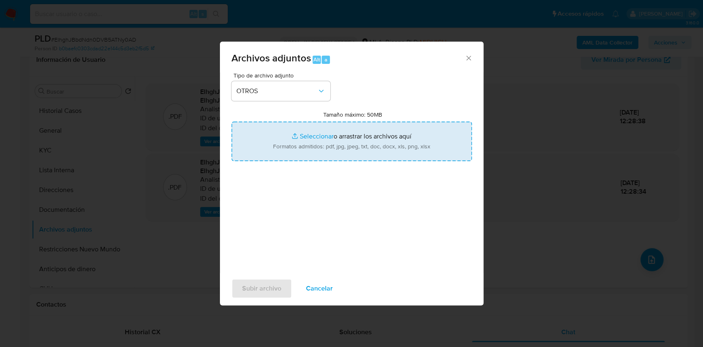
click at [298, 130] on input "Tamaño máximo: 50MB Seleccionar archivos" at bounding box center [351, 142] width 241 height 40
type input "C:\fakepath\Caselog-168014775- NO ROI.docx"
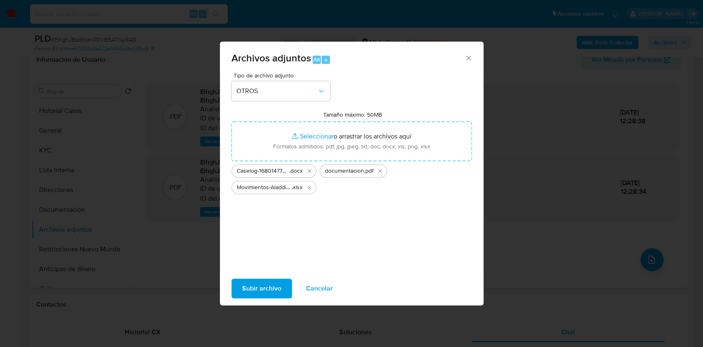
drag, startPoint x: 298, startPoint y: 130, endPoint x: 261, endPoint y: 288, distance: 162.4
click at [261, 288] on span "Subir archivo" at bounding box center [261, 288] width 39 height 18
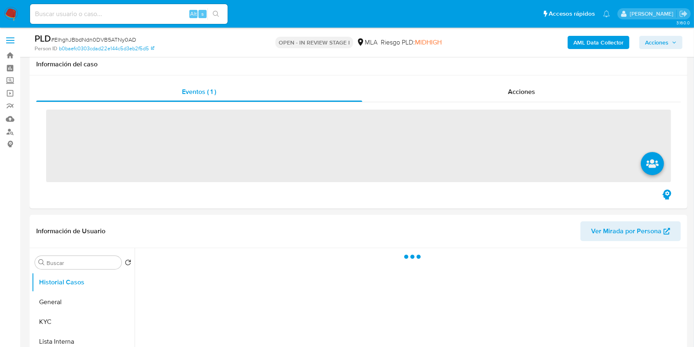
scroll to position [220, 0]
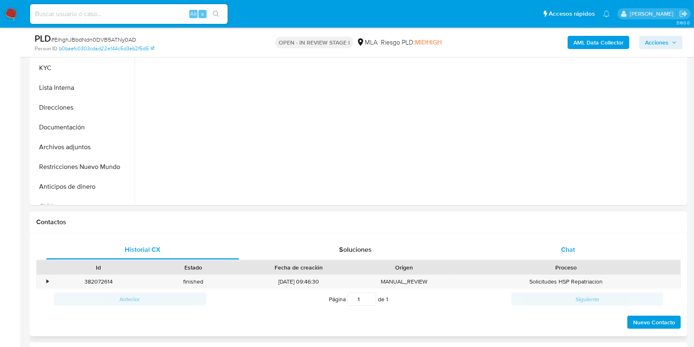
drag, startPoint x: 575, startPoint y: 238, endPoint x: 577, endPoint y: 251, distance: 13.1
click at [575, 239] on div "Historial CX Soluciones Chat Id Estado Fecha de creación Origen Proceso • 38207…" at bounding box center [359, 284] width 658 height 103
click at [577, 251] on div "Chat" at bounding box center [568, 250] width 193 height 20
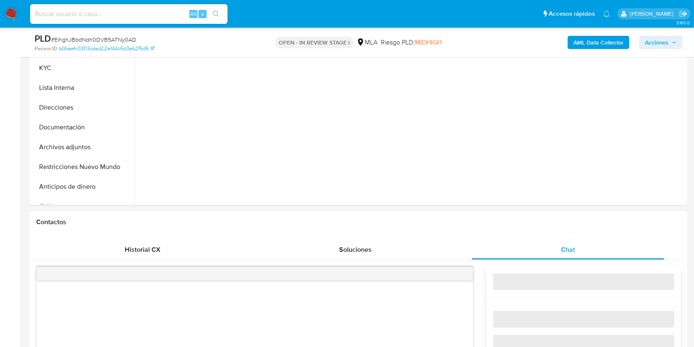
select select "10"
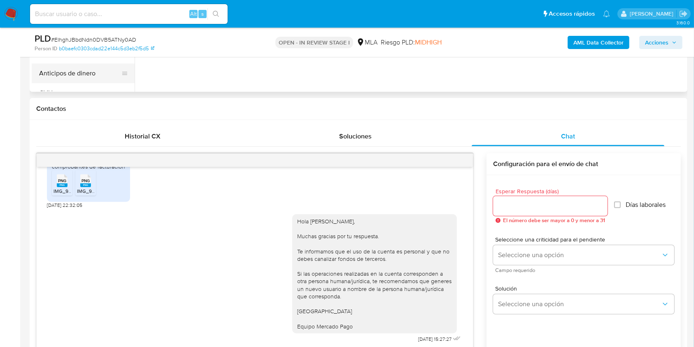
scroll to position [140, 0]
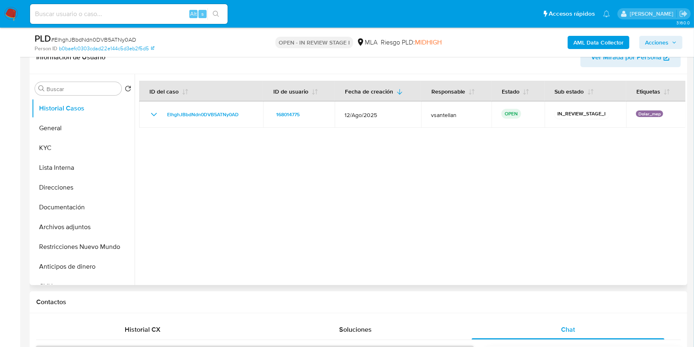
drag, startPoint x: 89, startPoint y: 245, endPoint x: 485, endPoint y: 147, distance: 408.1
click at [89, 244] on button "Restricciones Nuevo Mundo" at bounding box center [83, 247] width 103 height 20
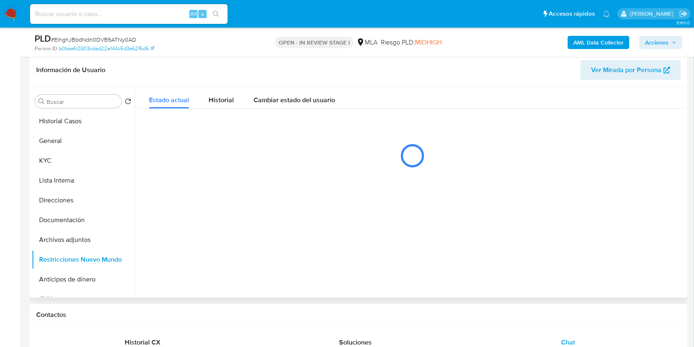
scroll to position [117, 0]
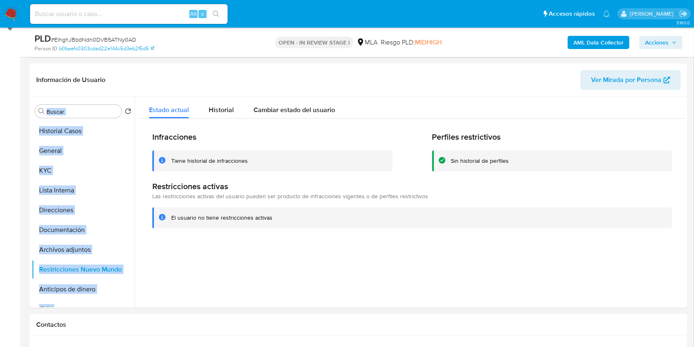
drag, startPoint x: 694, startPoint y: 85, endPoint x: 689, endPoint y: 99, distance: 14.6
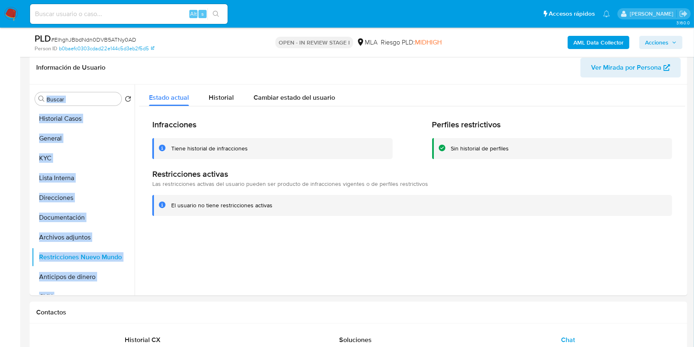
scroll to position [124, 0]
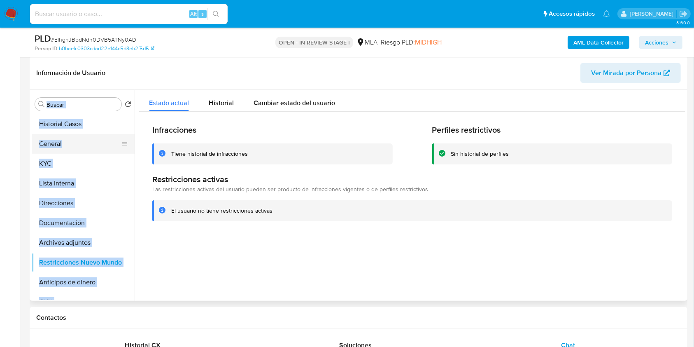
click at [75, 146] on button "General" at bounding box center [80, 144] width 96 height 20
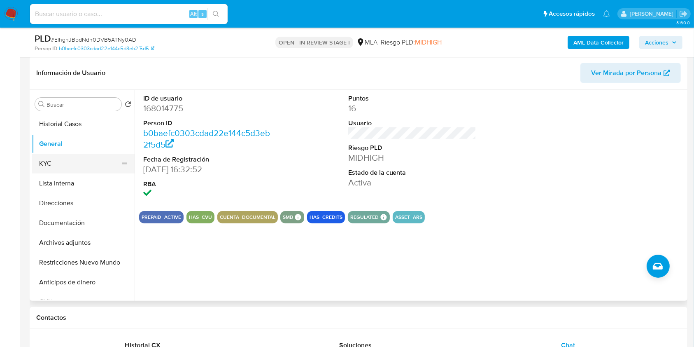
click at [65, 162] on button "KYC" at bounding box center [80, 164] width 96 height 20
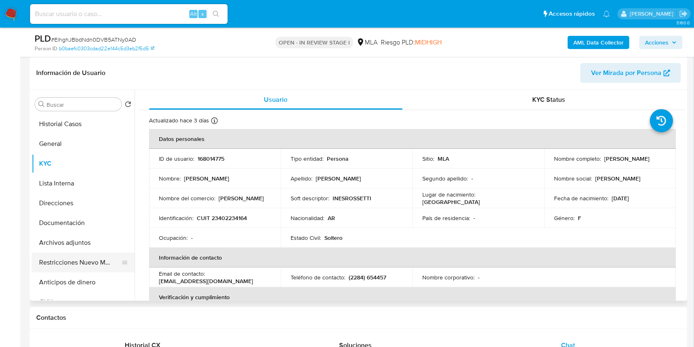
click at [86, 262] on button "Restricciones Nuevo Mundo" at bounding box center [80, 262] width 96 height 20
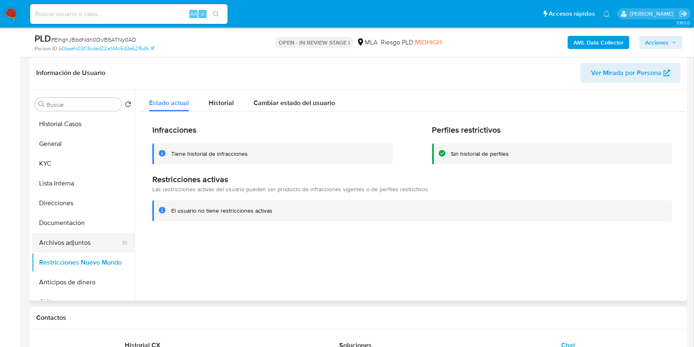
click at [89, 244] on button "Archivos adjuntos" at bounding box center [80, 243] width 96 height 20
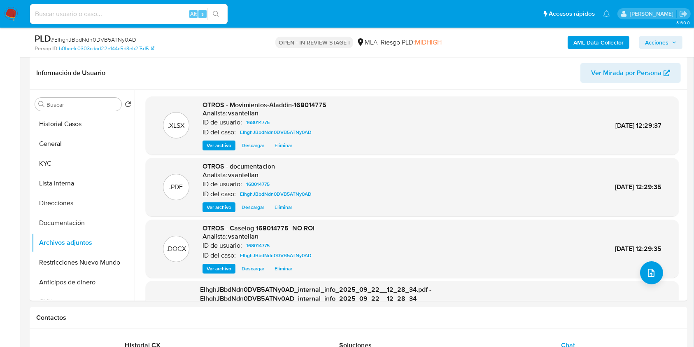
click at [666, 43] on span "Acciones" at bounding box center [656, 42] width 23 height 13
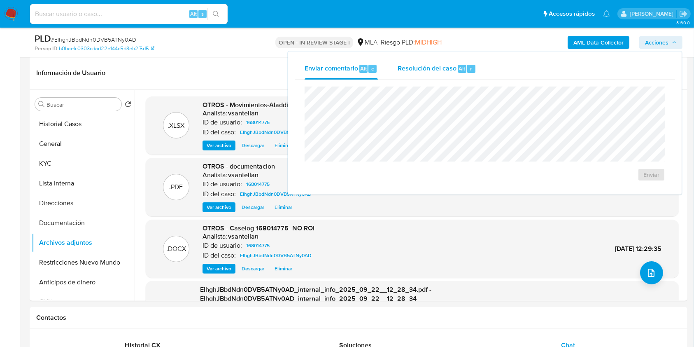
click at [455, 75] on div "Resolución del caso Alt r" at bounding box center [437, 68] width 79 height 21
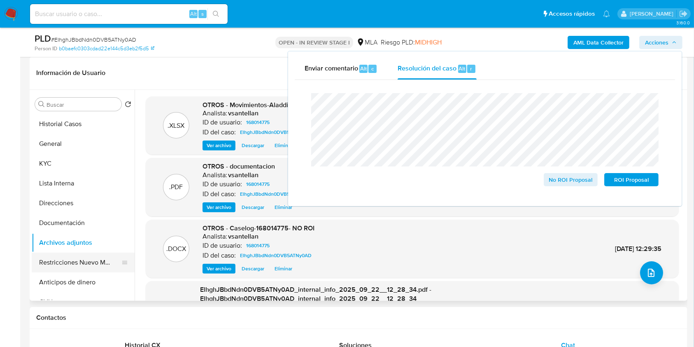
click at [92, 266] on button "Restricciones Nuevo Mundo" at bounding box center [80, 262] width 96 height 20
click at [85, 266] on button "Restricciones Nuevo Mundo" at bounding box center [80, 262] width 96 height 20
click at [76, 254] on button "Restricciones Nuevo Mundo" at bounding box center [80, 262] width 96 height 20
click at [80, 267] on button "Restricciones Nuevo Mundo" at bounding box center [80, 262] width 96 height 20
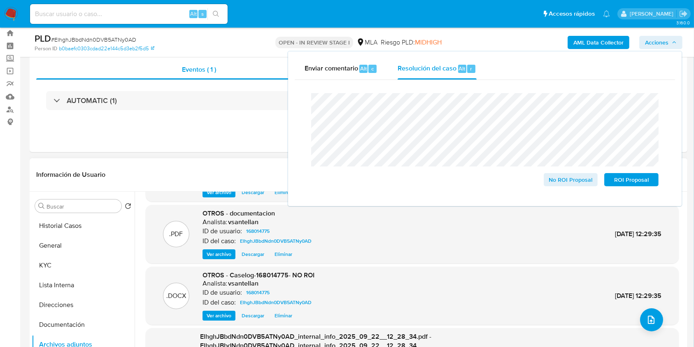
scroll to position [14, 0]
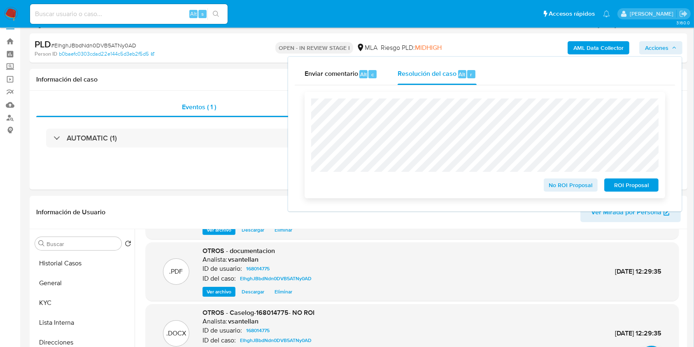
click at [554, 185] on span "No ROI Proposal" at bounding box center [571, 185] width 43 height 12
click at [560, 187] on span "No ROI Proposal" at bounding box center [571, 185] width 43 height 12
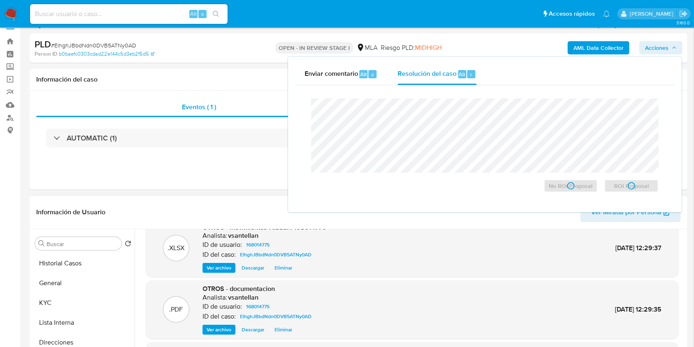
scroll to position [0, 0]
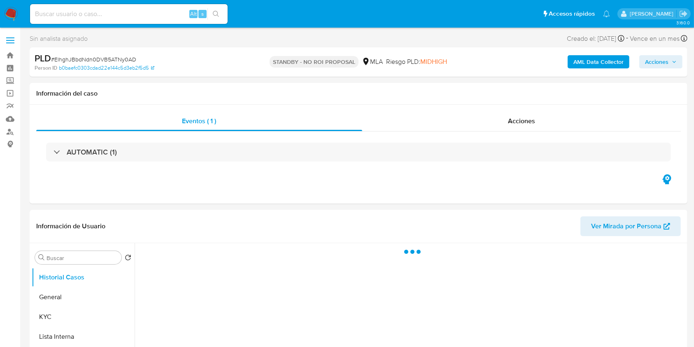
select select "10"
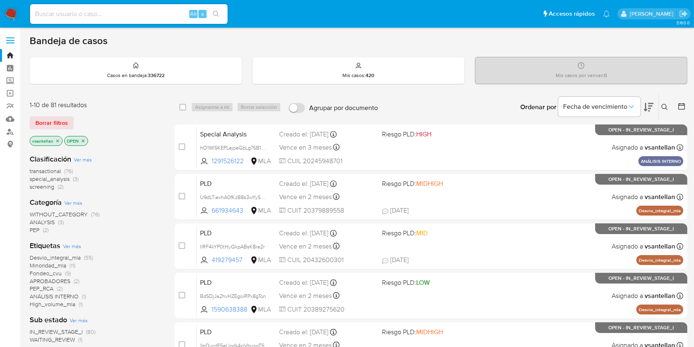
click at [295, 49] on div "Bandeja de casos Casos en bandeja : 336722 Mis casos : 420 Mis casos por vencer…" at bounding box center [359, 340] width 658 height 610
click at [667, 107] on icon at bounding box center [665, 107] width 7 height 7
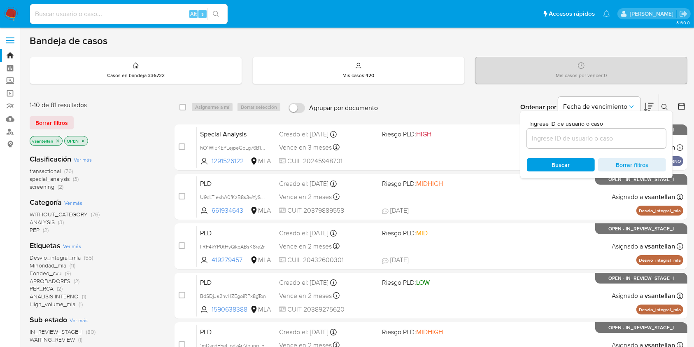
click at [615, 140] on input at bounding box center [596, 138] width 139 height 11
type input "90262631"
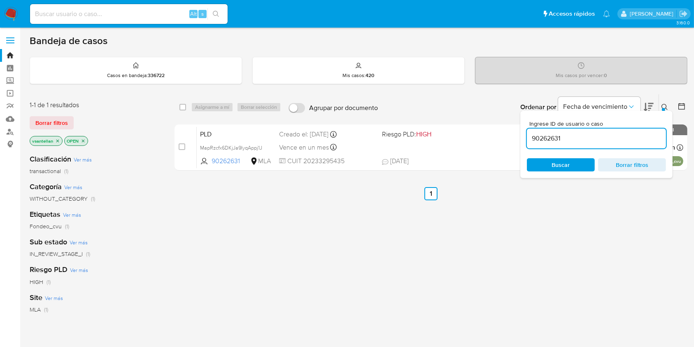
click at [665, 105] on icon at bounding box center [665, 107] width 7 height 7
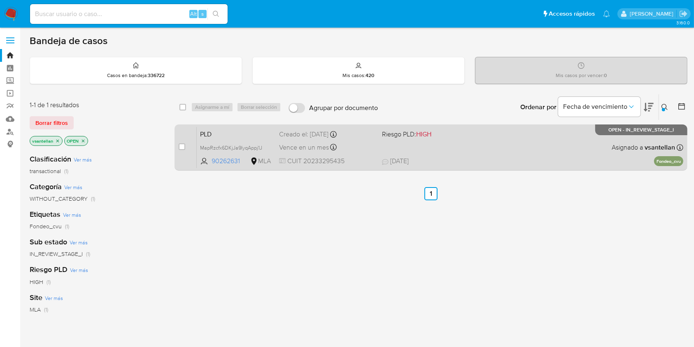
click at [575, 138] on div "PLD MapRzcfx6DKjJa9IyqAppj1J 90262631 MLA Riesgo PLD: HIGH Creado el: 12/08/202…" at bounding box center [440, 147] width 487 height 42
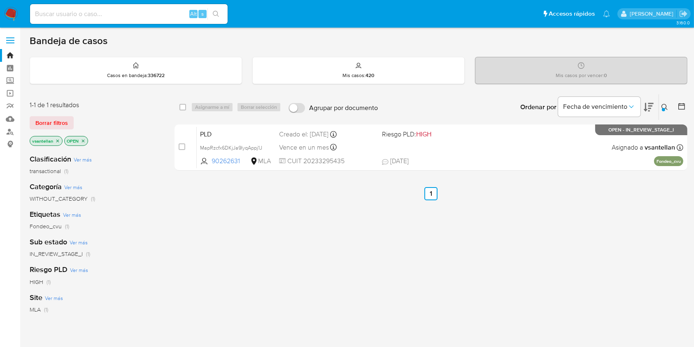
click at [7, 11] on img at bounding box center [11, 14] width 14 height 14
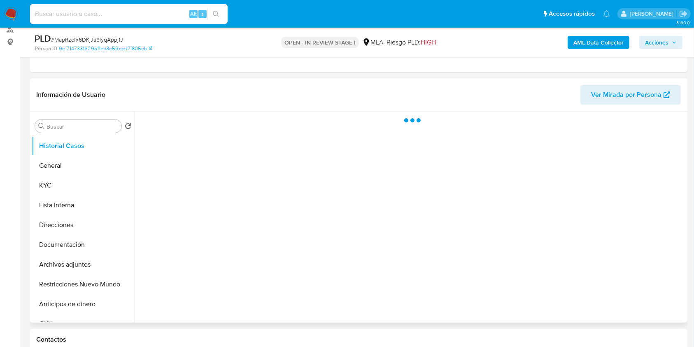
scroll to position [110, 0]
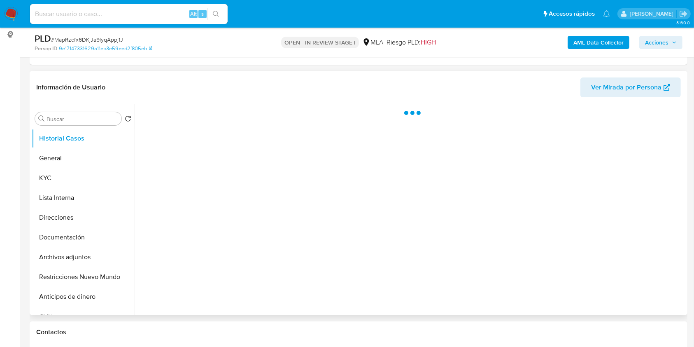
select select "10"
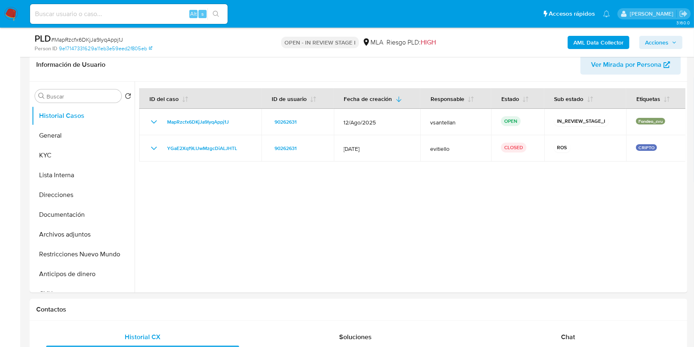
scroll to position [161, 0]
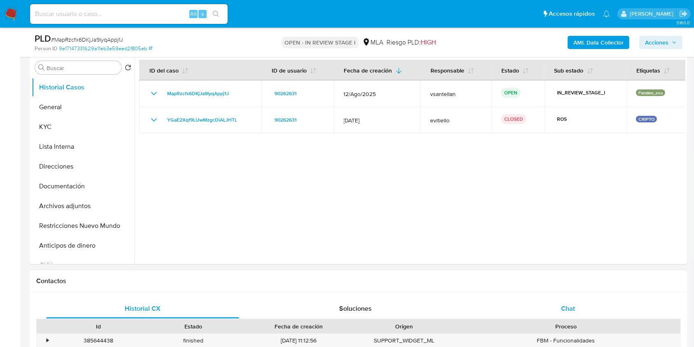
click at [570, 310] on span "Chat" at bounding box center [568, 308] width 14 height 9
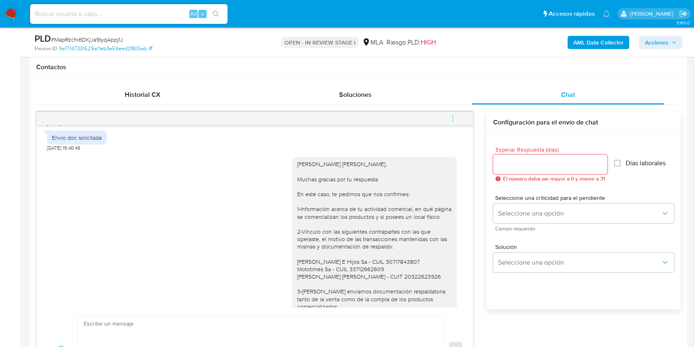
scroll to position [839, 0]
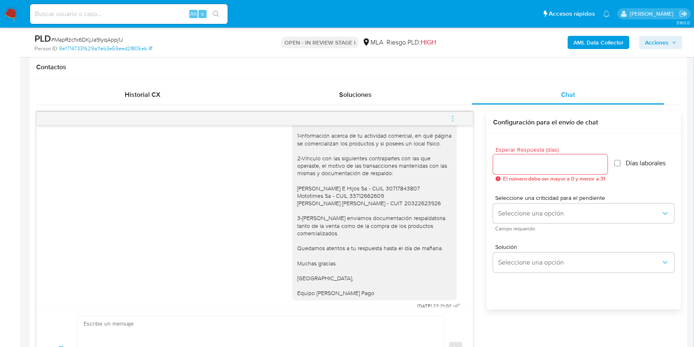
click at [453, 116] on icon "menu-action" at bounding box center [453, 116] width 1 height 1
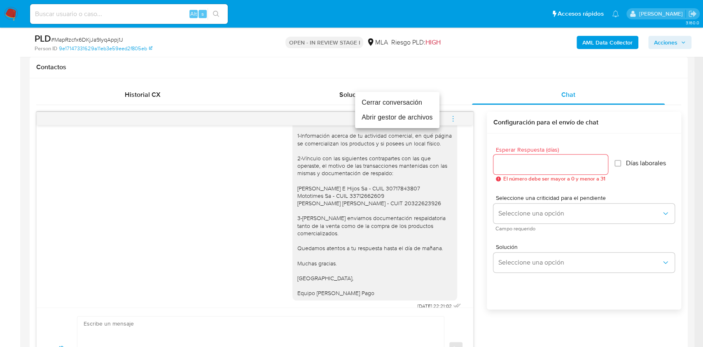
click at [428, 99] on li "Cerrar conversación" at bounding box center [397, 102] width 84 height 15
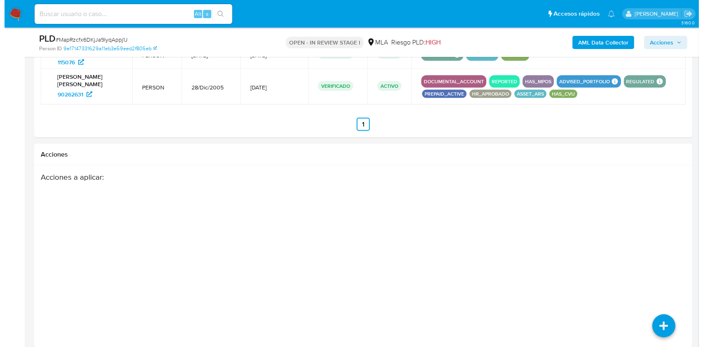
scroll to position [1305, 0]
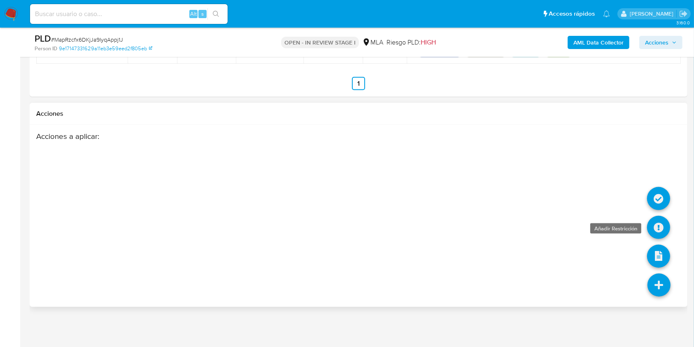
click at [663, 221] on icon at bounding box center [658, 227] width 23 height 23
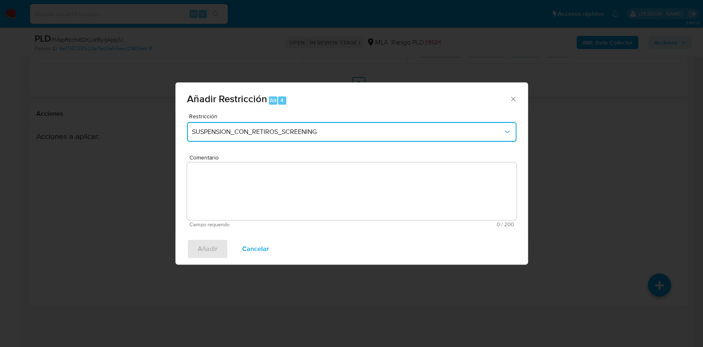
click at [229, 128] on span "SUSPENSION_CON_RETIROS_SCREENING" at bounding box center [347, 132] width 311 height 8
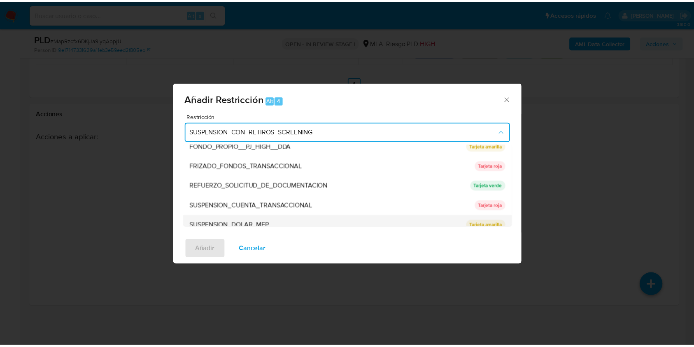
scroll to position [175, 0]
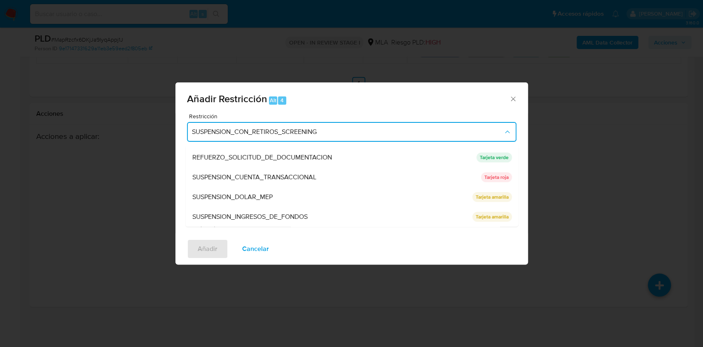
click at [374, 171] on div "SUSPENSION_CUENTA_TRANSACCIONAL" at bounding box center [334, 177] width 284 height 20
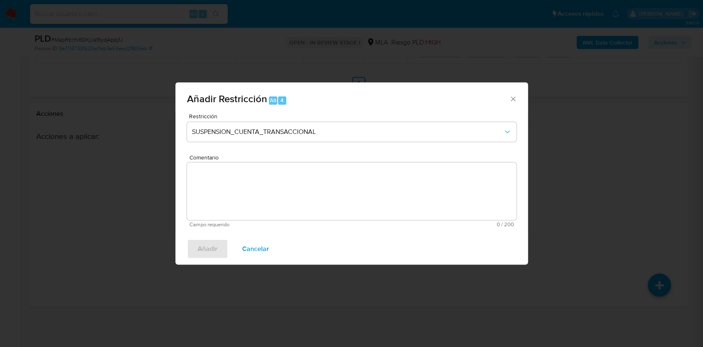
click at [326, 195] on textarea "Comentario" at bounding box center [351, 191] width 329 height 58
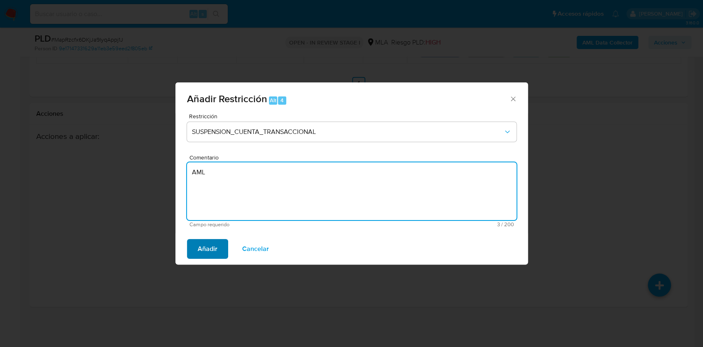
type textarea "AML"
click at [213, 246] on span "Añadir" at bounding box center [208, 249] width 20 height 18
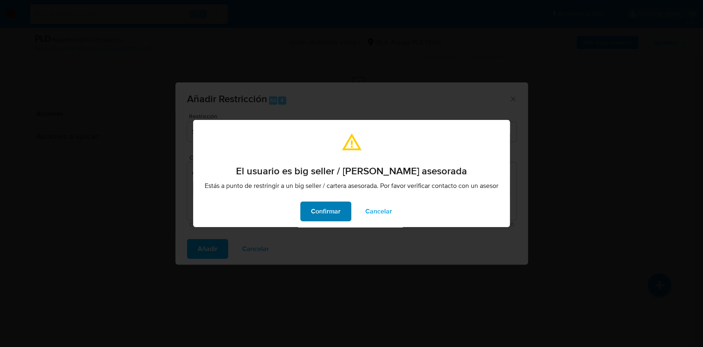
click at [339, 214] on span "Confirmar" at bounding box center [326, 211] width 30 height 18
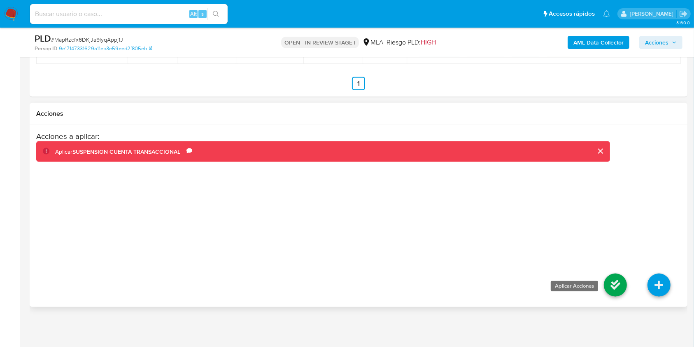
click at [616, 280] on icon at bounding box center [615, 284] width 23 height 23
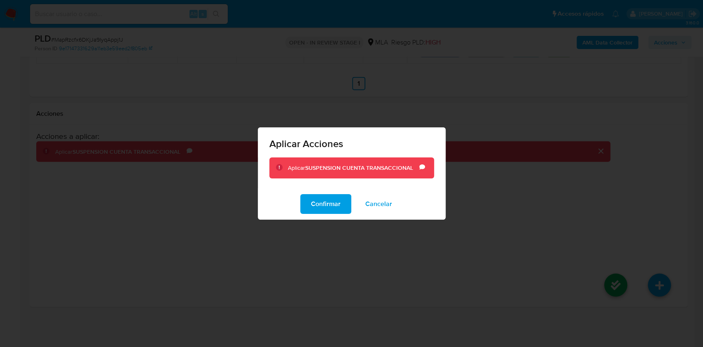
drag, startPoint x: 334, startPoint y: 208, endPoint x: 365, endPoint y: 210, distance: 30.9
click at [334, 209] on span "Confirmar" at bounding box center [326, 204] width 30 height 18
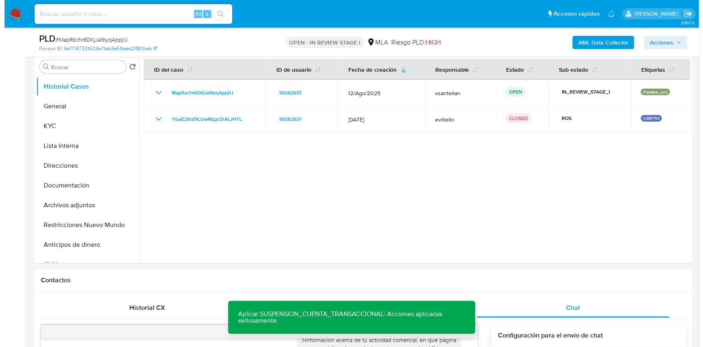
scroll to position [156, 0]
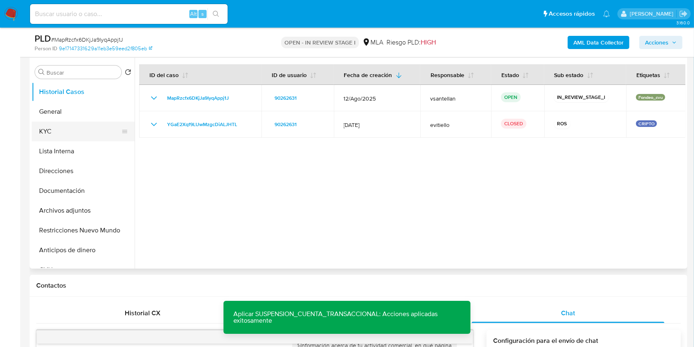
click at [56, 124] on button "KYC" at bounding box center [80, 132] width 96 height 20
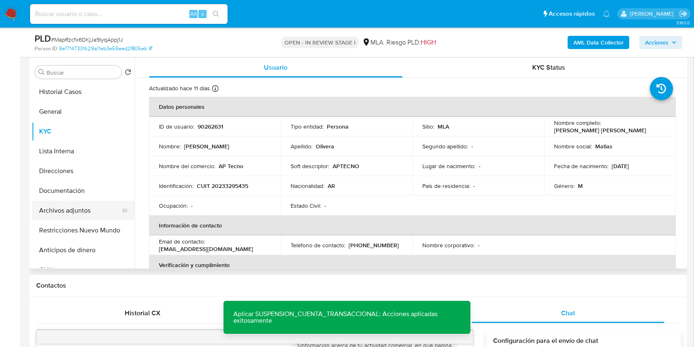
click at [82, 213] on button "Archivos adjuntos" at bounding box center [80, 211] width 96 height 20
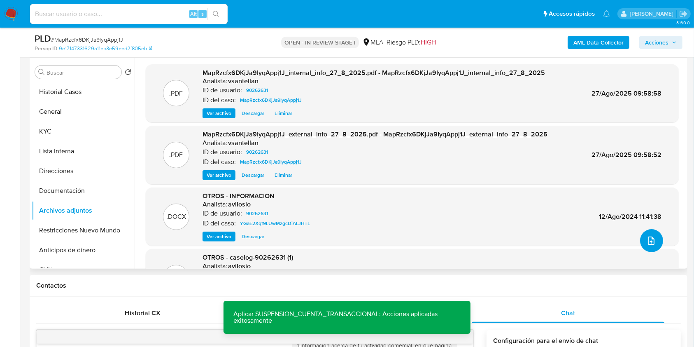
click at [648, 242] on icon "upload-file" at bounding box center [651, 240] width 7 height 8
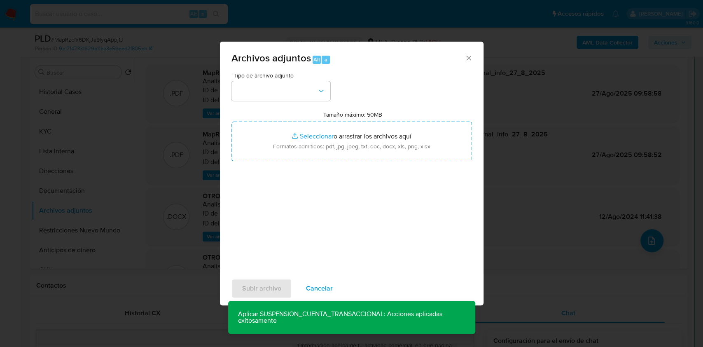
click at [469, 58] on icon "Cerrar" at bounding box center [468, 58] width 5 height 5
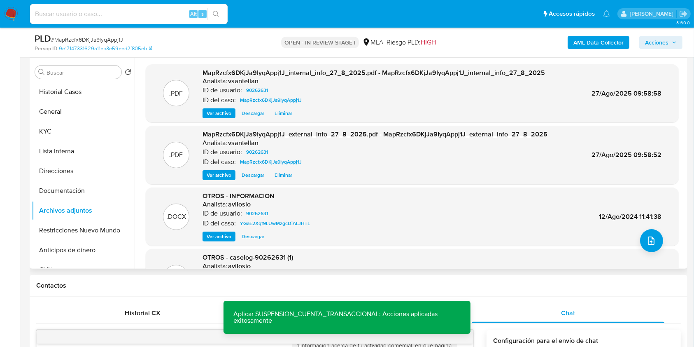
click at [661, 238] on div ".DOCX OTROS - INFORMACION Analista: avilosio ID de usuario: 90262631 ID del cas…" at bounding box center [412, 217] width 525 height 50
click at [659, 234] on div ".DOCX OTROS - INFORMACION Analista: avilosio ID de usuario: 90262631 ID del cas…" at bounding box center [412, 217] width 525 height 50
click at [651, 237] on icon "upload-file" at bounding box center [652, 241] width 10 height 10
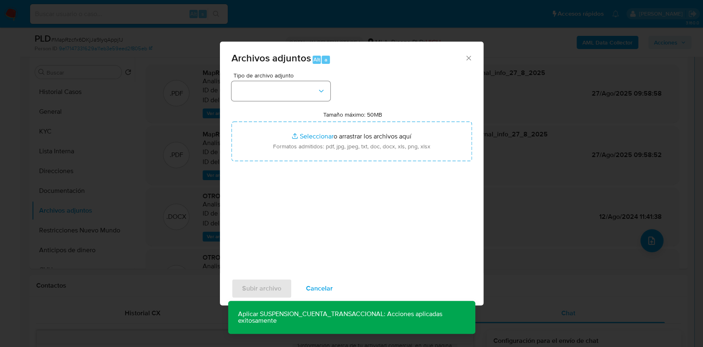
click at [326, 93] on div "Tipo de archivo adjunto Tamaño máximo: 50MB Seleccionar archivos Seleccionar o …" at bounding box center [351, 169] width 241 height 194
click at [312, 97] on button "button" at bounding box center [280, 91] width 99 height 20
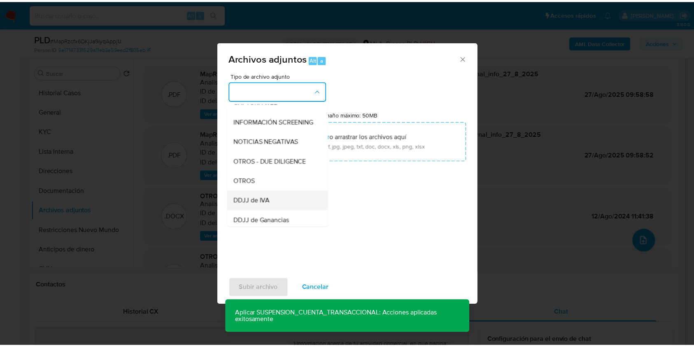
scroll to position [110, 0]
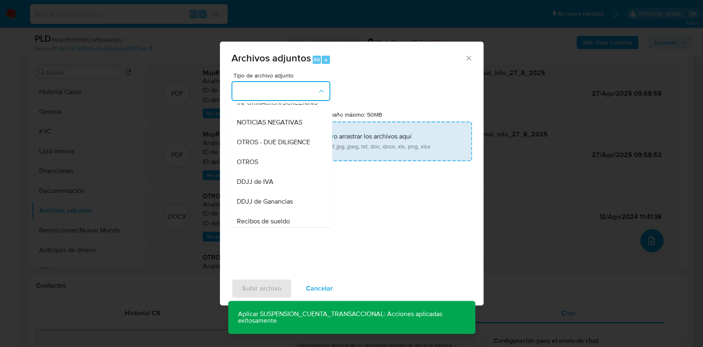
drag, startPoint x: 283, startPoint y: 174, endPoint x: 311, endPoint y: 147, distance: 39.3
click at [284, 172] on div "OTROS" at bounding box center [278, 162] width 84 height 20
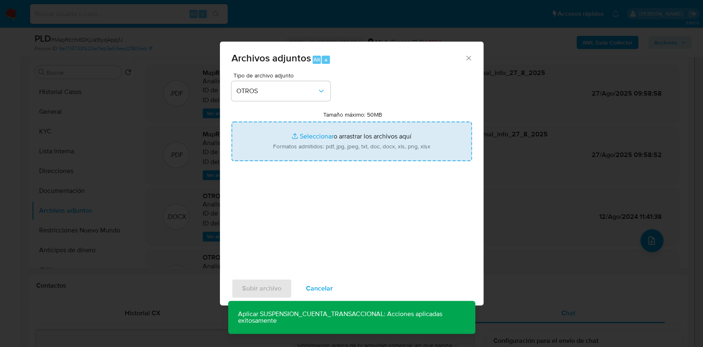
click at [322, 141] on input "Tamaño máximo: 50MB Seleccionar archivos" at bounding box center [351, 142] width 241 height 40
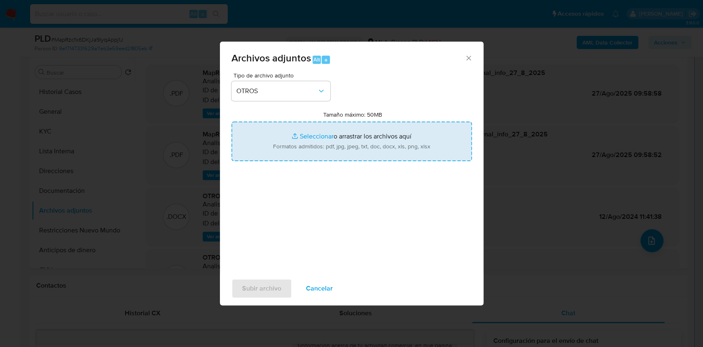
type input "C:\fakepath\Caselog MapRzcfx6DKjJa9IyqAppj1J_2025_08_19_00_05_19.docx"
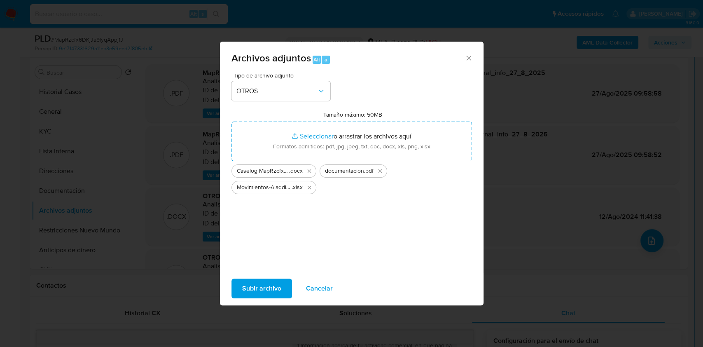
click at [257, 286] on span "Subir archivo" at bounding box center [261, 288] width 39 height 18
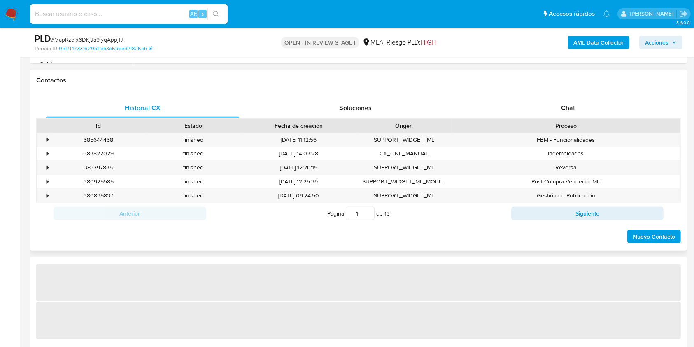
select select "10"
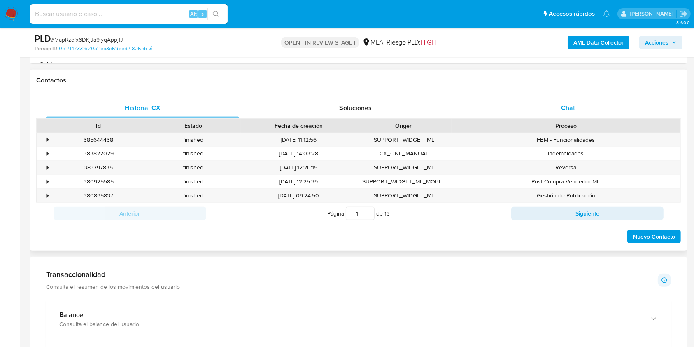
scroll to position [351, 0]
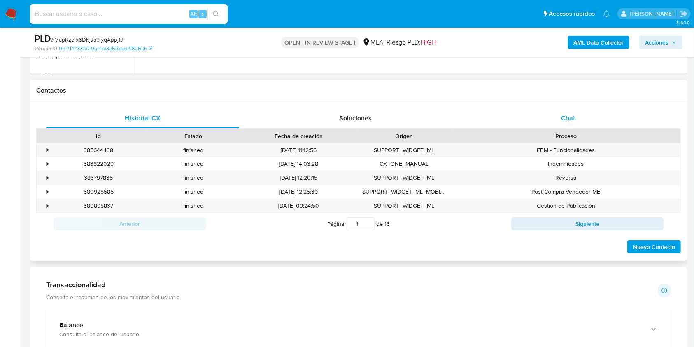
click at [611, 122] on div "Chat" at bounding box center [568, 118] width 193 height 20
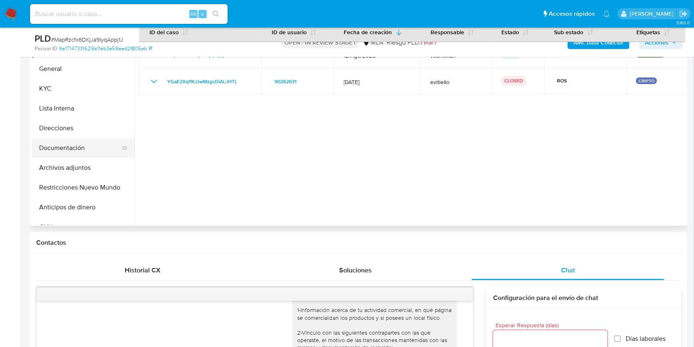
scroll to position [178, 0]
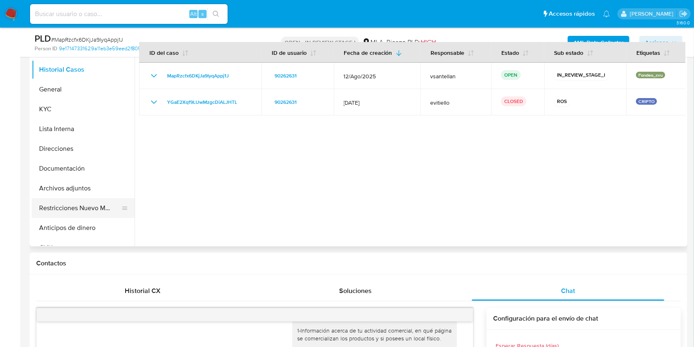
click at [59, 209] on button "Restricciones Nuevo Mundo" at bounding box center [80, 208] width 96 height 20
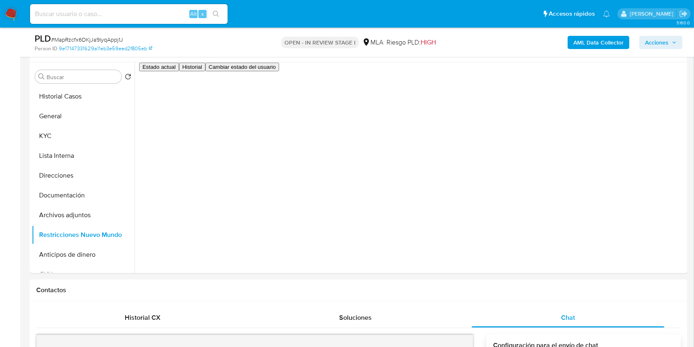
scroll to position [131, 0]
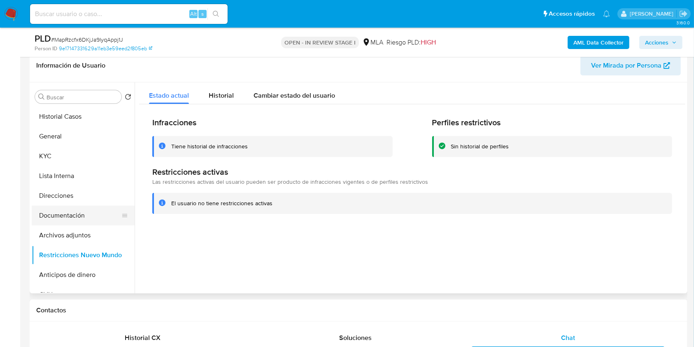
drag, startPoint x: 50, startPoint y: 137, endPoint x: 103, endPoint y: 239, distance: 114.8
click at [111, 222] on ul "Historial Casos General KYC Lista Interna Direcciones Documentación Archivos ad…" at bounding box center [83, 200] width 103 height 186
click at [72, 269] on button "Anticipos de dinero" at bounding box center [80, 275] width 96 height 20
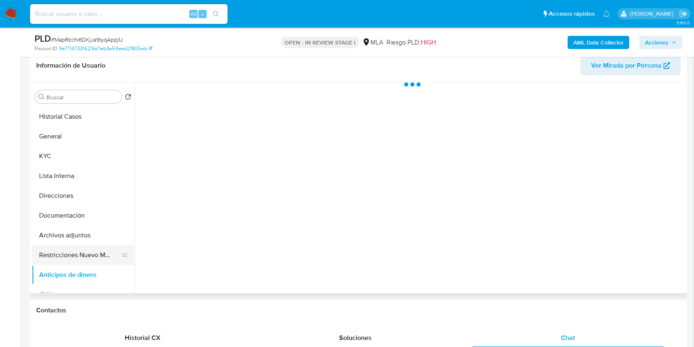
click at [82, 253] on button "Restricciones Nuevo Mundo" at bounding box center [80, 255] width 96 height 20
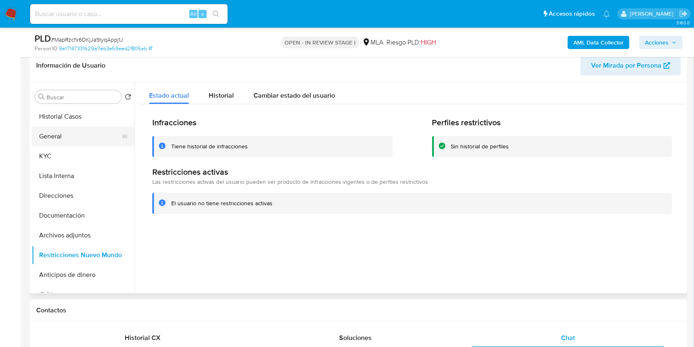
click at [66, 134] on button "General" at bounding box center [80, 136] width 96 height 20
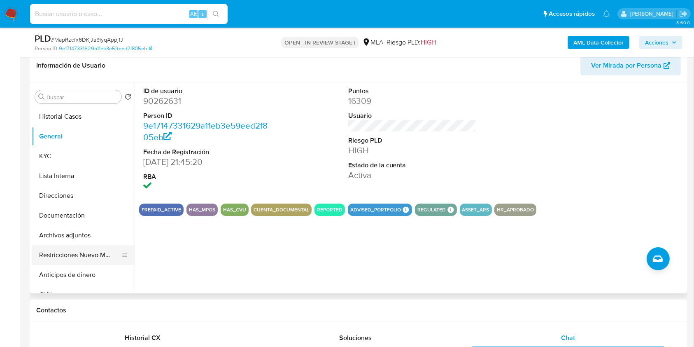
click at [71, 259] on button "Restricciones Nuevo Mundo" at bounding box center [80, 255] width 96 height 20
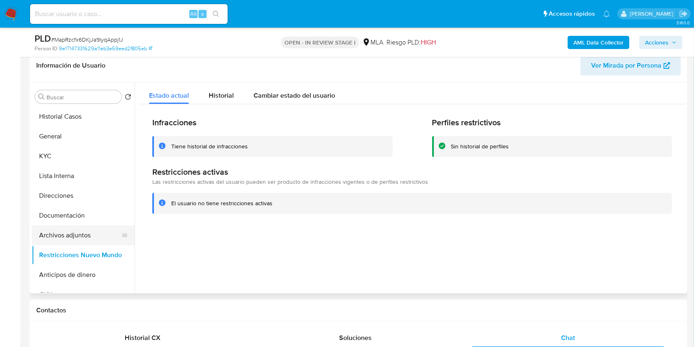
click at [79, 239] on button "Archivos adjuntos" at bounding box center [80, 235] width 96 height 20
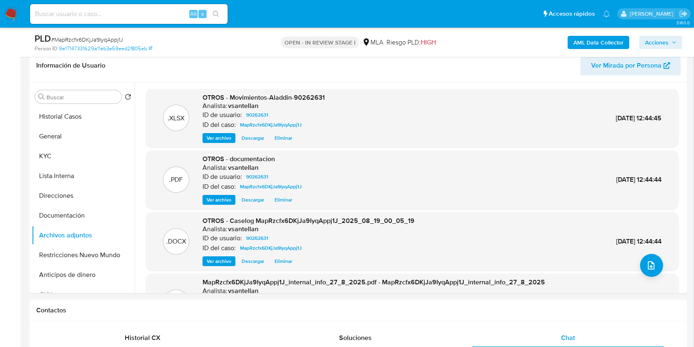
click at [673, 44] on icon "button" at bounding box center [674, 42] width 5 height 5
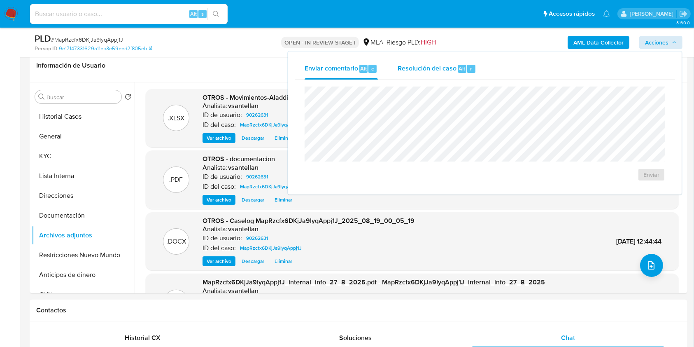
click at [467, 70] on div "r" at bounding box center [471, 69] width 8 height 8
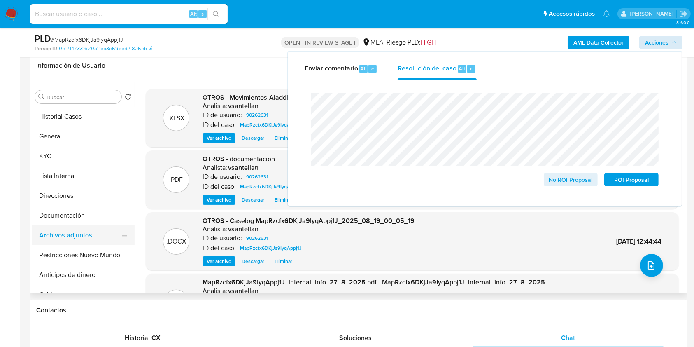
drag, startPoint x: 89, startPoint y: 258, endPoint x: 82, endPoint y: 230, distance: 28.9
click at [89, 257] on button "Restricciones Nuevo Mundo" at bounding box center [83, 255] width 103 height 20
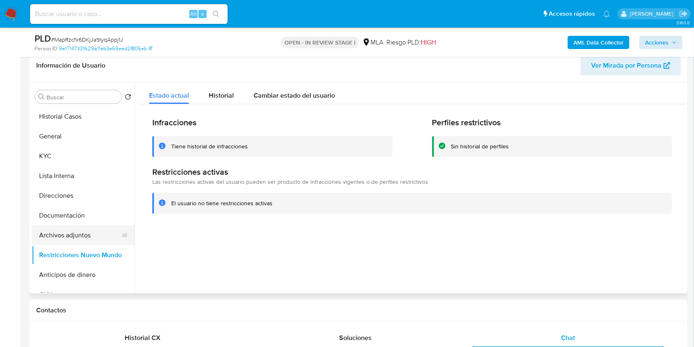
click at [82, 231] on button "Archivos adjuntos" at bounding box center [80, 235] width 96 height 20
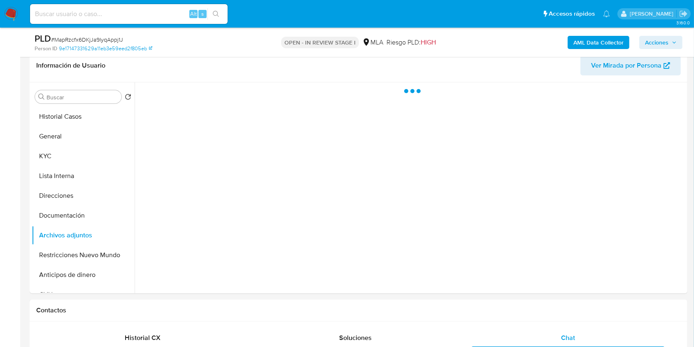
drag, startPoint x: 661, startPoint y: 41, endPoint x: 668, endPoint y: 44, distance: 7.4
click at [661, 41] on span "Acciones" at bounding box center [656, 42] width 23 height 13
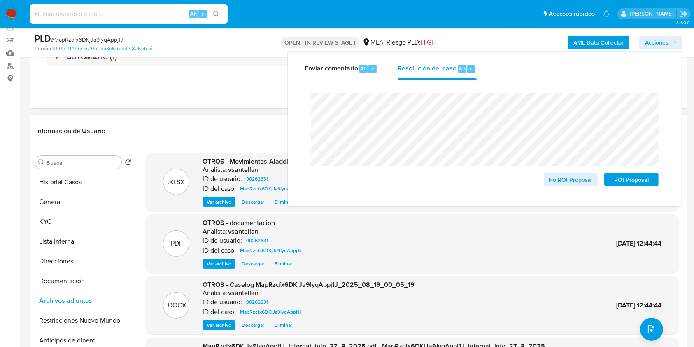
scroll to position [0, 0]
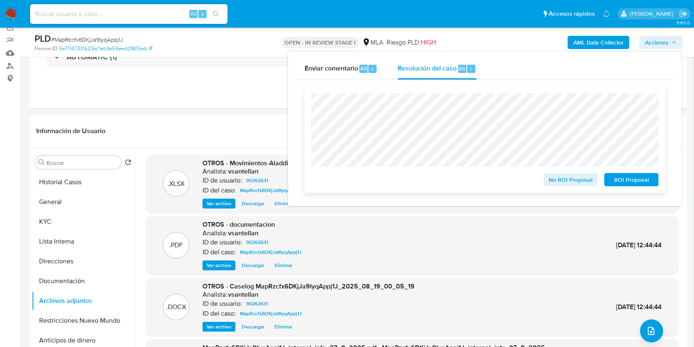
click at [622, 185] on span "ROI Proposal" at bounding box center [631, 180] width 43 height 12
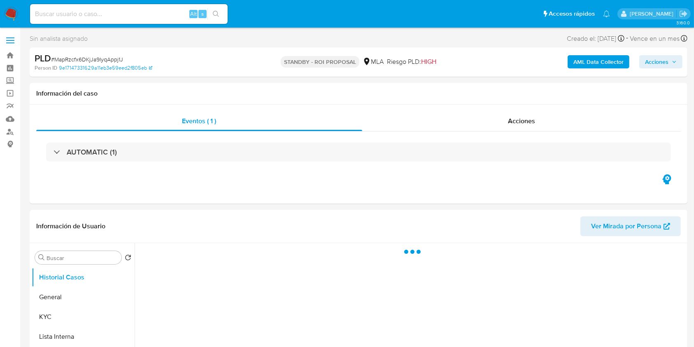
select select "10"
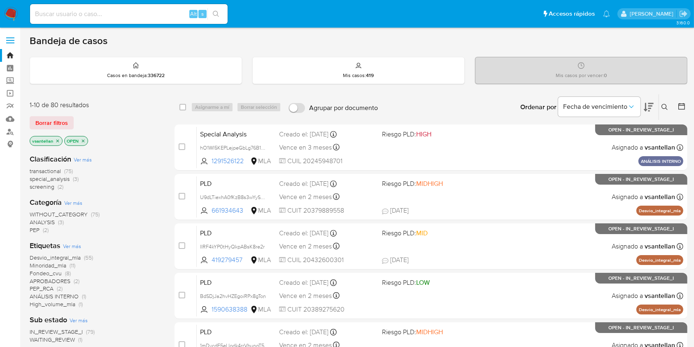
click at [103, 15] on input at bounding box center [129, 14] width 198 height 11
paste input "73397646"
type input "73397646"
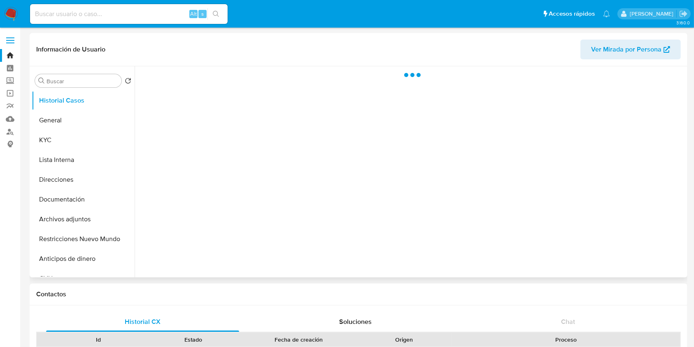
select select "10"
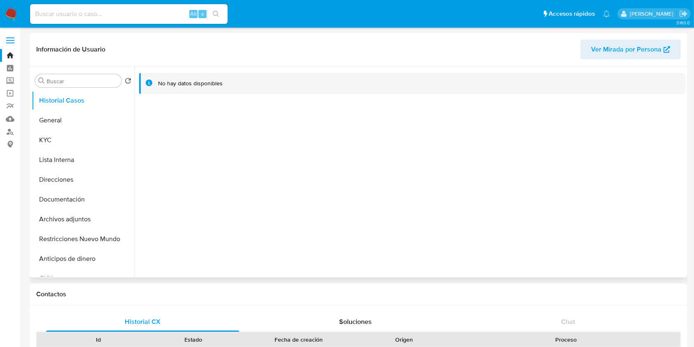
click at [611, 47] on span "Ver Mirada por Persona" at bounding box center [626, 50] width 70 height 20
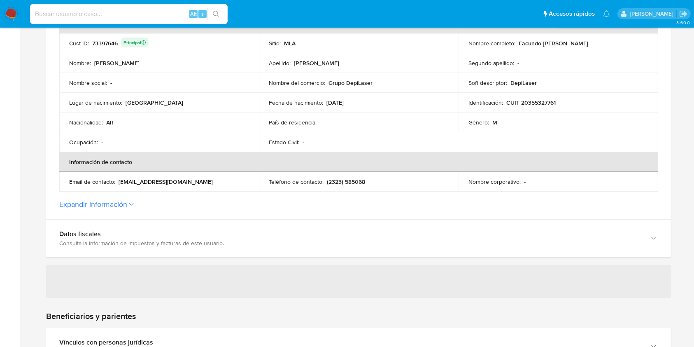
scroll to position [220, 0]
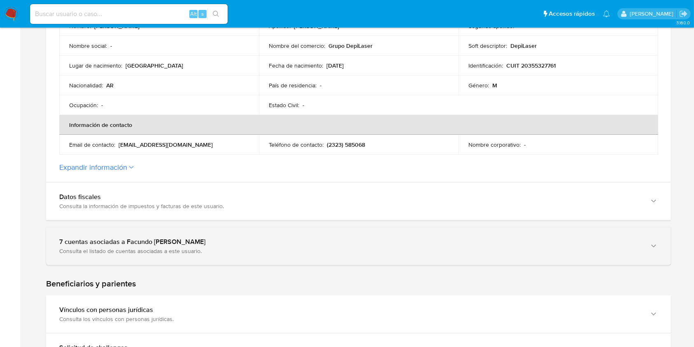
click at [156, 243] on div "7 cuentas asociadas a Facundo [PERSON_NAME]" at bounding box center [350, 242] width 582 height 8
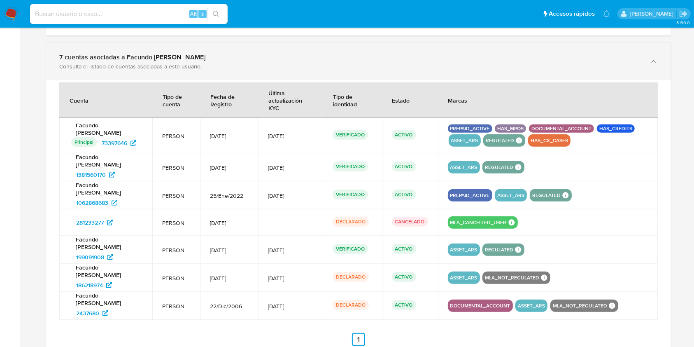
scroll to position [439, 0]
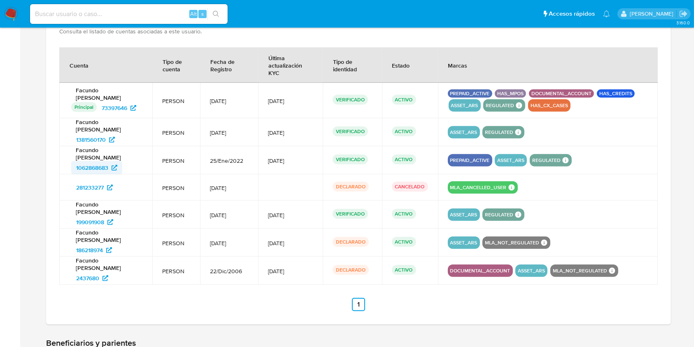
click at [100, 161] on span "1062868683" at bounding box center [92, 167] width 32 height 13
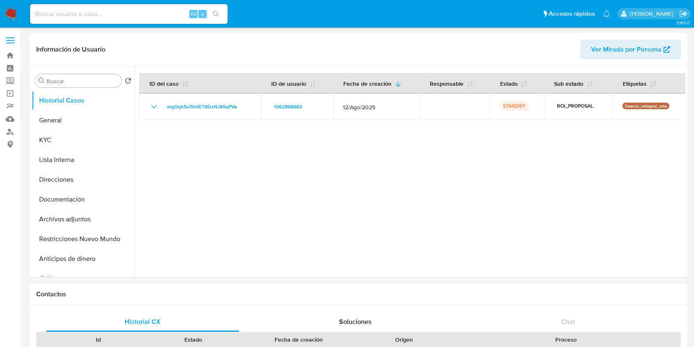
select select "10"
drag, startPoint x: 610, startPoint y: 151, endPoint x: 554, endPoint y: 11, distance: 150.8
click at [610, 151] on div at bounding box center [410, 171] width 551 height 211
click at [82, 142] on button "KYC" at bounding box center [80, 140] width 96 height 20
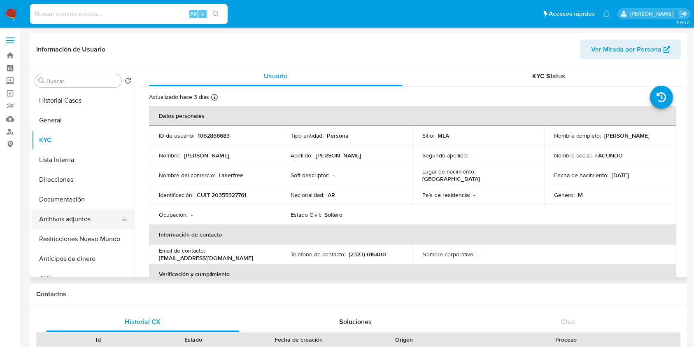
click at [110, 220] on button "Archivos adjuntos" at bounding box center [80, 219] width 96 height 20
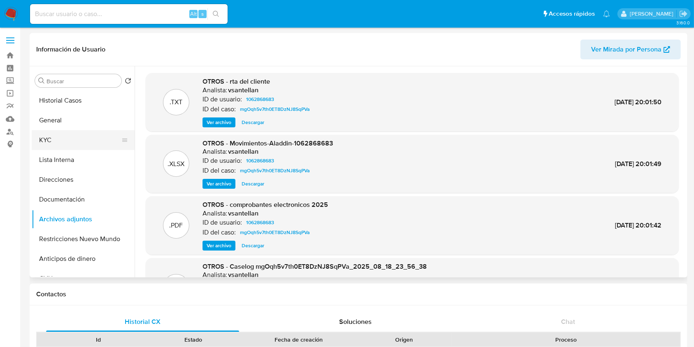
click at [70, 147] on button "KYC" at bounding box center [80, 140] width 96 height 20
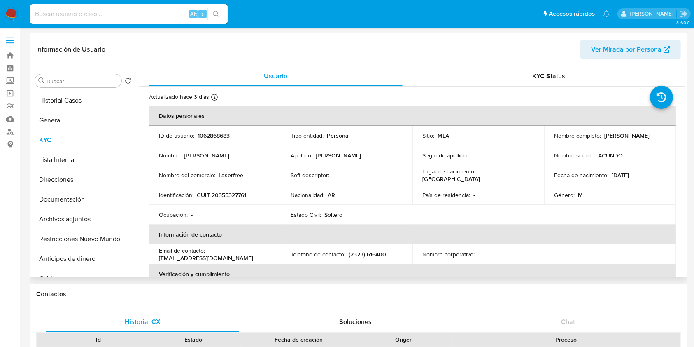
drag, startPoint x: 616, startPoint y: 144, endPoint x: 551, endPoint y: 143, distance: 64.7
click at [551, 143] on td "Nombre completo : Facundo Nicolas Santillan" at bounding box center [610, 136] width 132 height 20
copy p "Facundo [PERSON_NAME]"
click at [564, 159] on p "Nombre social :" at bounding box center [573, 155] width 38 height 7
click at [605, 139] on p "Facundo [PERSON_NAME]" at bounding box center [627, 135] width 45 height 7
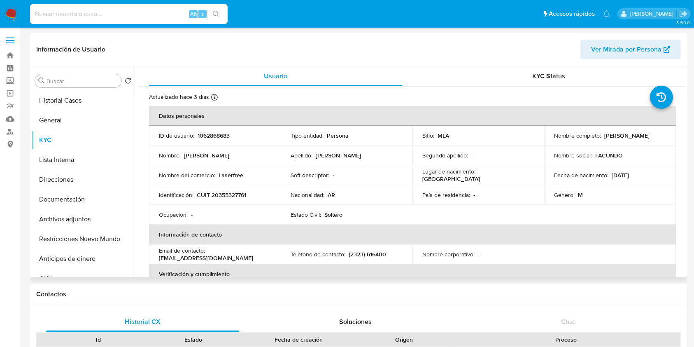
click at [605, 139] on p "Facundo [PERSON_NAME]" at bounding box center [627, 135] width 45 height 7
drag, startPoint x: 579, startPoint y: 167, endPoint x: 611, endPoint y: 140, distance: 42.1
click at [579, 166] on td "Fecha de nacimiento : 01/12/1990" at bounding box center [610, 175] width 132 height 20
drag, startPoint x: 615, startPoint y: 140, endPoint x: 548, endPoint y: 138, distance: 67.2
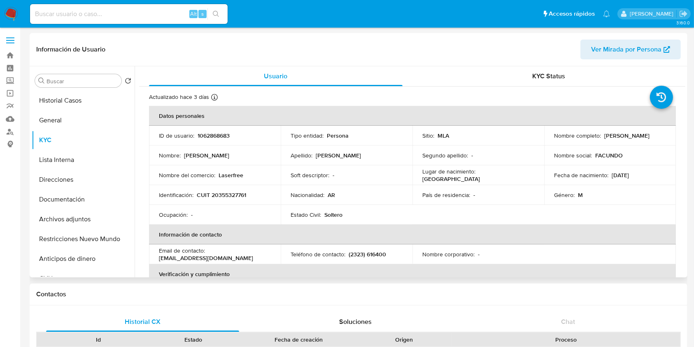
click at [548, 138] on td "Nombre completo : Facundo Nicolas Santillan" at bounding box center [610, 136] width 132 height 20
copy p "Facundo [PERSON_NAME]"
click at [87, 100] on button "Historial Casos" at bounding box center [80, 101] width 96 height 20
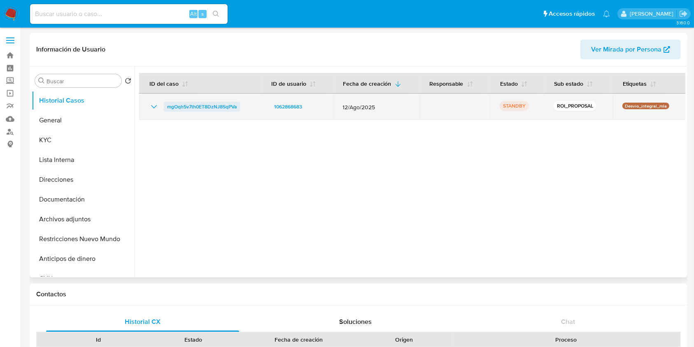
click at [188, 106] on span "mgOqh5v7th0ET8DzNJ8SqPVa" at bounding box center [202, 107] width 70 height 10
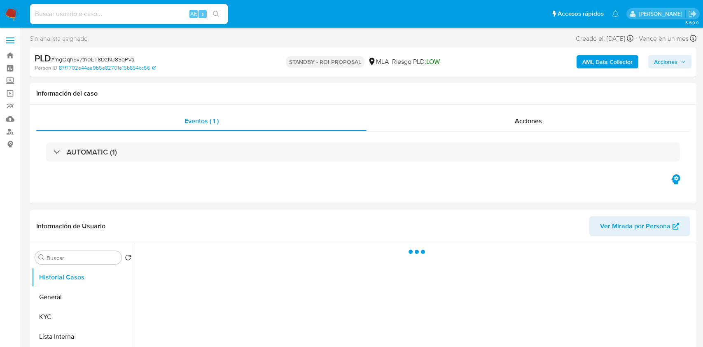
select select "10"
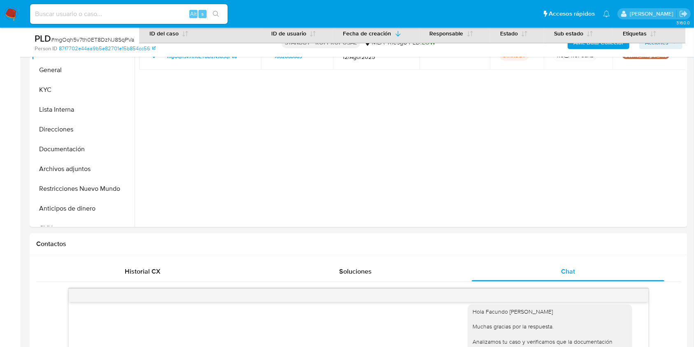
scroll to position [90, 0]
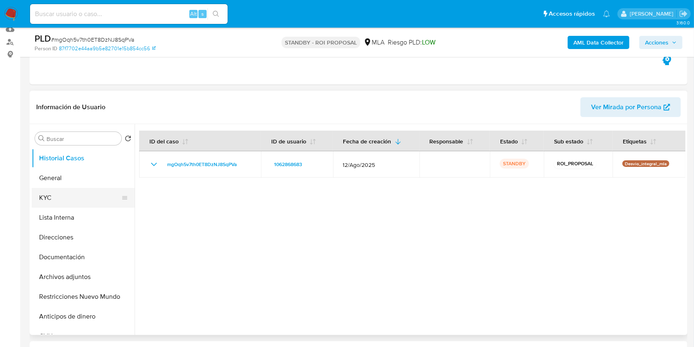
click at [51, 197] on button "KYC" at bounding box center [80, 198] width 96 height 20
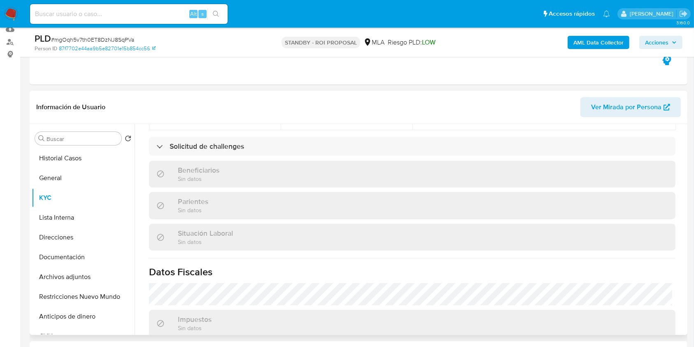
scroll to position [400, 0]
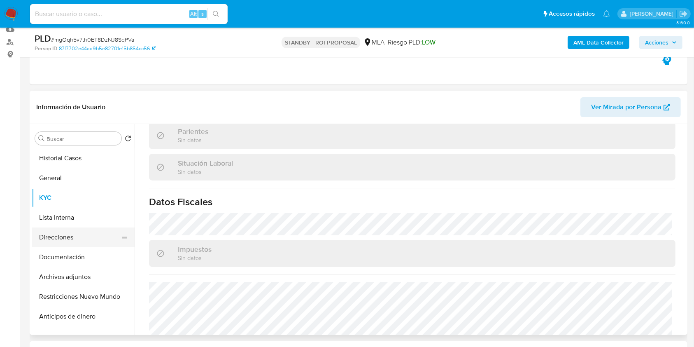
click at [96, 238] on button "Direcciones" at bounding box center [80, 237] width 96 height 20
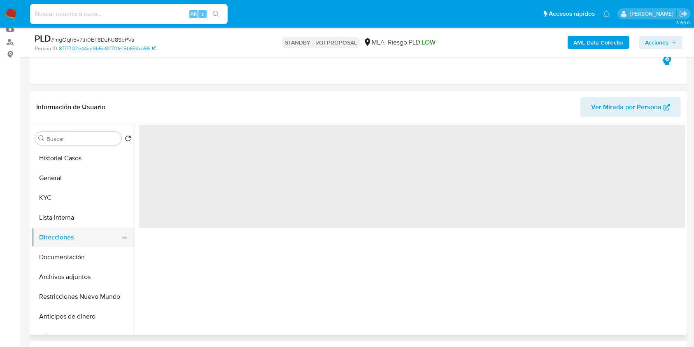
scroll to position [0, 0]
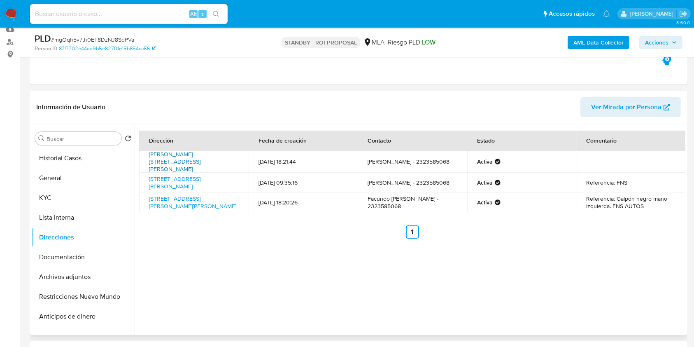
click at [201, 160] on link "[PERSON_NAME][STREET_ADDRESS][PERSON_NAME]" at bounding box center [174, 161] width 51 height 23
drag, startPoint x: 78, startPoint y: 196, endPoint x: 116, endPoint y: 205, distance: 38.4
click at [78, 196] on button "KYC" at bounding box center [80, 198] width 96 height 20
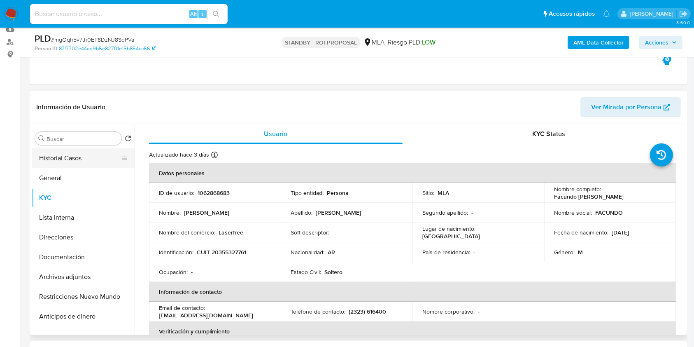
click at [76, 159] on button "Historial Casos" at bounding box center [80, 158] width 96 height 20
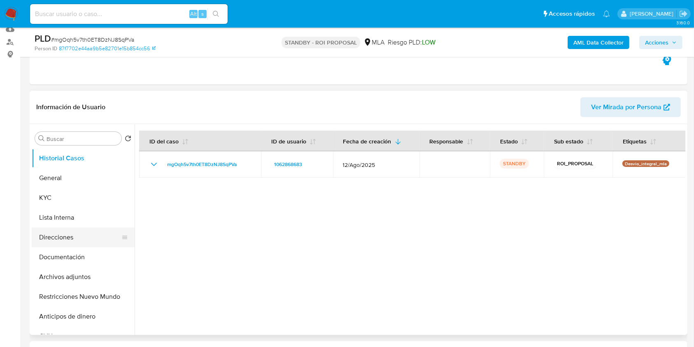
click at [76, 242] on button "Direcciones" at bounding box center [80, 237] width 96 height 20
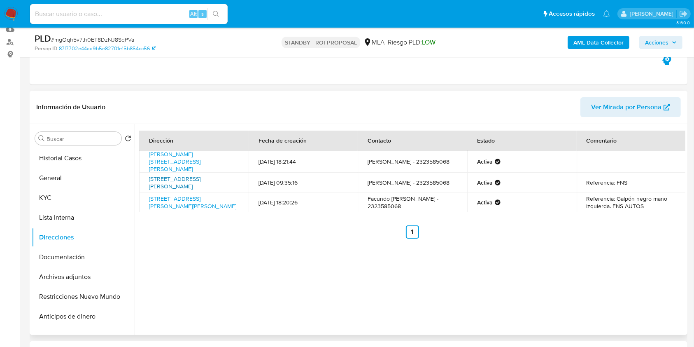
click at [201, 180] on link "[STREET_ADDRESS][PERSON_NAME]" at bounding box center [174, 183] width 51 height 16
